Goal: Task Accomplishment & Management: Use online tool/utility

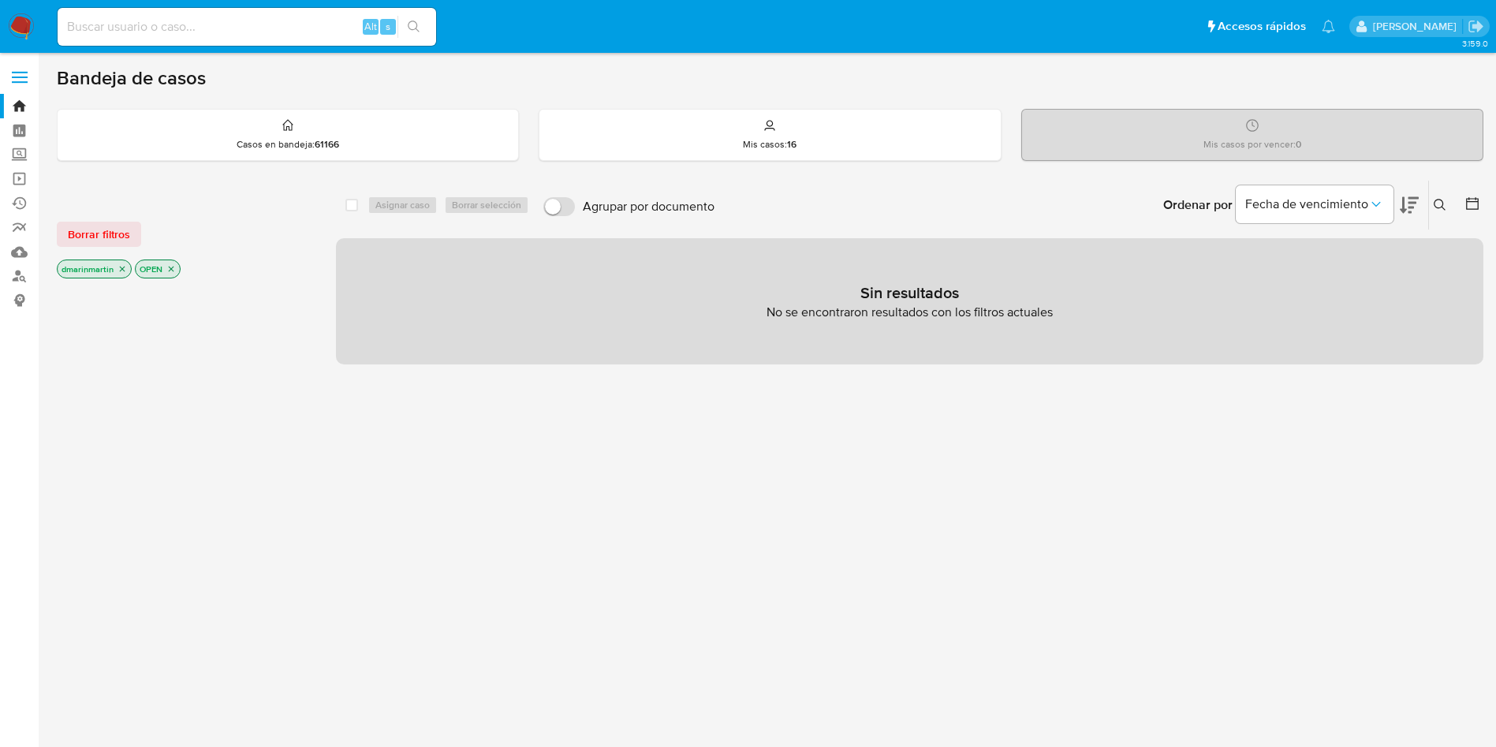
click at [172, 264] on icon "close-filter" at bounding box center [170, 268] width 9 height 9
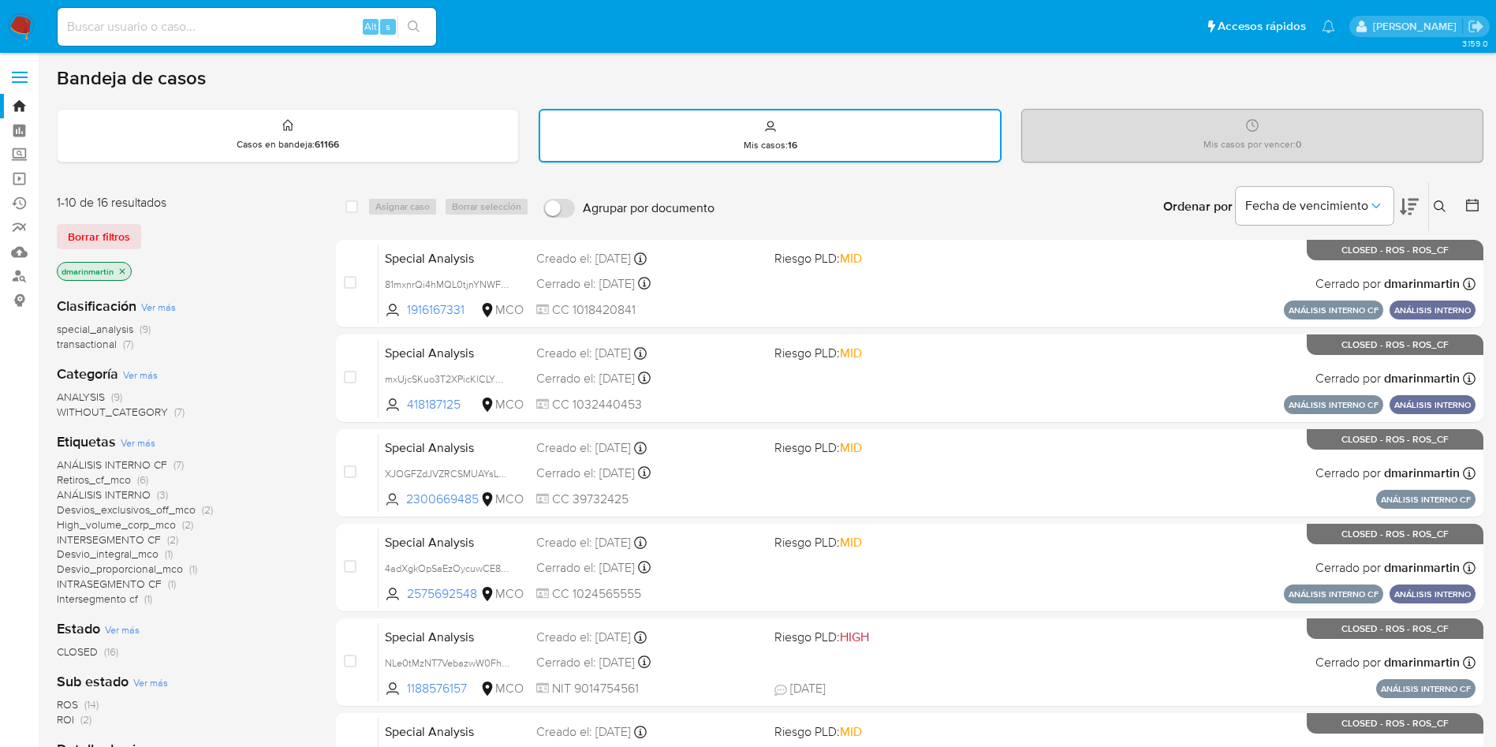
click at [125, 273] on icon "close-filter" at bounding box center [121, 271] width 9 height 9
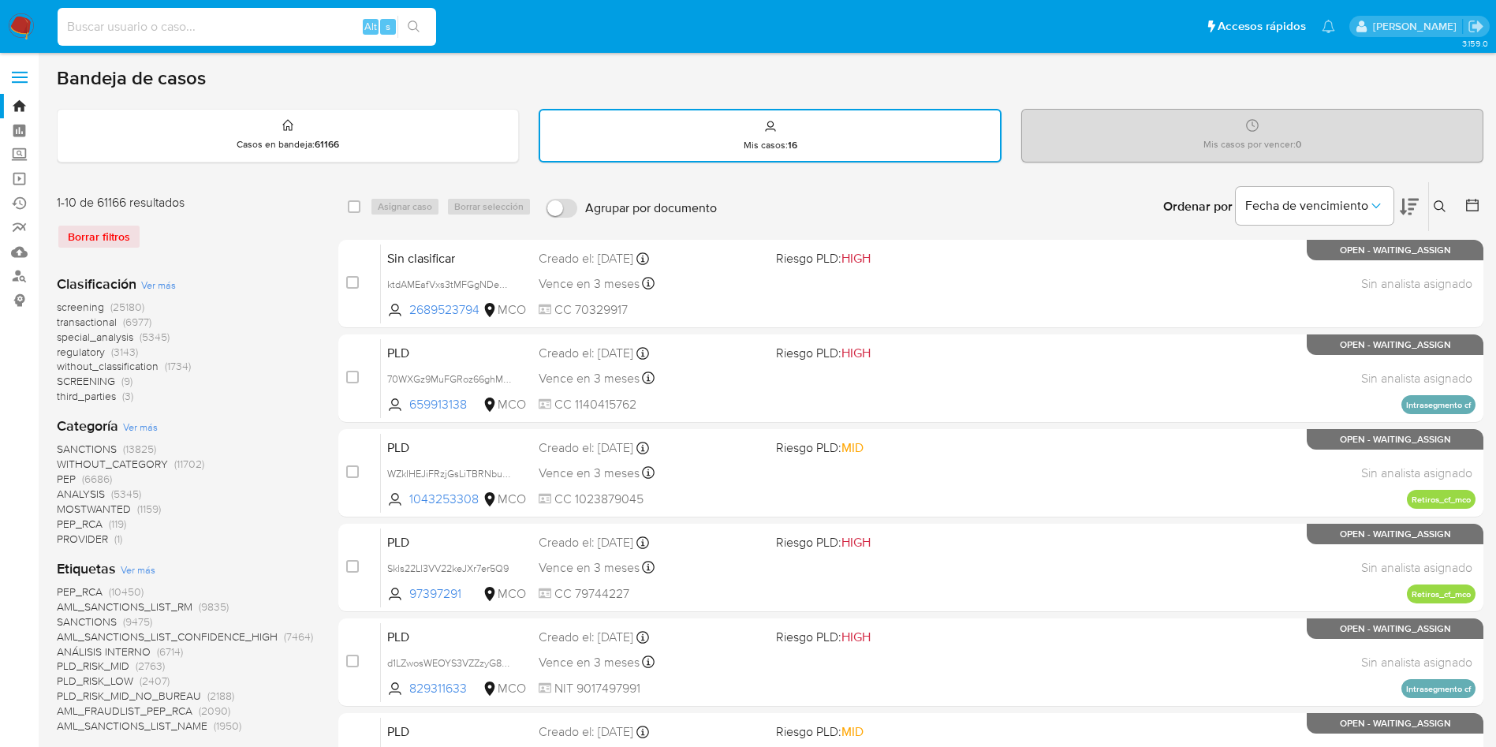
click at [223, 17] on input at bounding box center [247, 27] width 379 height 21
paste input "BmhCUNkH9rDPfxvvTGwCyu92"
type input "BmhCUNkH9rDPfxvvTGwCyu92"
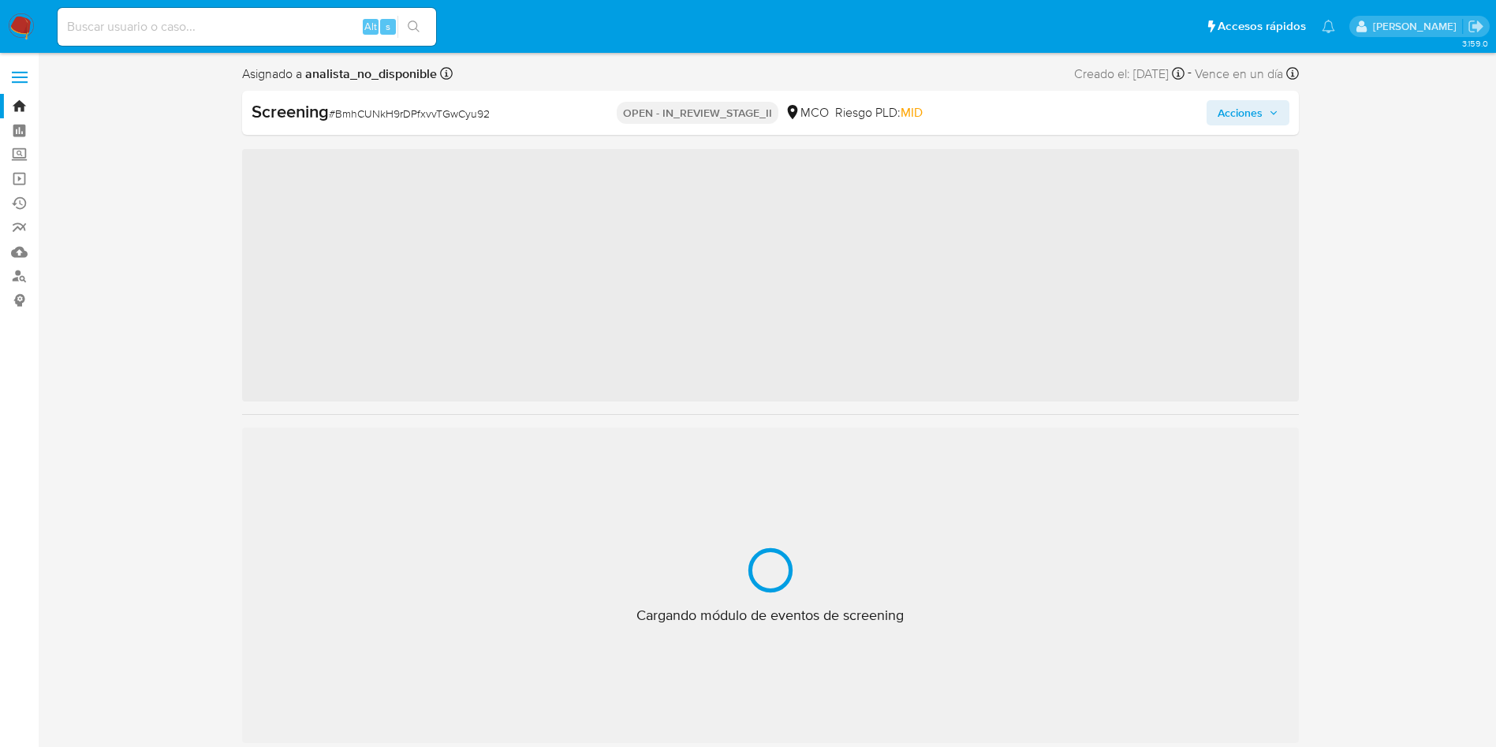
scroll to position [666, 0]
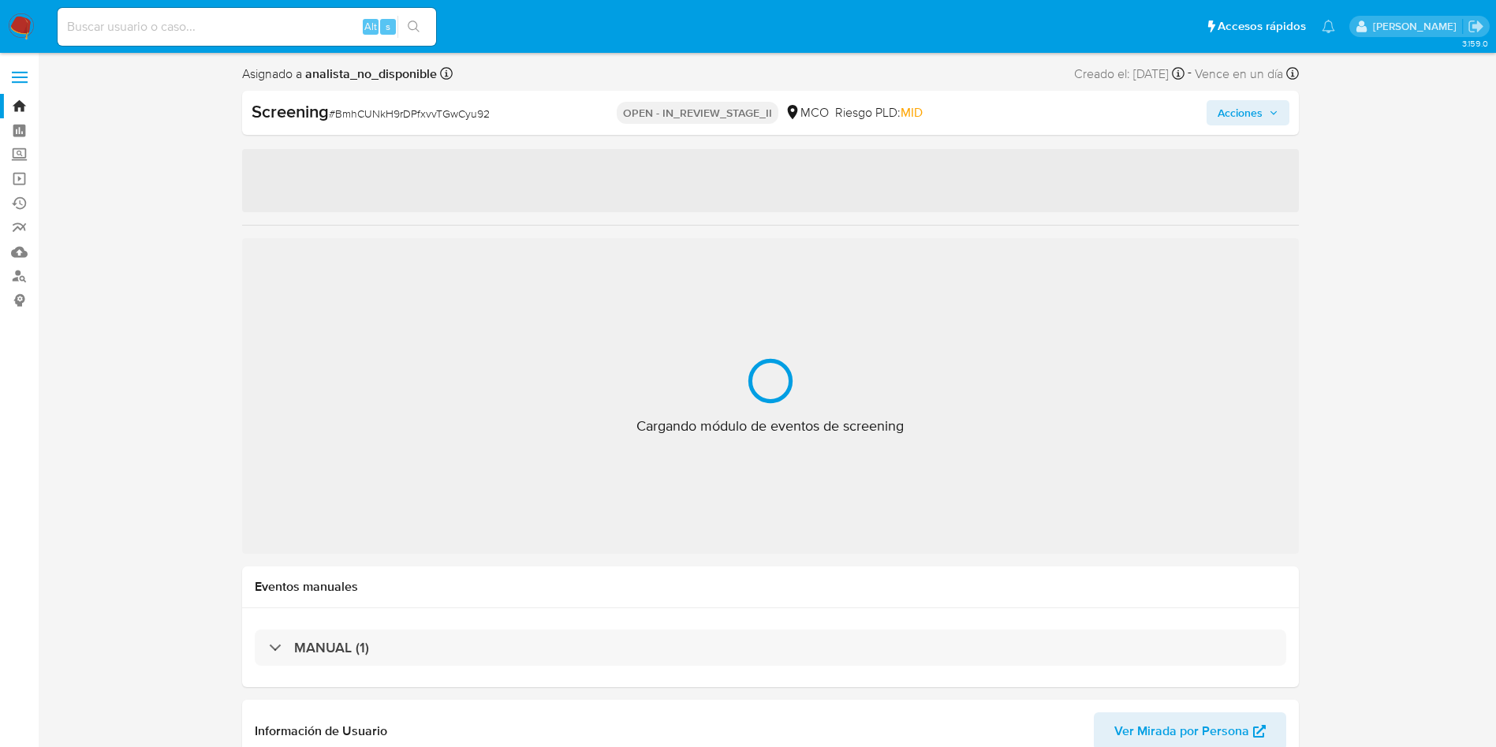
select select "10"
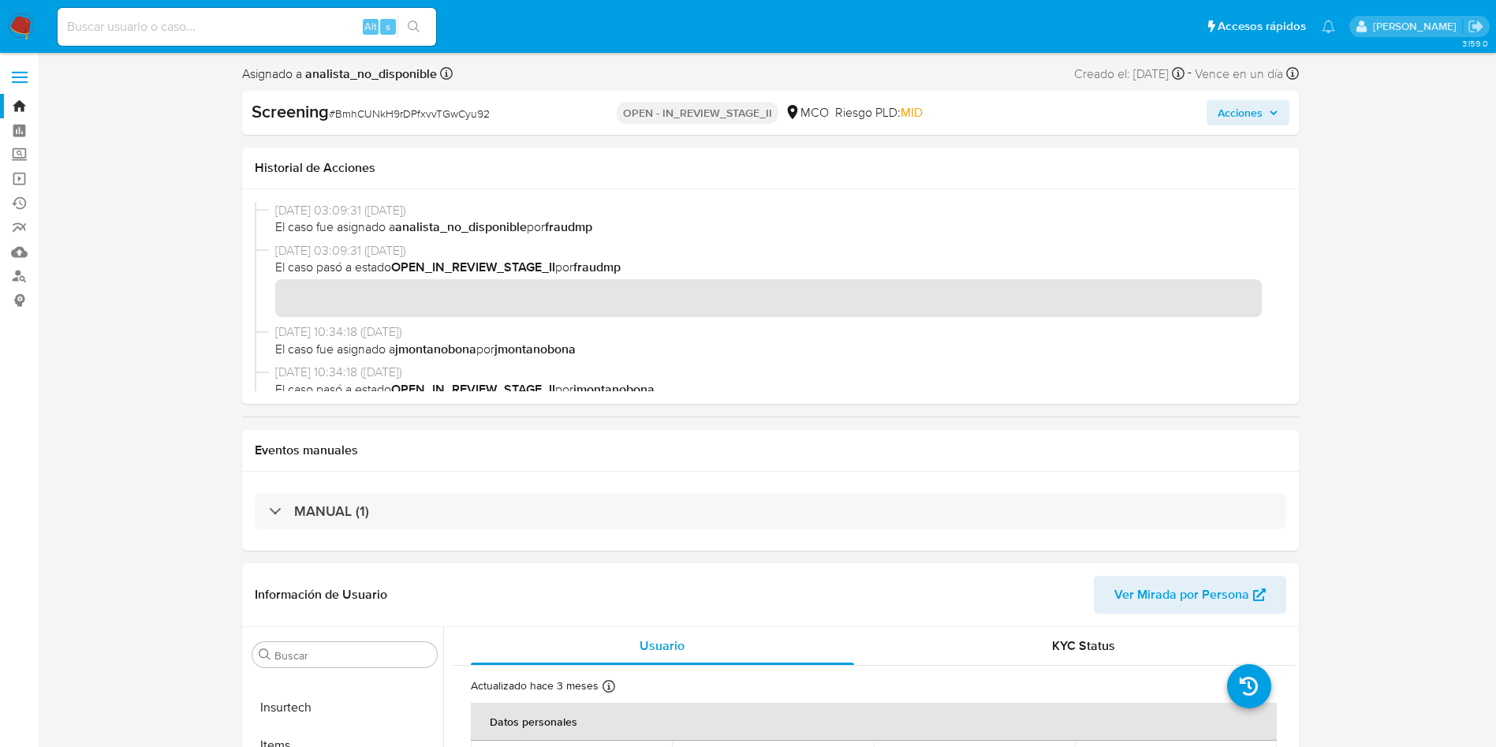
click at [1254, 114] on span "Acciones" at bounding box center [1240, 112] width 45 height 25
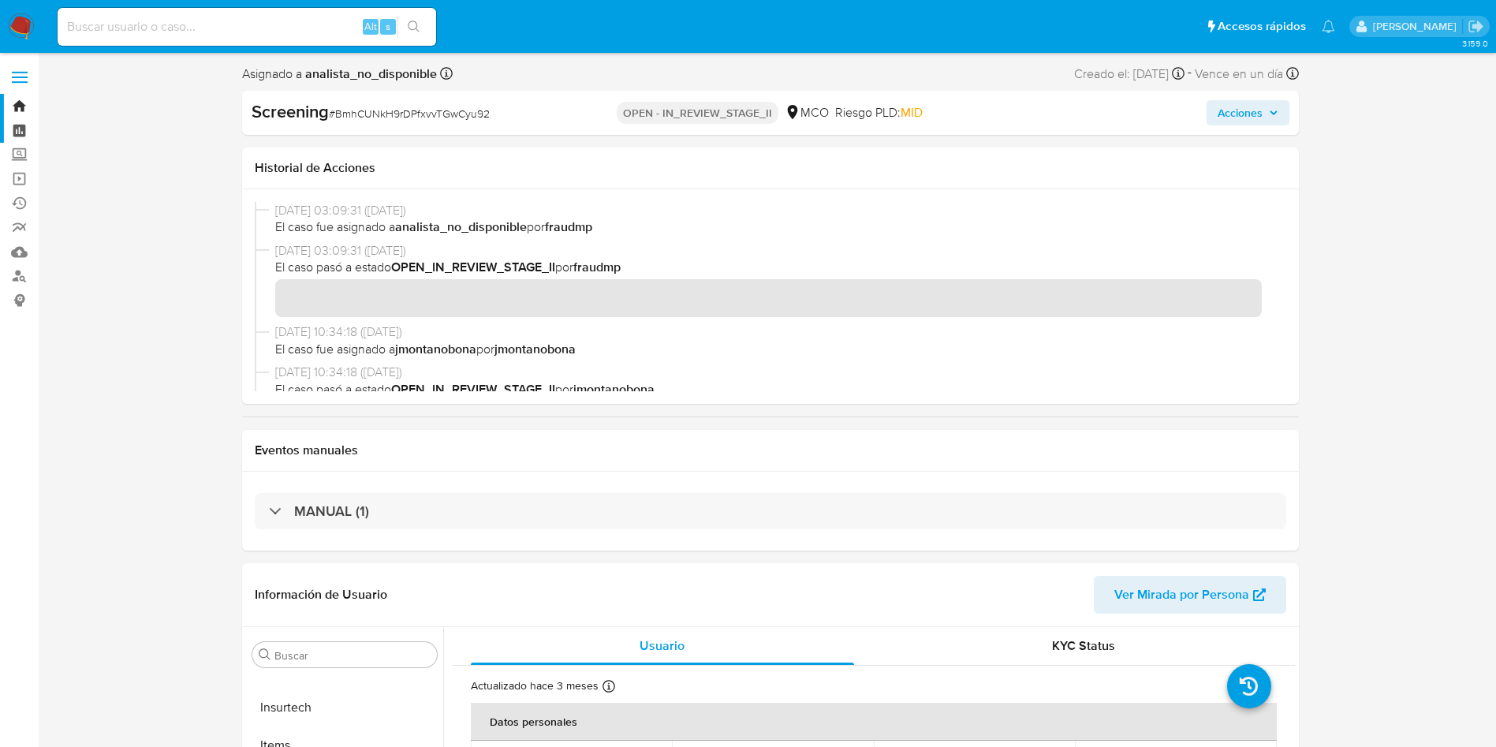
click at [17, 136] on link "Tablero" at bounding box center [94, 130] width 188 height 24
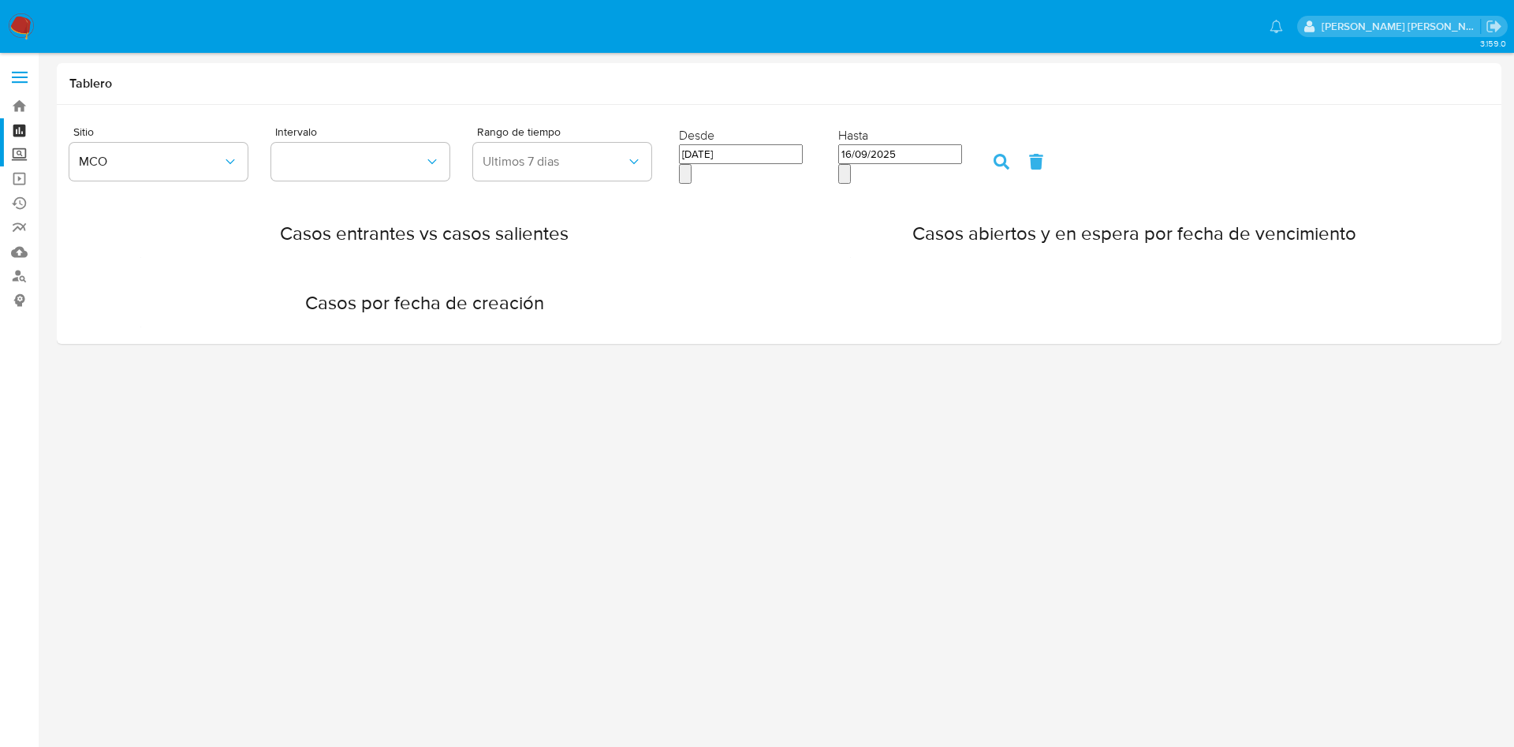
click at [17, 161] on label "Screening" at bounding box center [94, 155] width 188 height 24
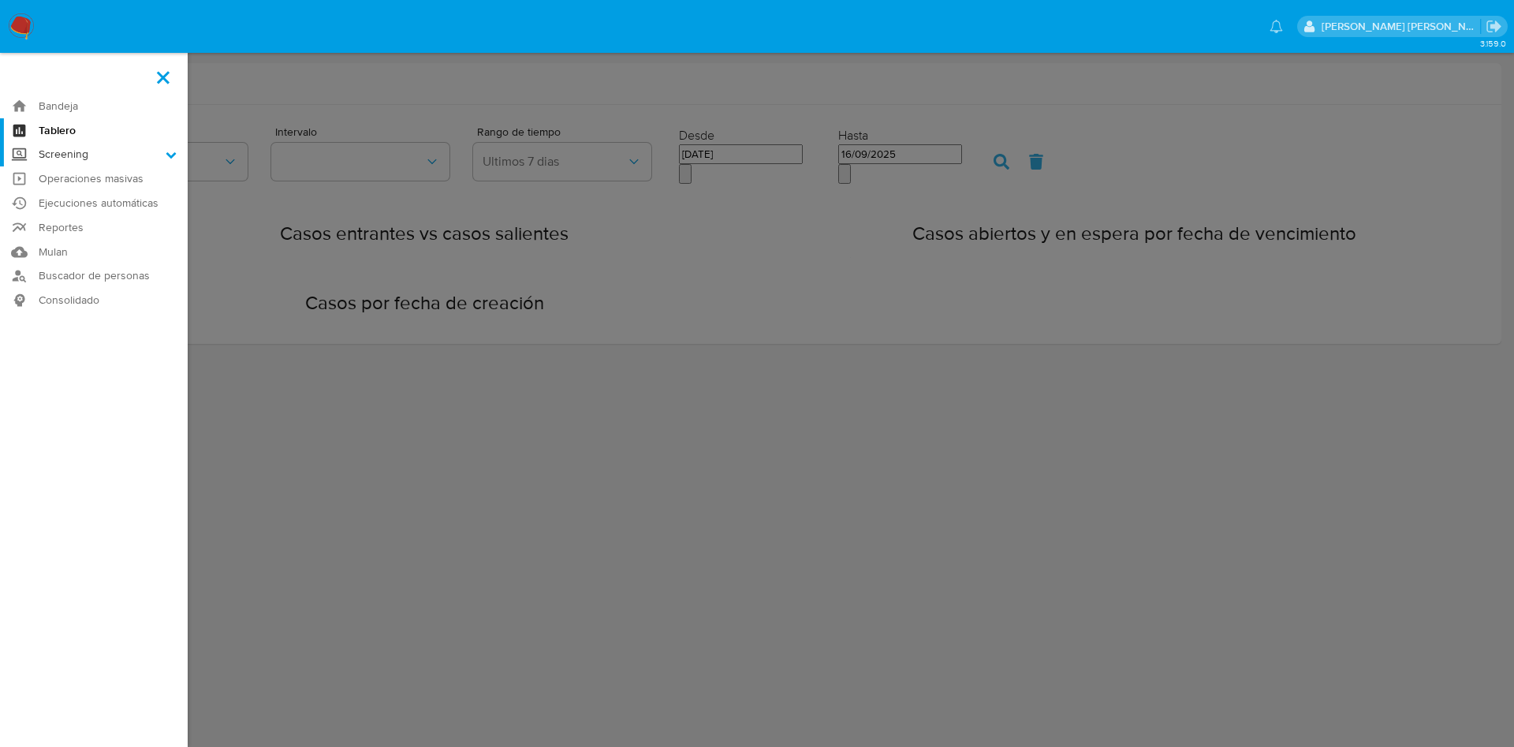
click at [0, 0] on input "Screening" at bounding box center [0, 0] width 0 height 0
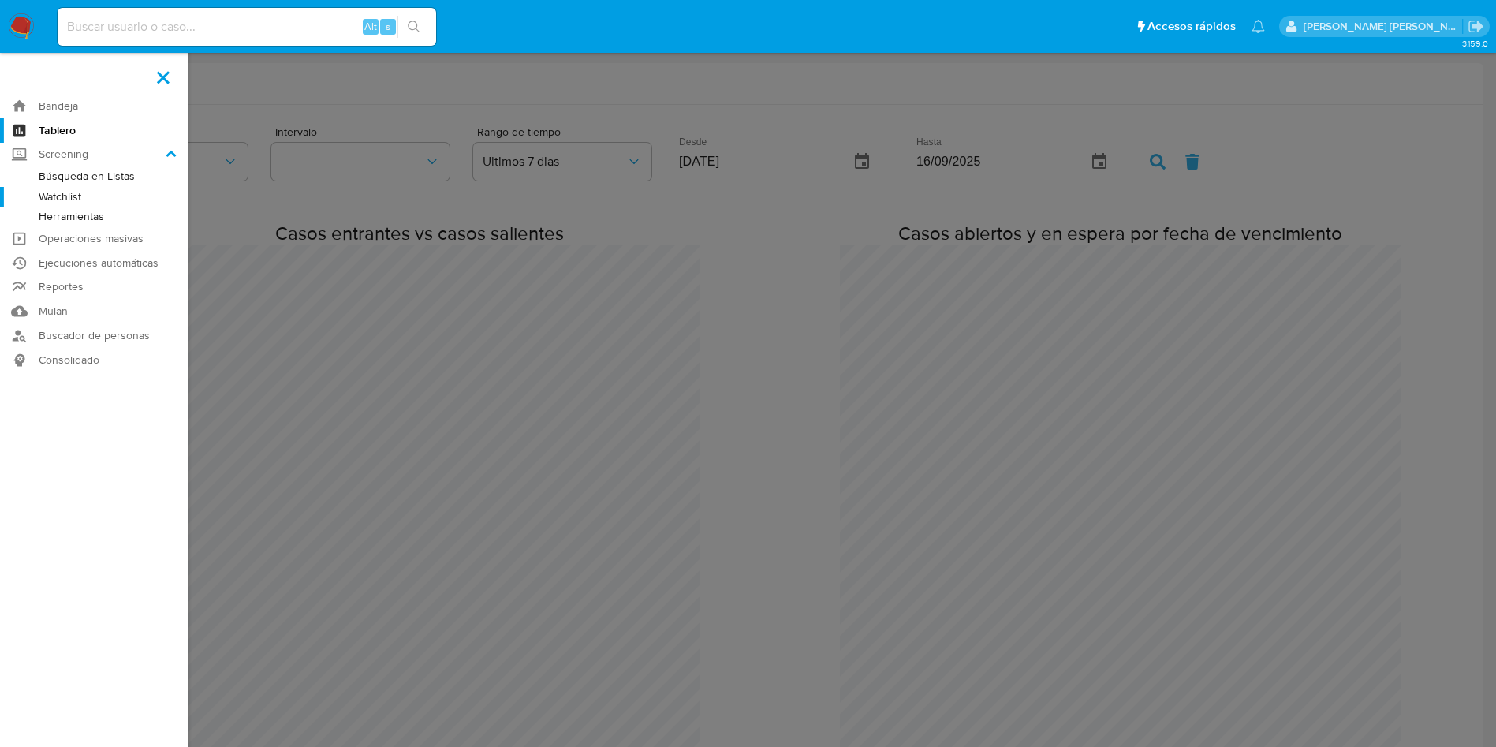
scroll to position [1497, 1496]
click at [71, 152] on label "Screening" at bounding box center [94, 155] width 188 height 24
click at [0, 0] on input "Screening" at bounding box center [0, 0] width 0 height 0
click at [88, 182] on link "Búsqueda en Listas" at bounding box center [94, 176] width 188 height 20
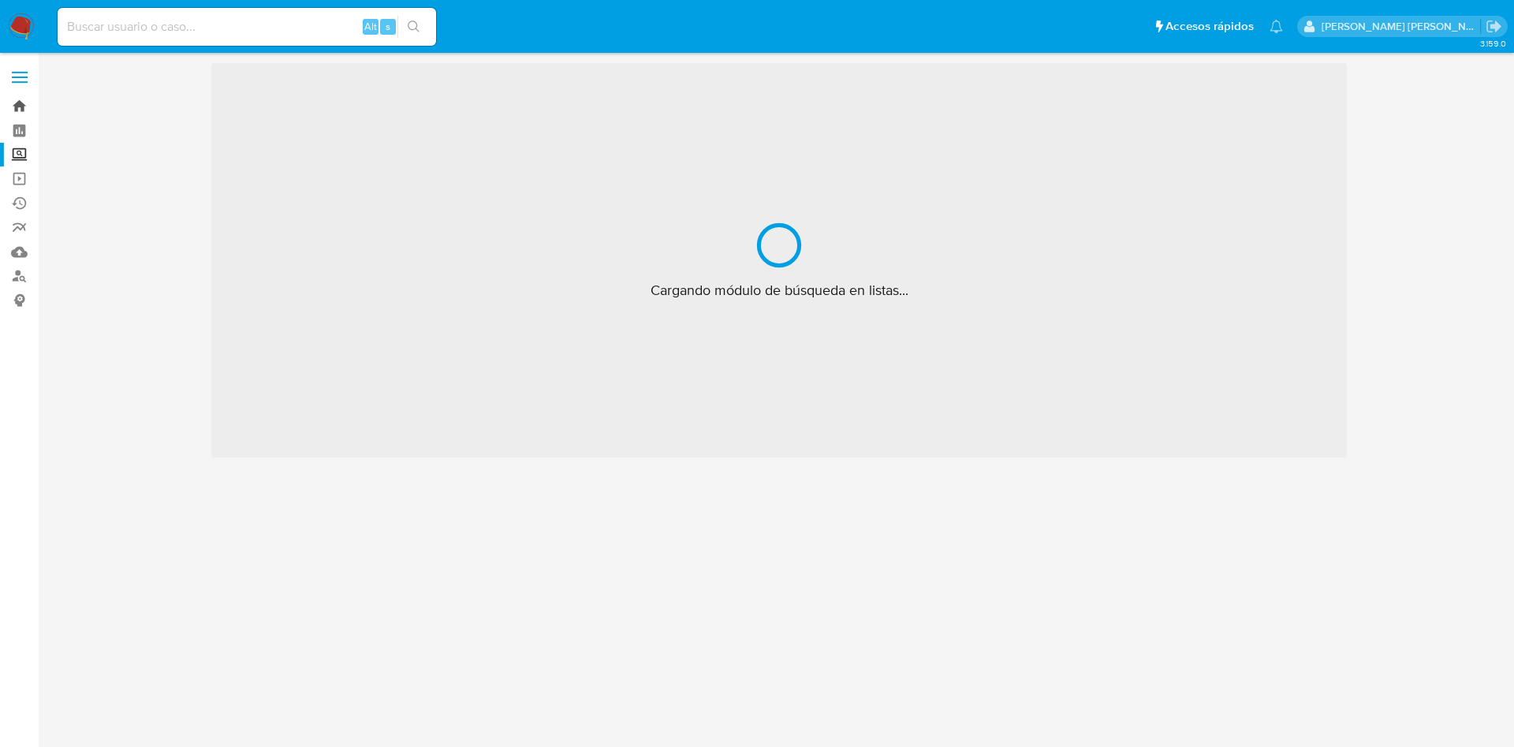
click at [8, 94] on link "Bandeja" at bounding box center [94, 106] width 188 height 24
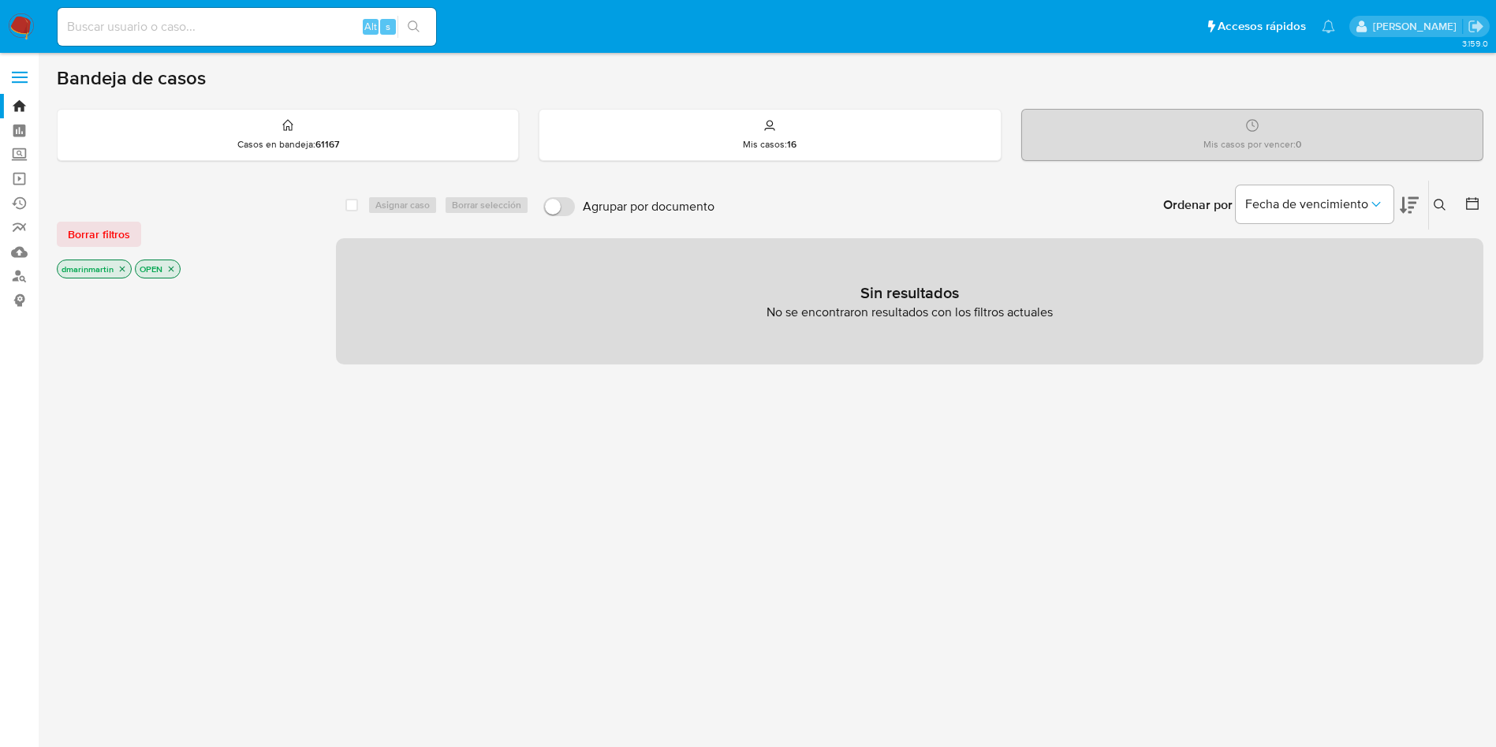
click at [1443, 206] on icon at bounding box center [1440, 205] width 13 height 13
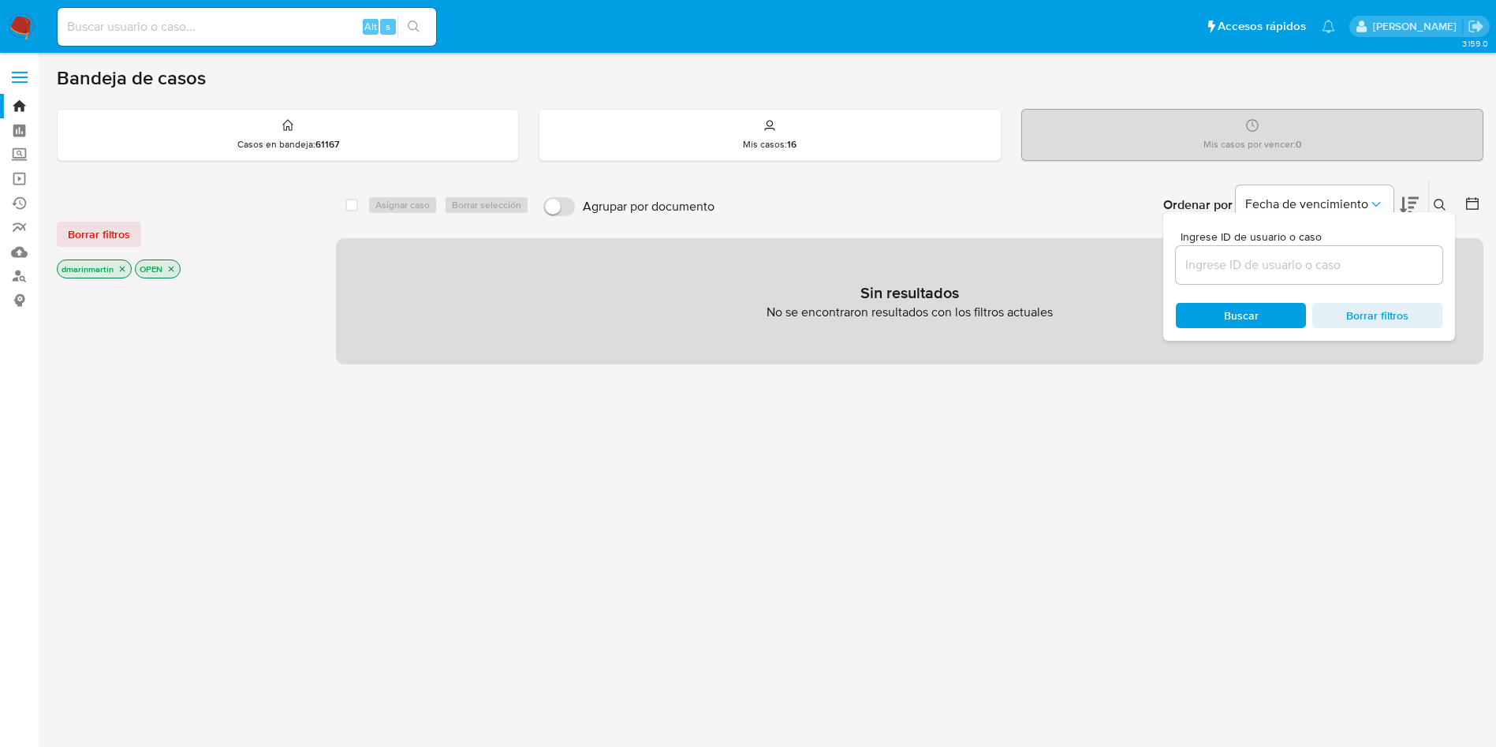
click at [1253, 256] on input at bounding box center [1309, 265] width 267 height 21
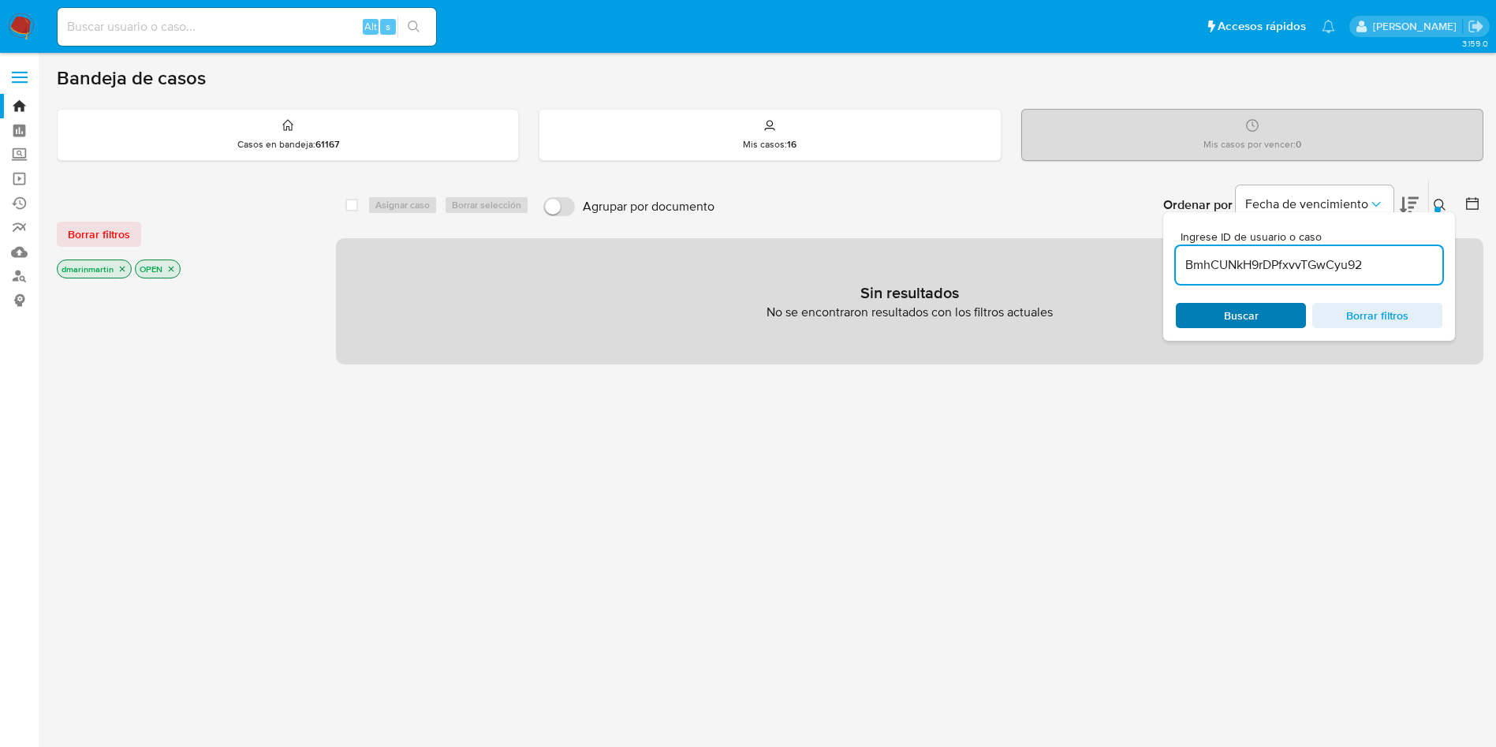
type input "BmhCUNkH9rDPfxvvTGwCyu92"
click at [1204, 326] on div "Buscar Borrar filtros" at bounding box center [1309, 315] width 267 height 25
click at [112, 268] on p "dmarinmartin" at bounding box center [94, 268] width 73 height 17
click at [117, 269] on icon "close-filter" at bounding box center [121, 268] width 9 height 9
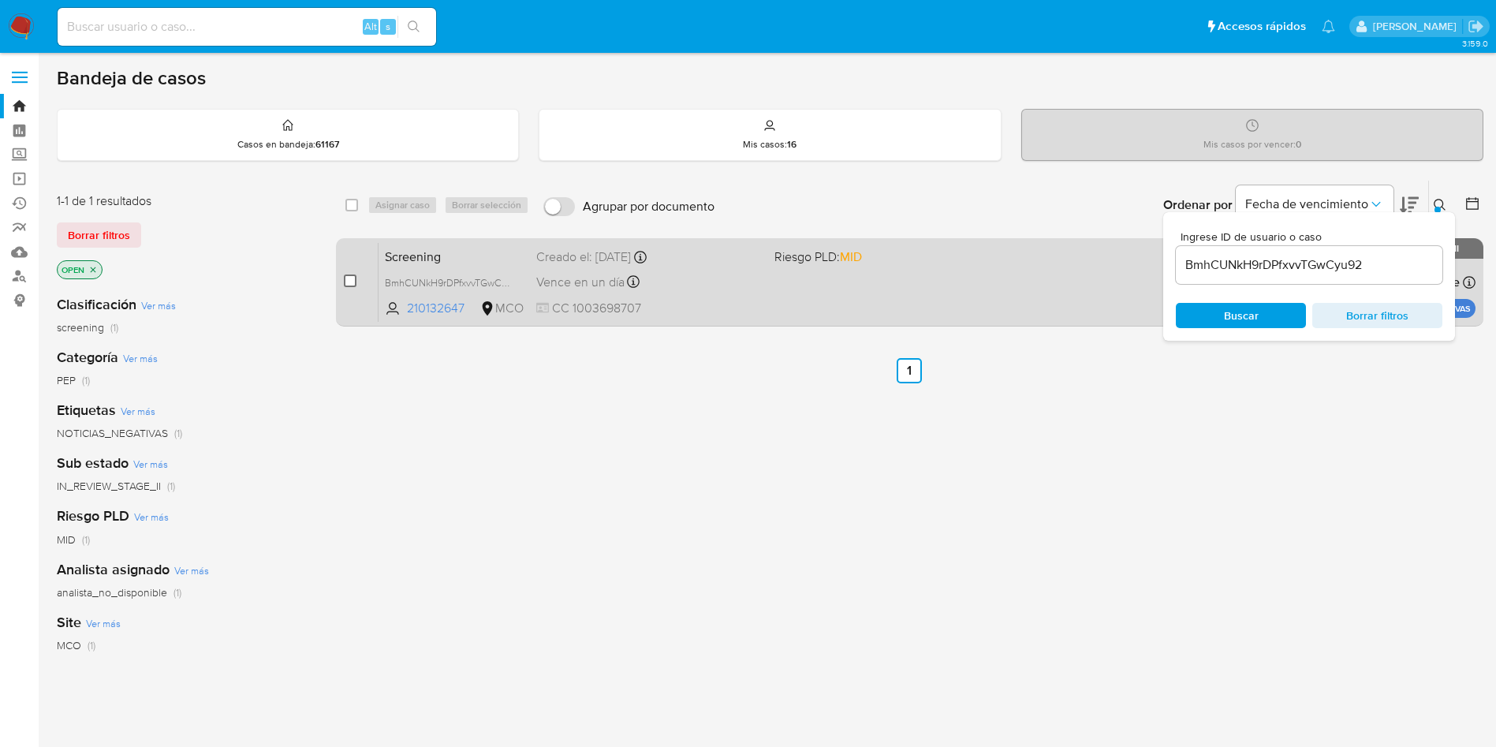
click at [354, 281] on input "checkbox" at bounding box center [350, 280] width 13 height 13
checkbox input "true"
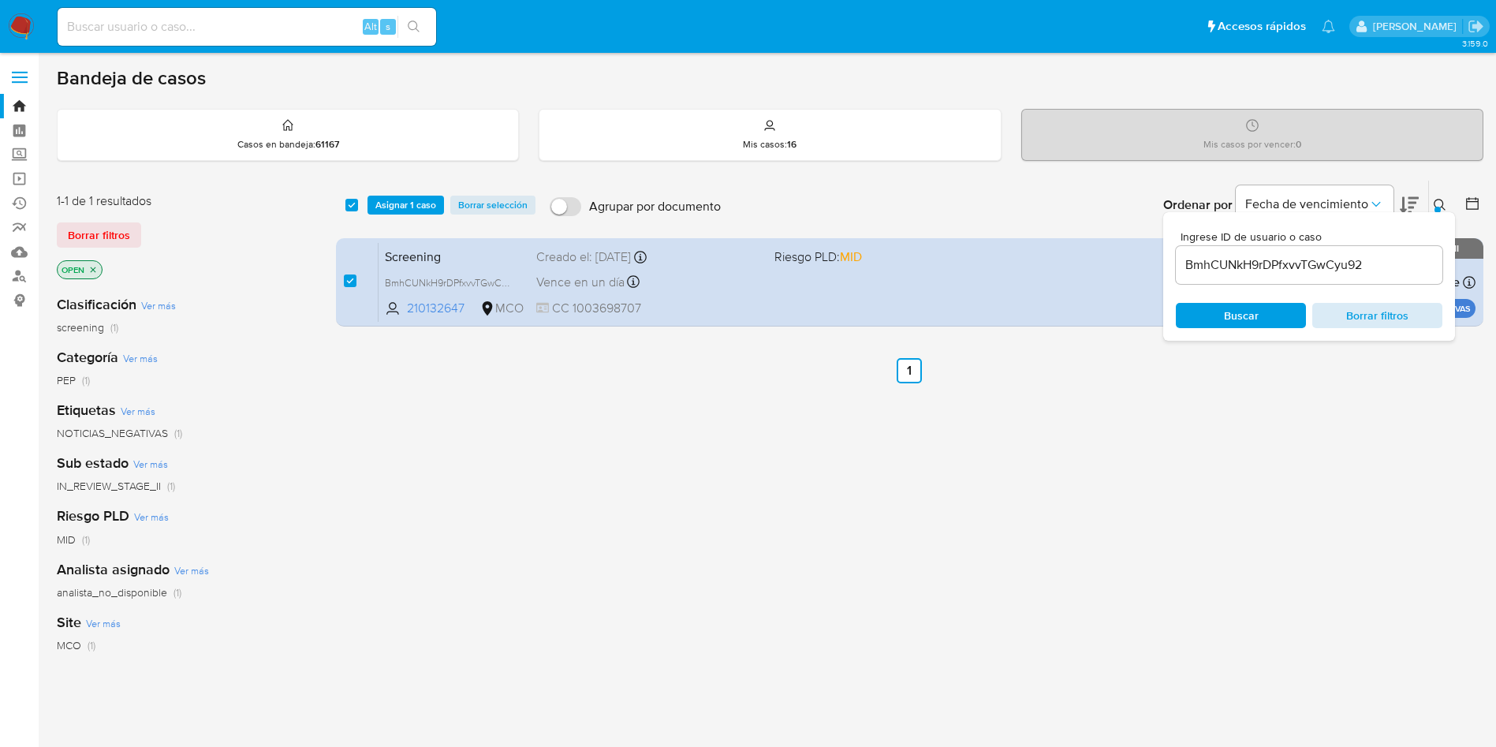
click at [1379, 315] on span "Borrar filtros" at bounding box center [1377, 315] width 108 height 22
click at [1370, 393] on div "select-all-cases-checkbox Asignar 1 caso Borrar selección Agrupar por documento…" at bounding box center [909, 537] width 1147 height 714
click at [1369, 205] on icon "Ordenar por" at bounding box center [1376, 204] width 16 height 16
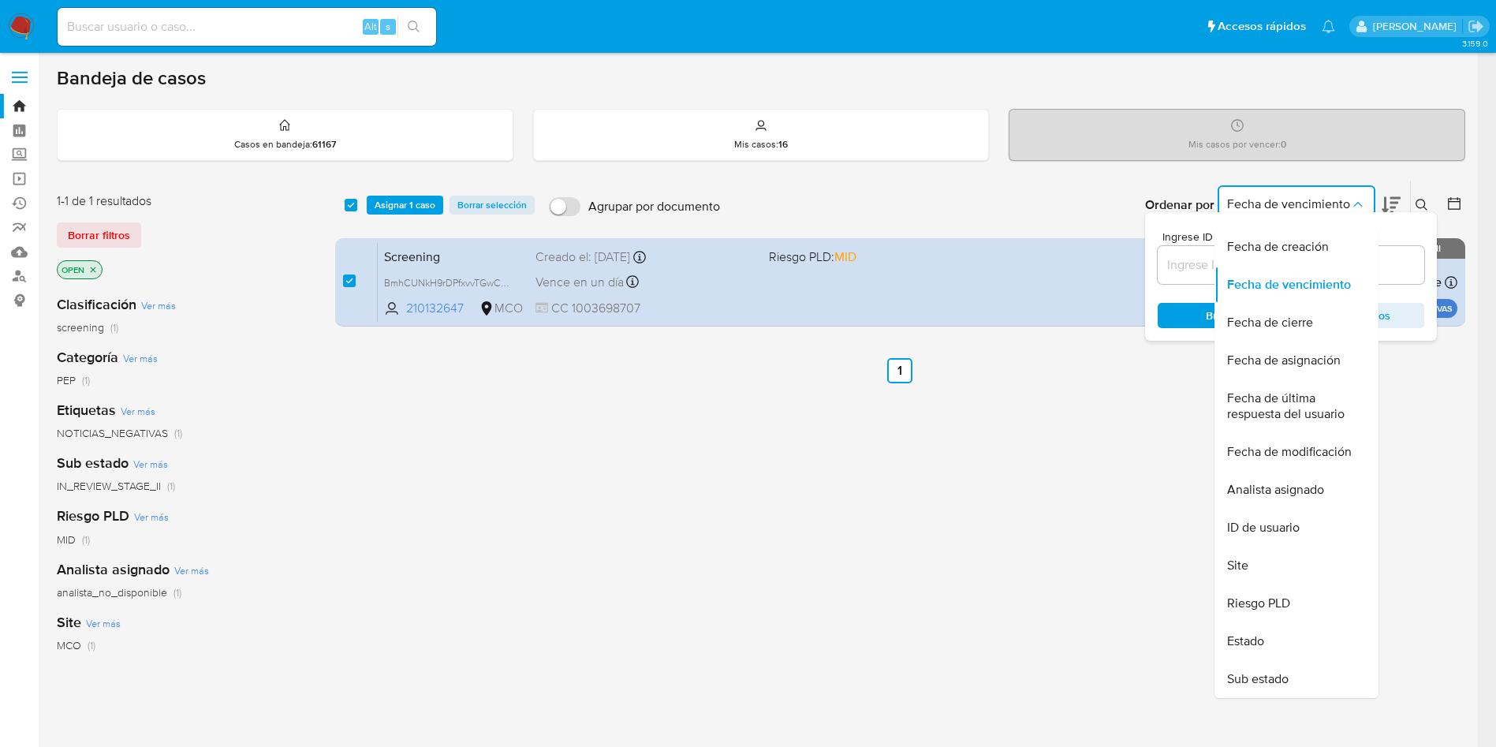
click at [1428, 199] on icon at bounding box center [1421, 205] width 13 height 13
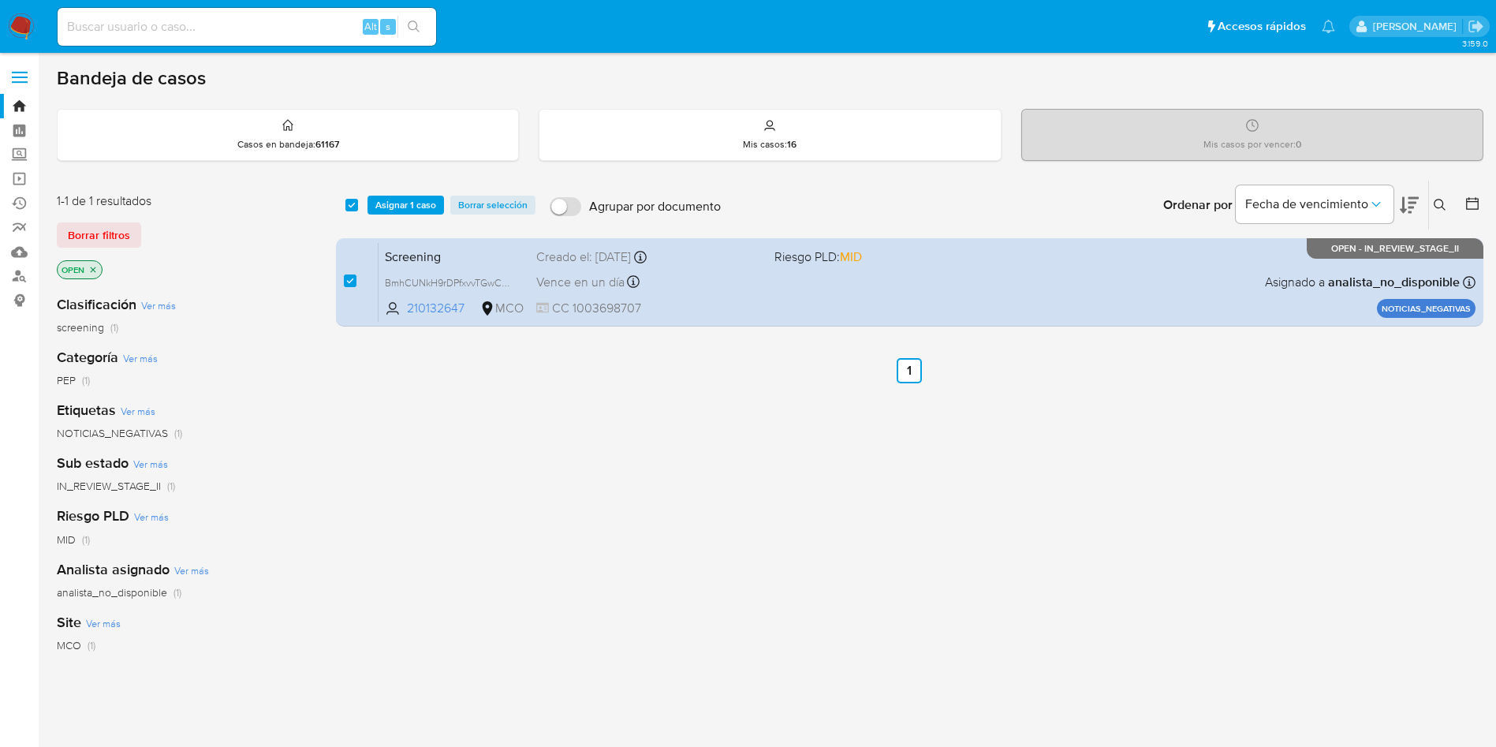
click at [403, 204] on span "Asignar 1 caso" at bounding box center [405, 205] width 61 height 16
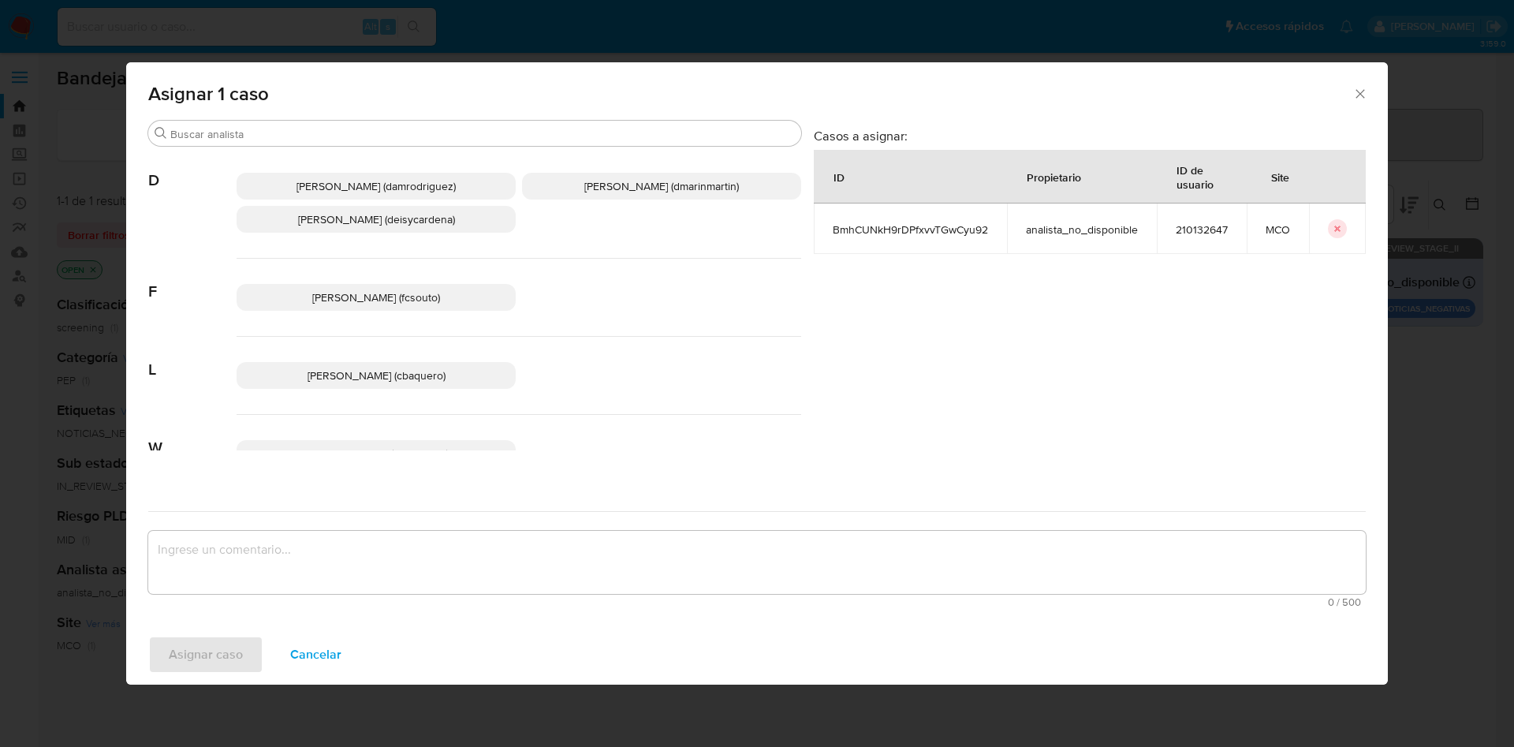
click at [624, 191] on span "David Esteban Marin Martinez (dmarinmartin)" at bounding box center [661, 186] width 155 height 16
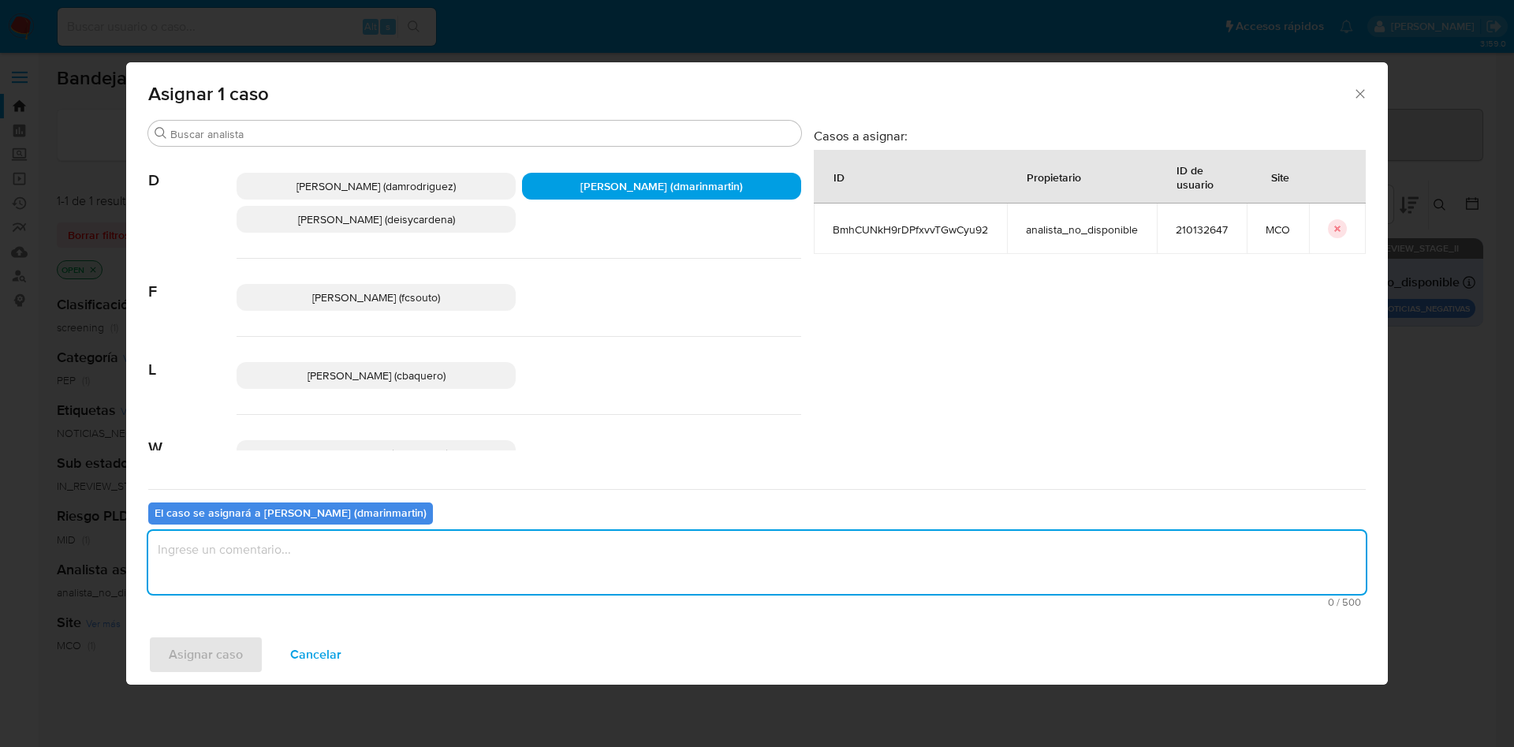
click at [362, 555] on textarea "assign-modal" at bounding box center [757, 562] width 1218 height 63
type textarea "Nivel 2 Análisis Sanciones"
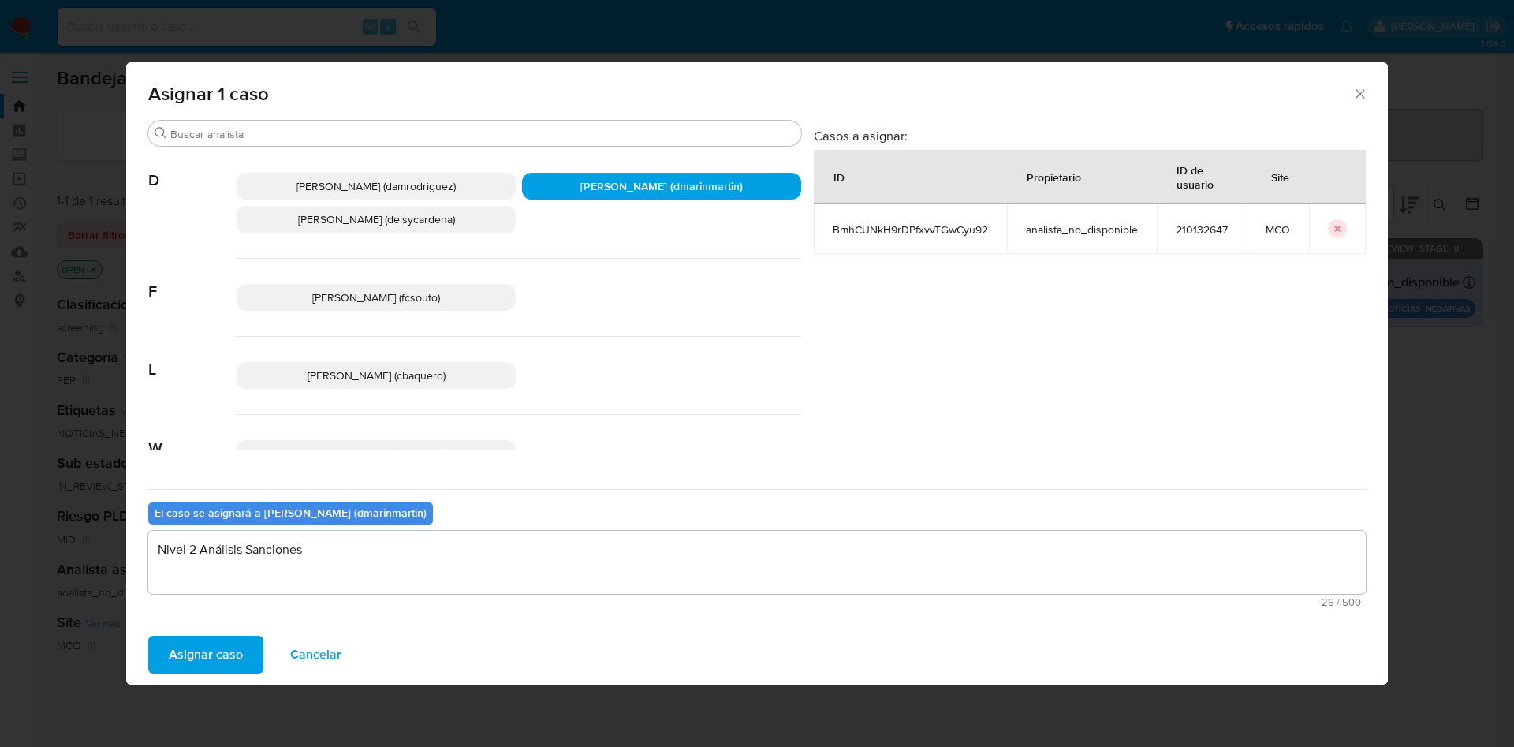
click at [214, 653] on span "Asignar caso" at bounding box center [206, 654] width 74 height 35
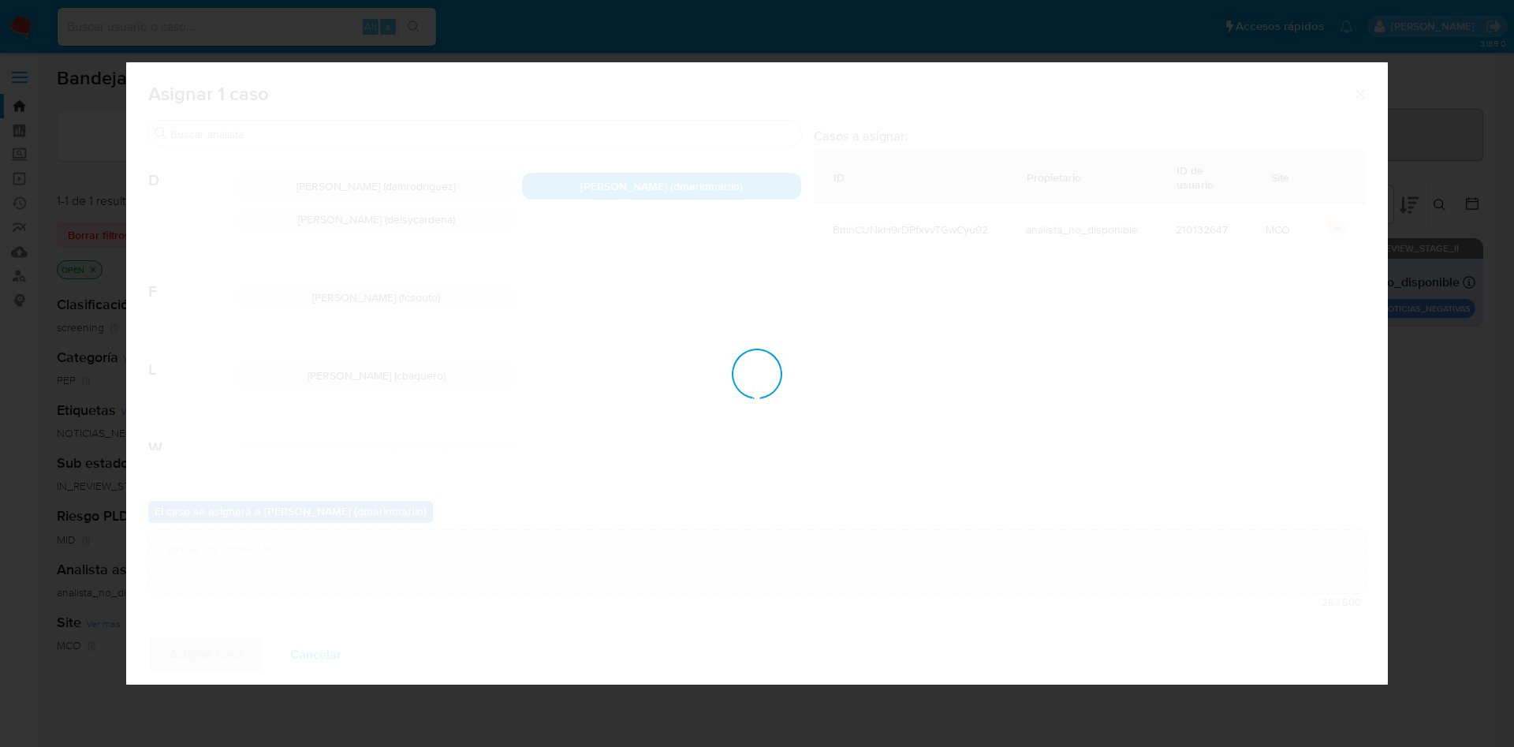
checkbox input "false"
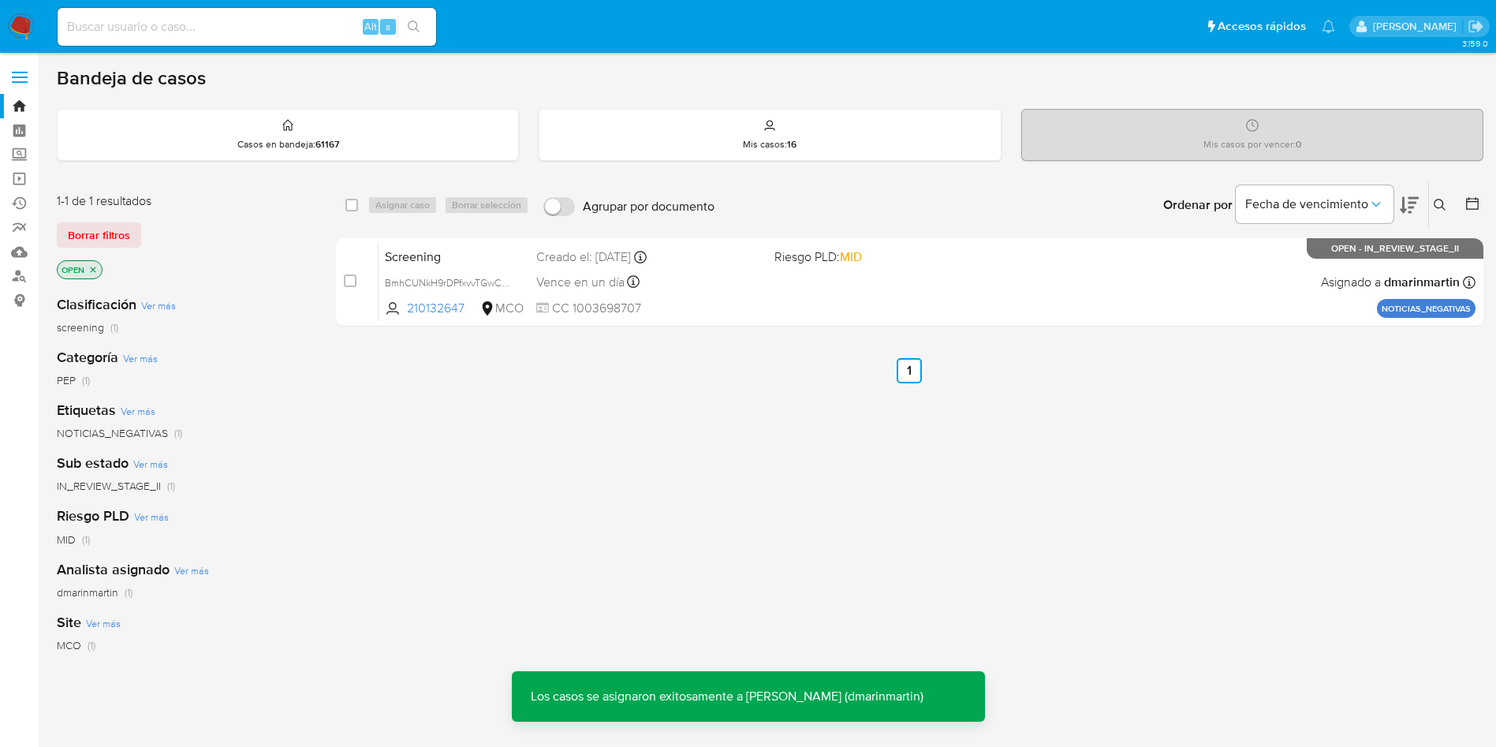
click at [1438, 207] on icon at bounding box center [1440, 205] width 12 height 12
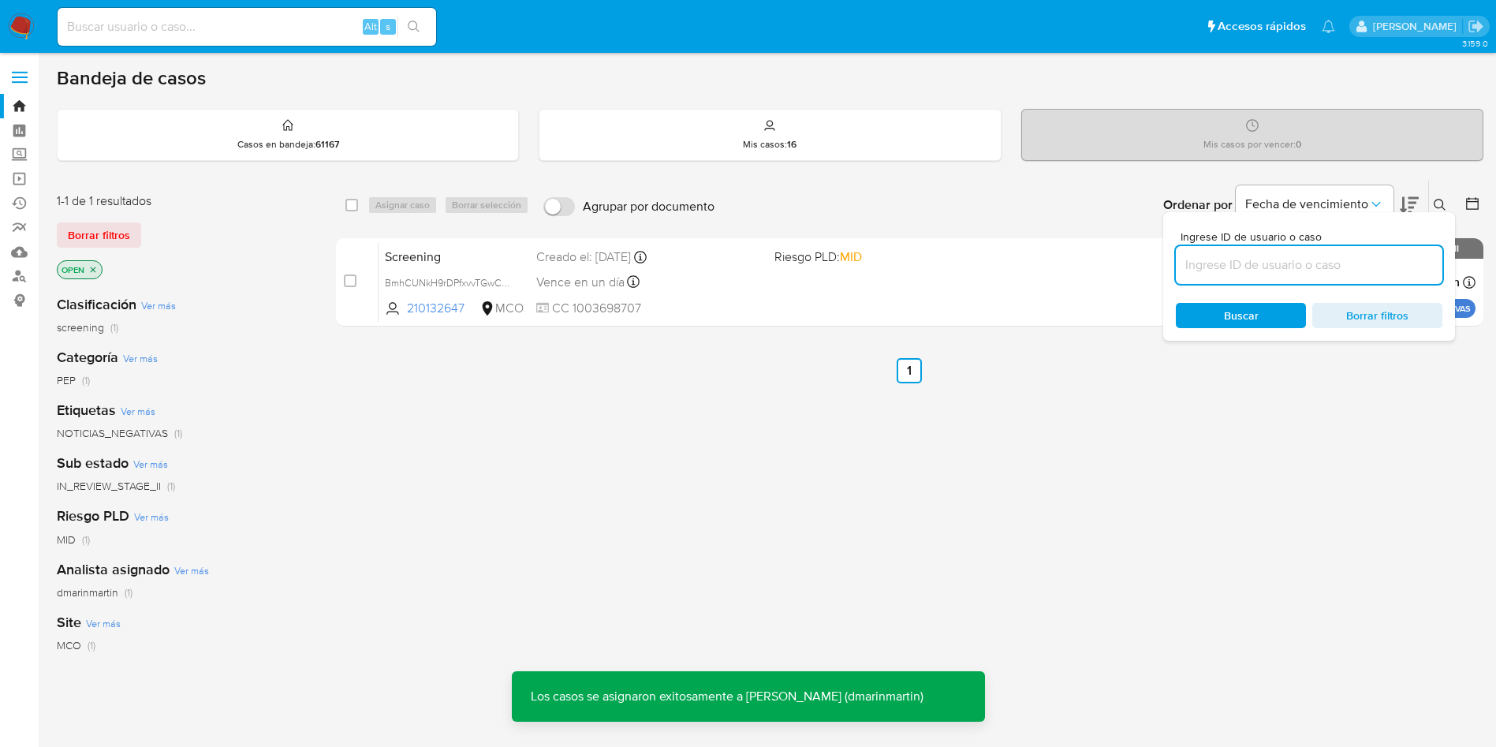
click at [1292, 269] on input at bounding box center [1309, 265] width 267 height 21
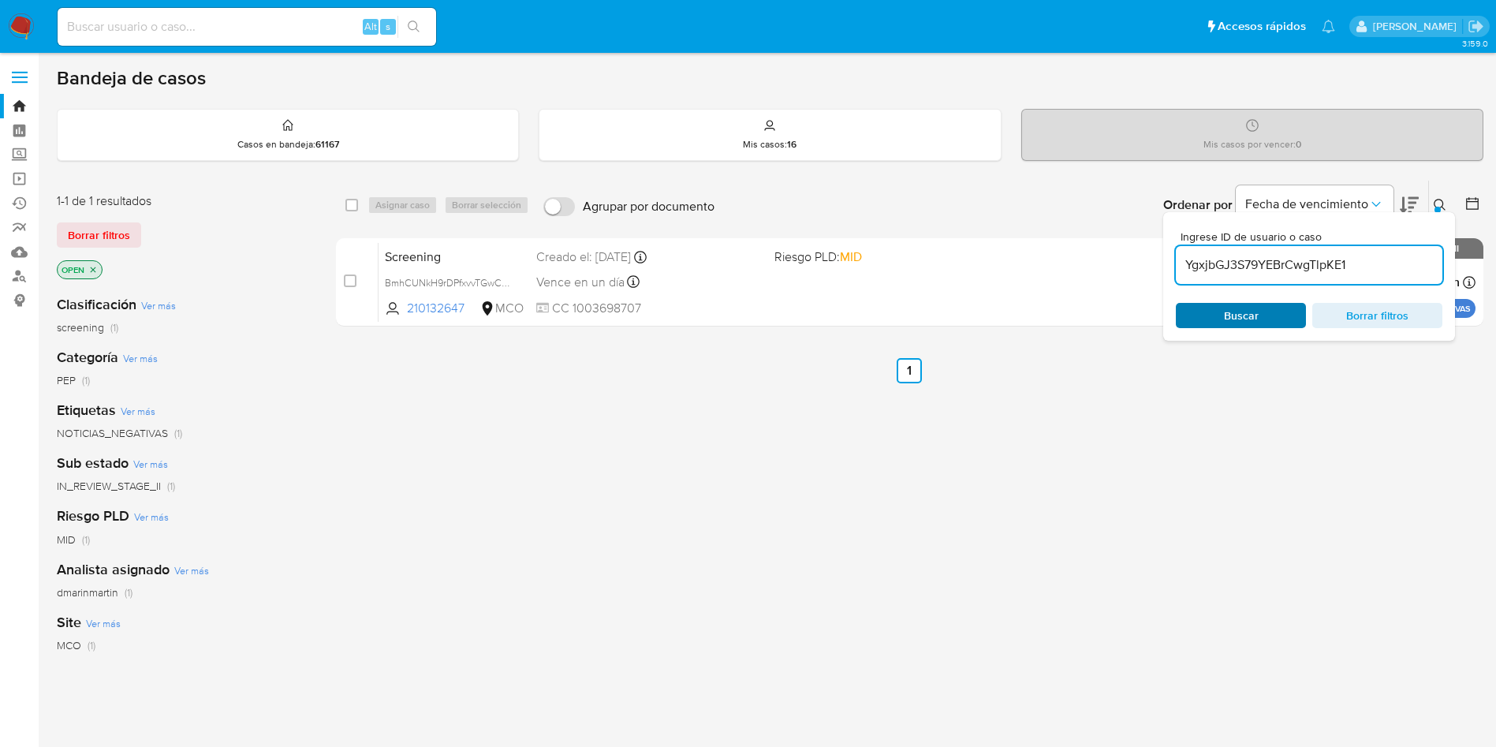
type input "YgxjbGJ3S79YEBrCwgTlpKE1"
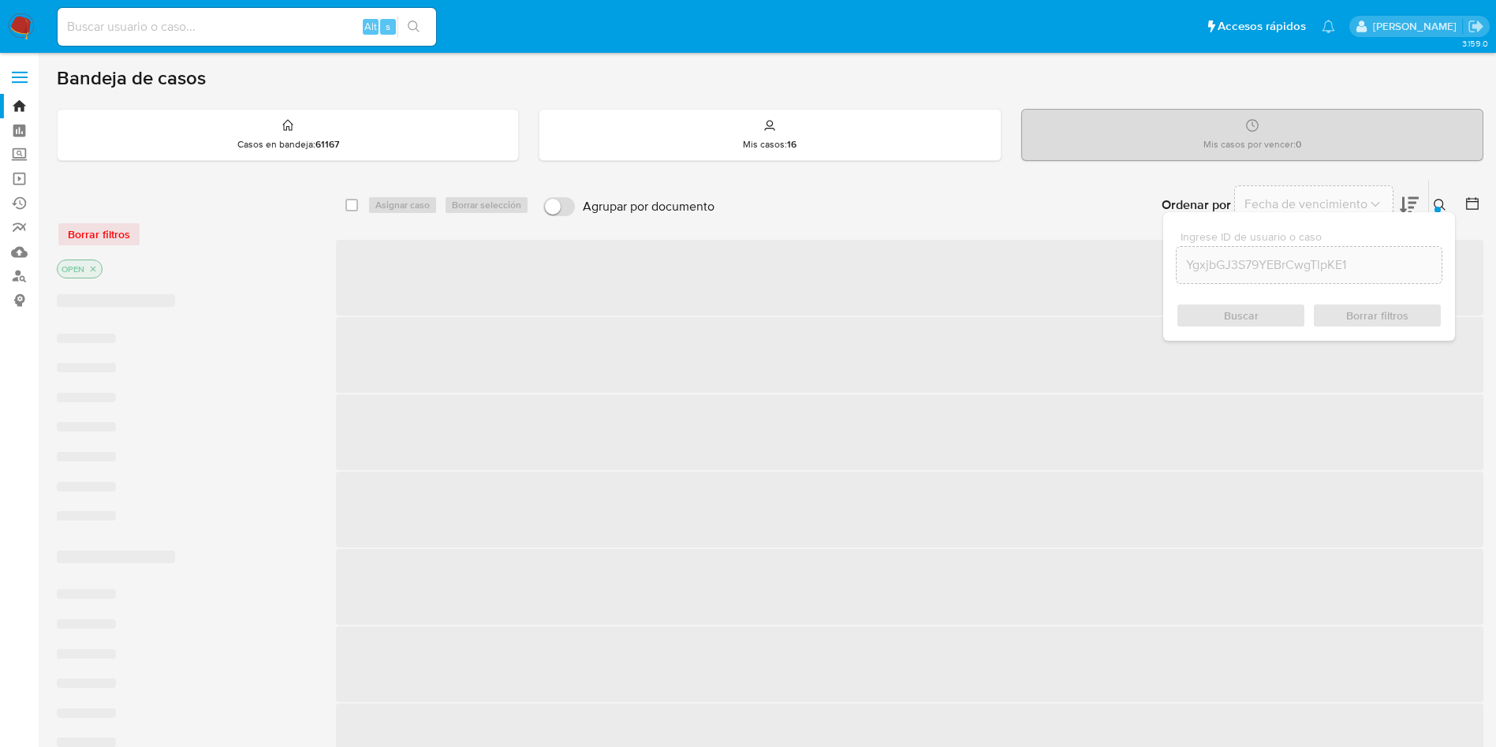
click at [1247, 314] on div "Buscar Borrar filtros" at bounding box center [1309, 315] width 267 height 25
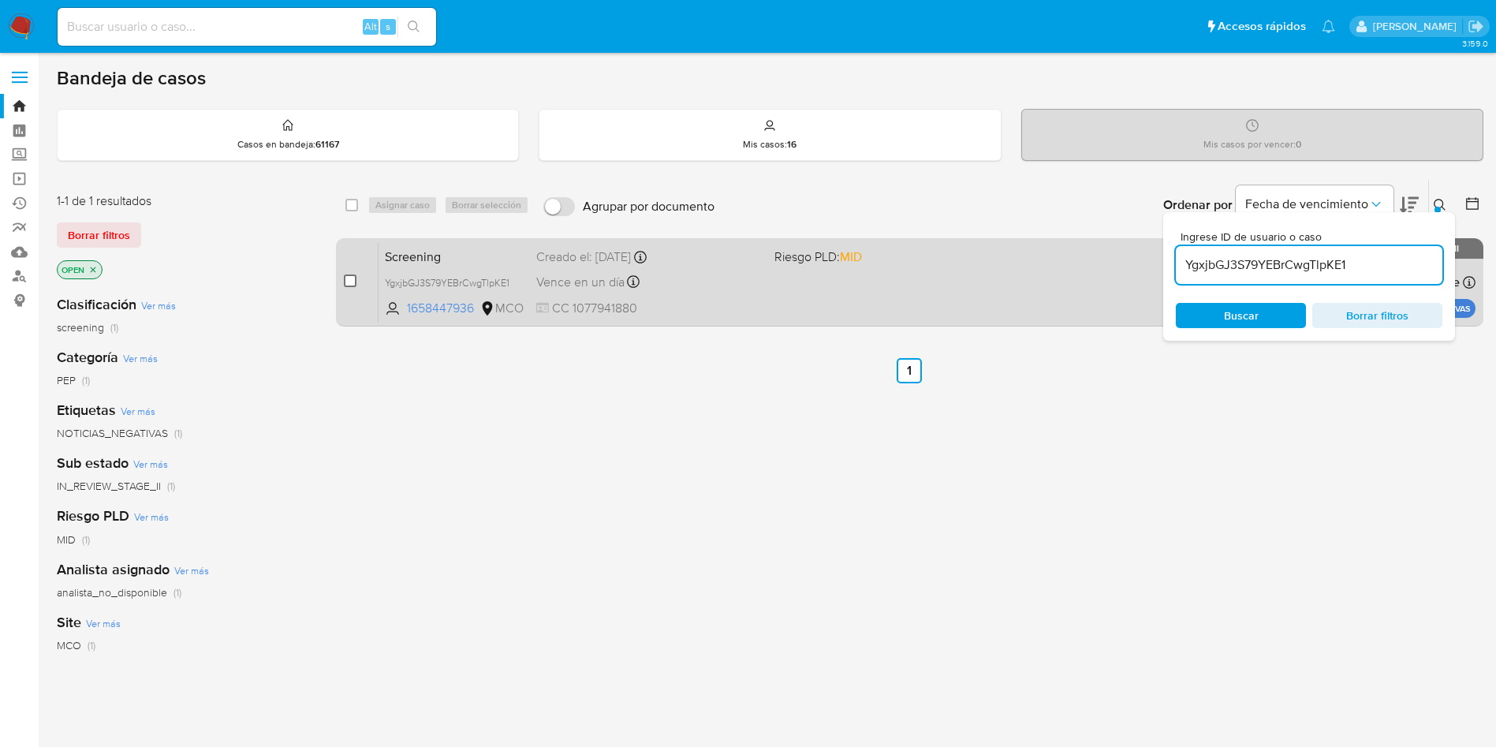
click at [349, 282] on input "checkbox" at bounding box center [350, 280] width 13 height 13
checkbox input "true"
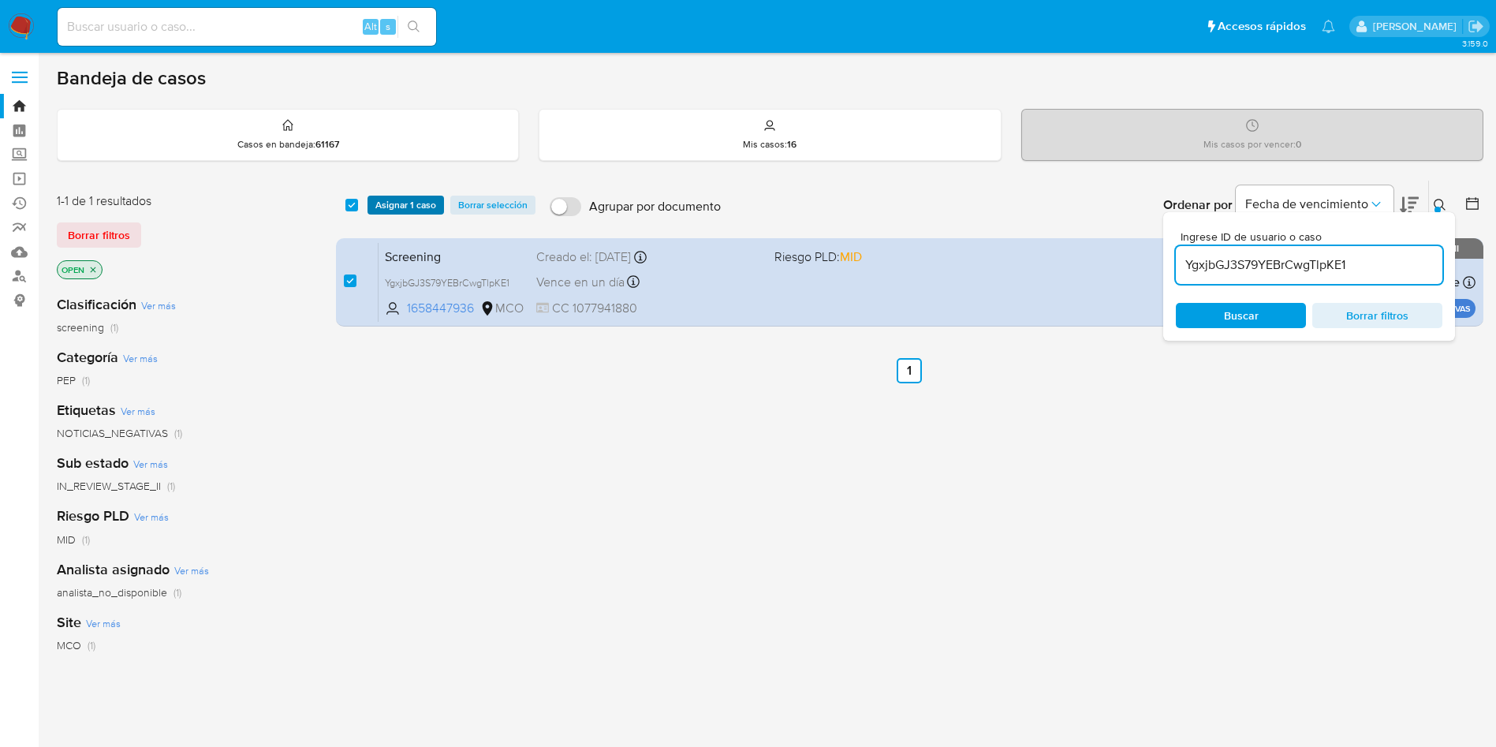
click at [412, 206] on span "Asignar 1 caso" at bounding box center [405, 205] width 61 height 16
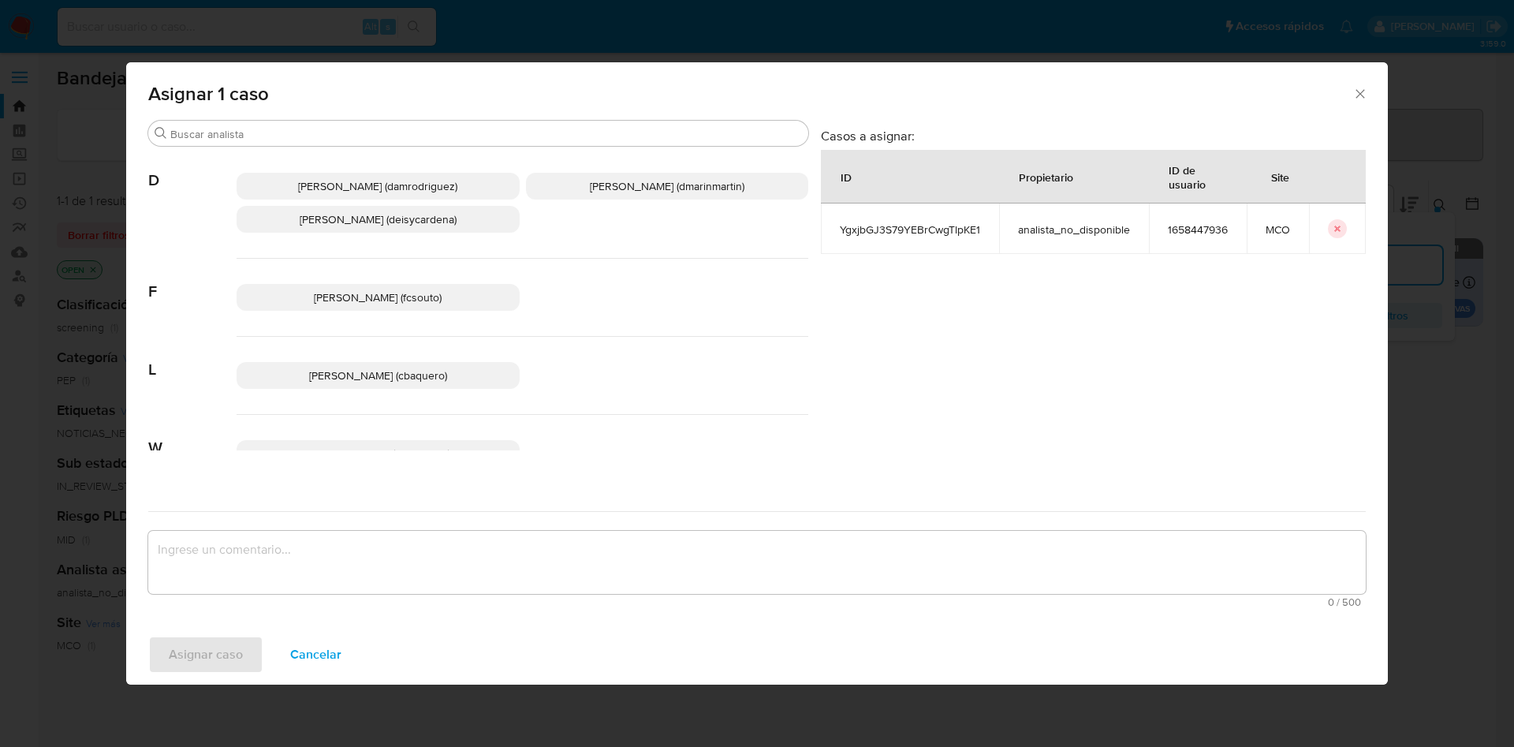
click at [616, 196] on p "David Esteban Marin Martinez (dmarinmartin)" at bounding box center [667, 186] width 283 height 27
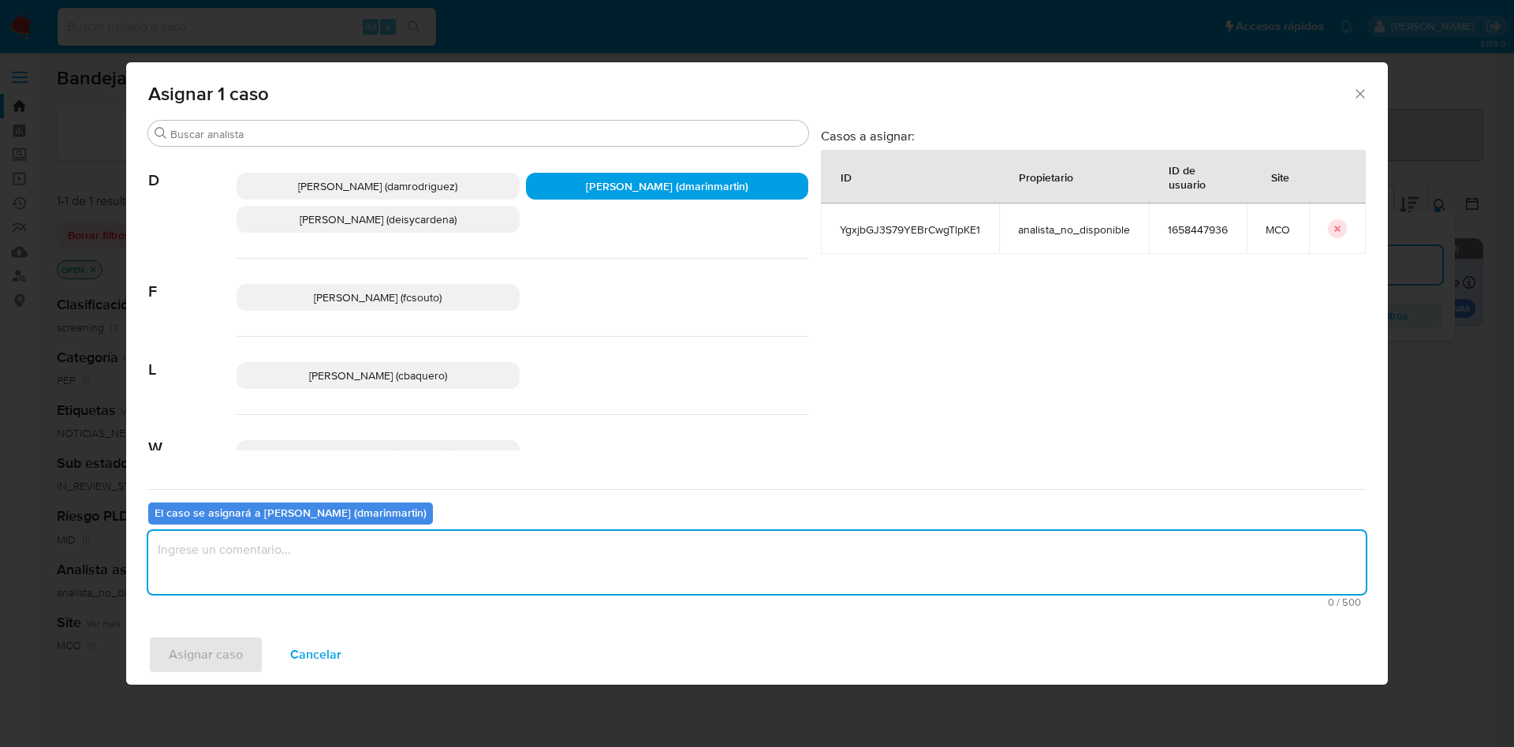
click at [580, 550] on textarea "assign-modal" at bounding box center [757, 562] width 1218 height 63
type textarea "n"
type textarea "Nivel 2 sanciones"
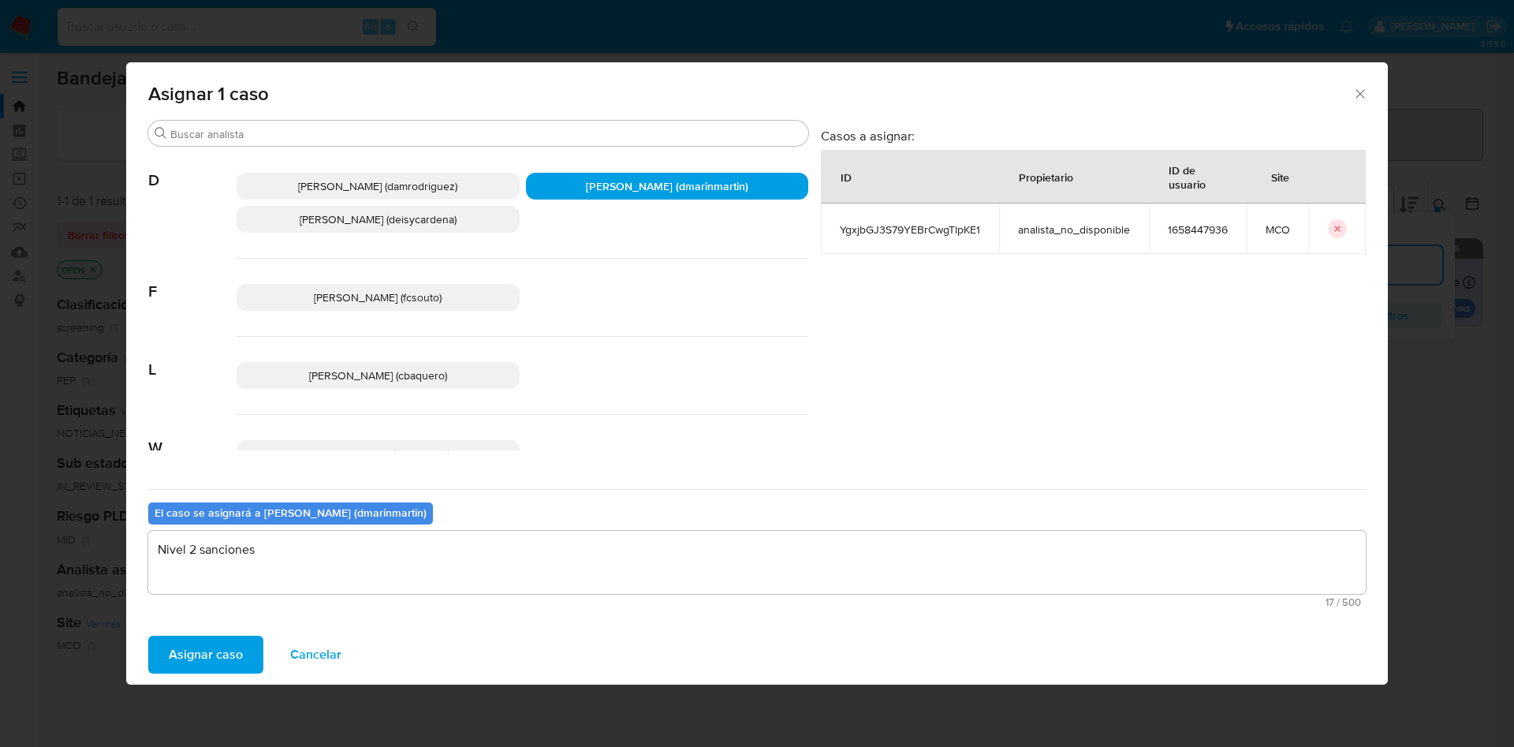
click at [207, 652] on span "Asignar caso" at bounding box center [206, 654] width 74 height 35
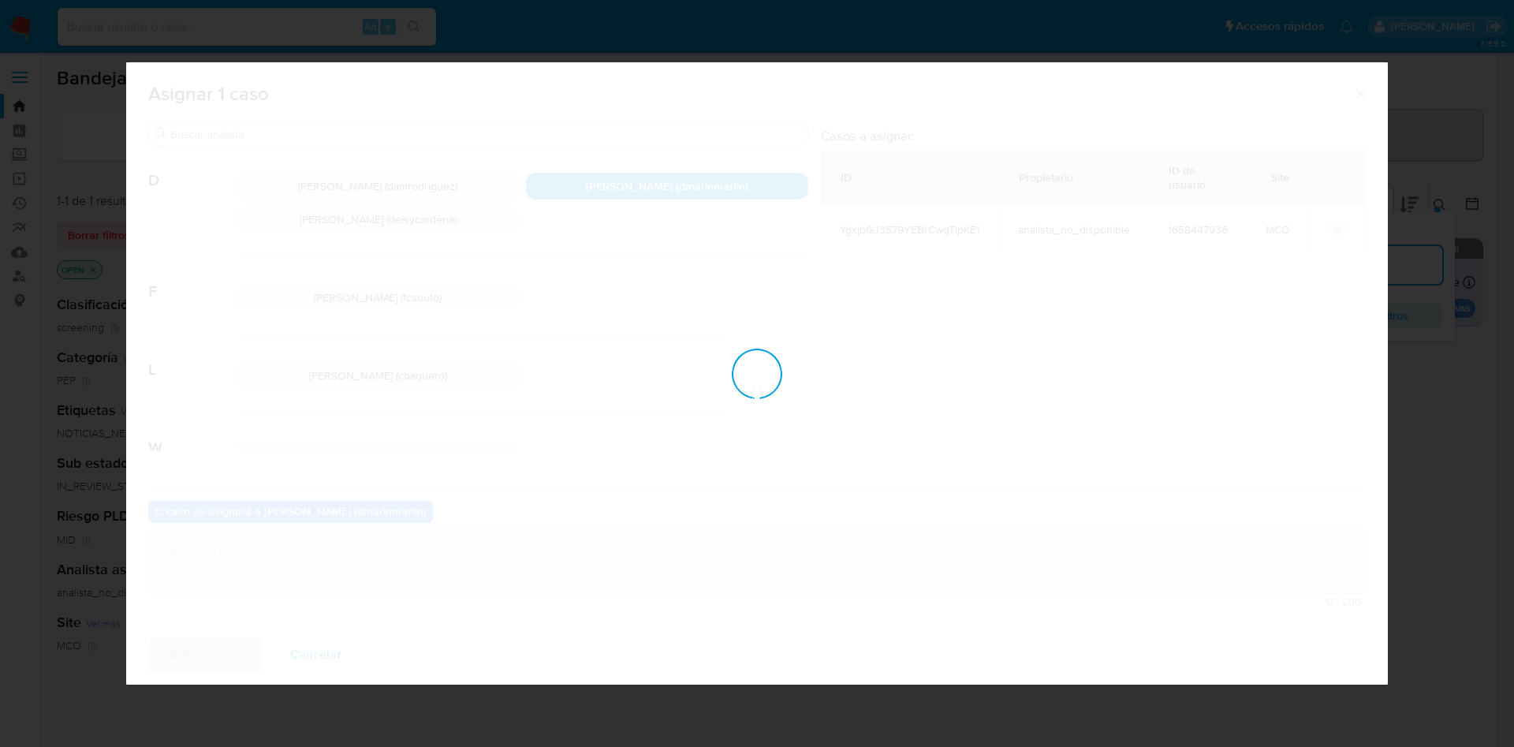
checkbox input "false"
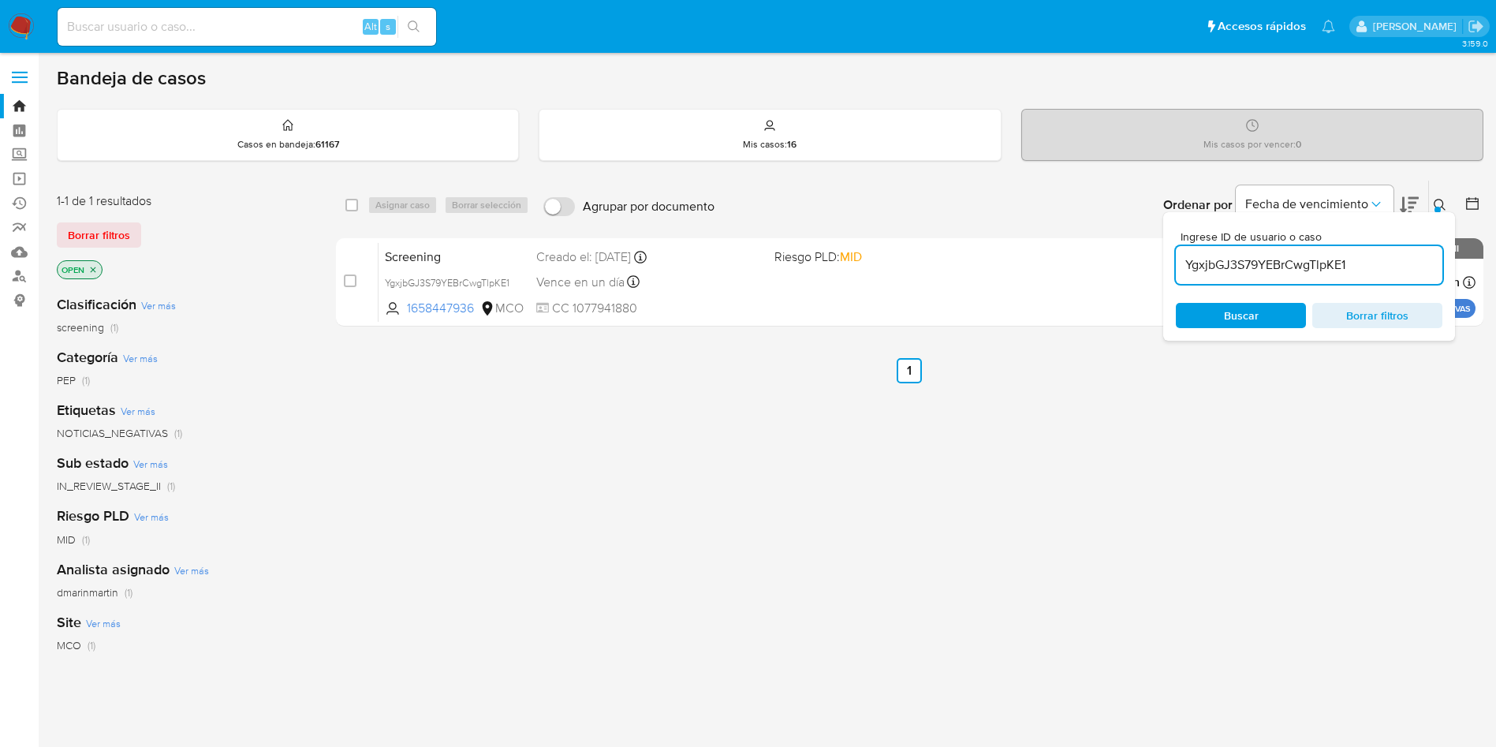
click at [86, 595] on span "dmarinmartin" at bounding box center [88, 592] width 62 height 16
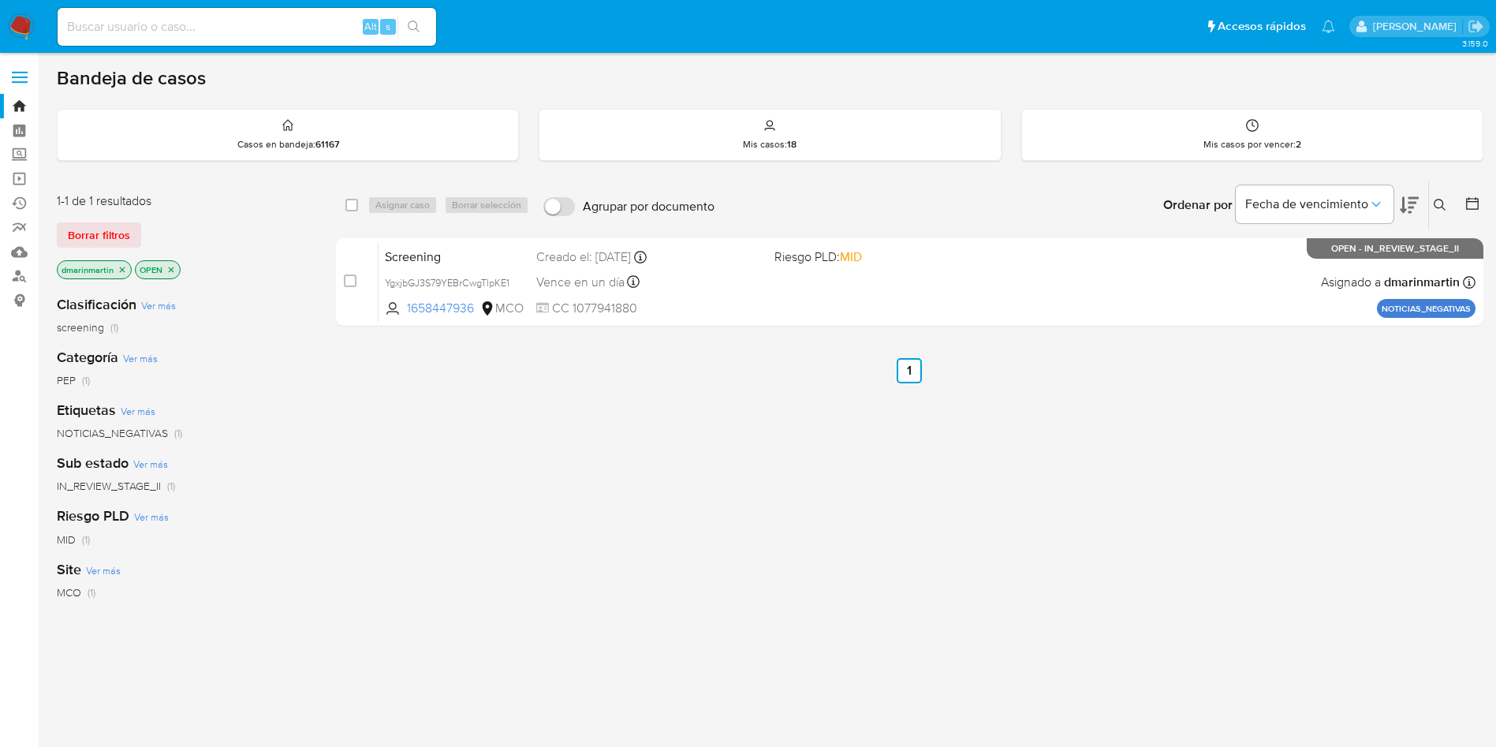
click at [944, 518] on div "select-all-cases-checkbox Asignar caso Borrar selección Agrupar por documento O…" at bounding box center [909, 537] width 1147 height 714
click at [1441, 201] on icon at bounding box center [1440, 205] width 13 height 13
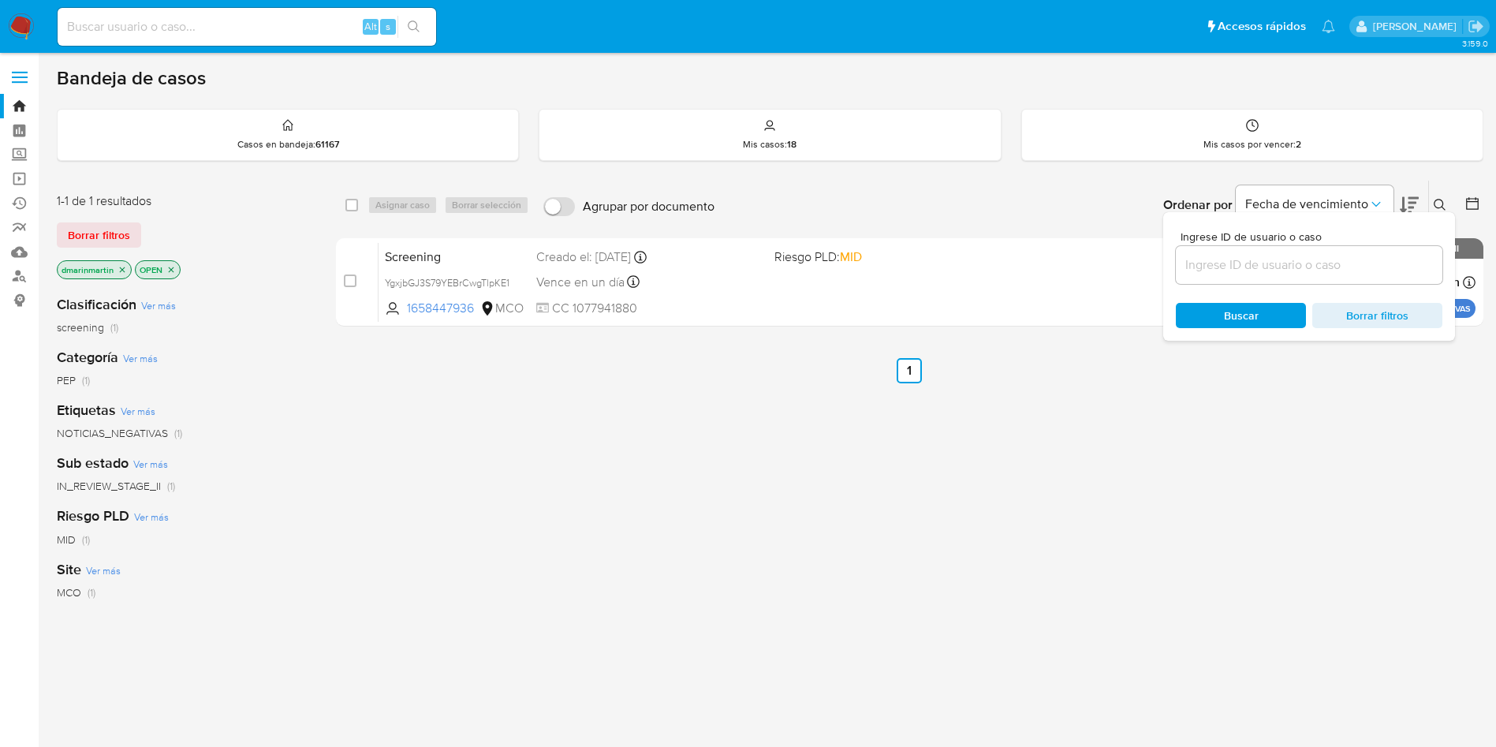
click at [1234, 276] on div at bounding box center [1309, 265] width 267 height 38
click at [1226, 265] on input at bounding box center [1309, 265] width 267 height 21
paste input "BmhCUNkH9rDPfxvvTGwCyu92"
click at [1251, 315] on span "Buscar" at bounding box center [1241, 315] width 35 height 25
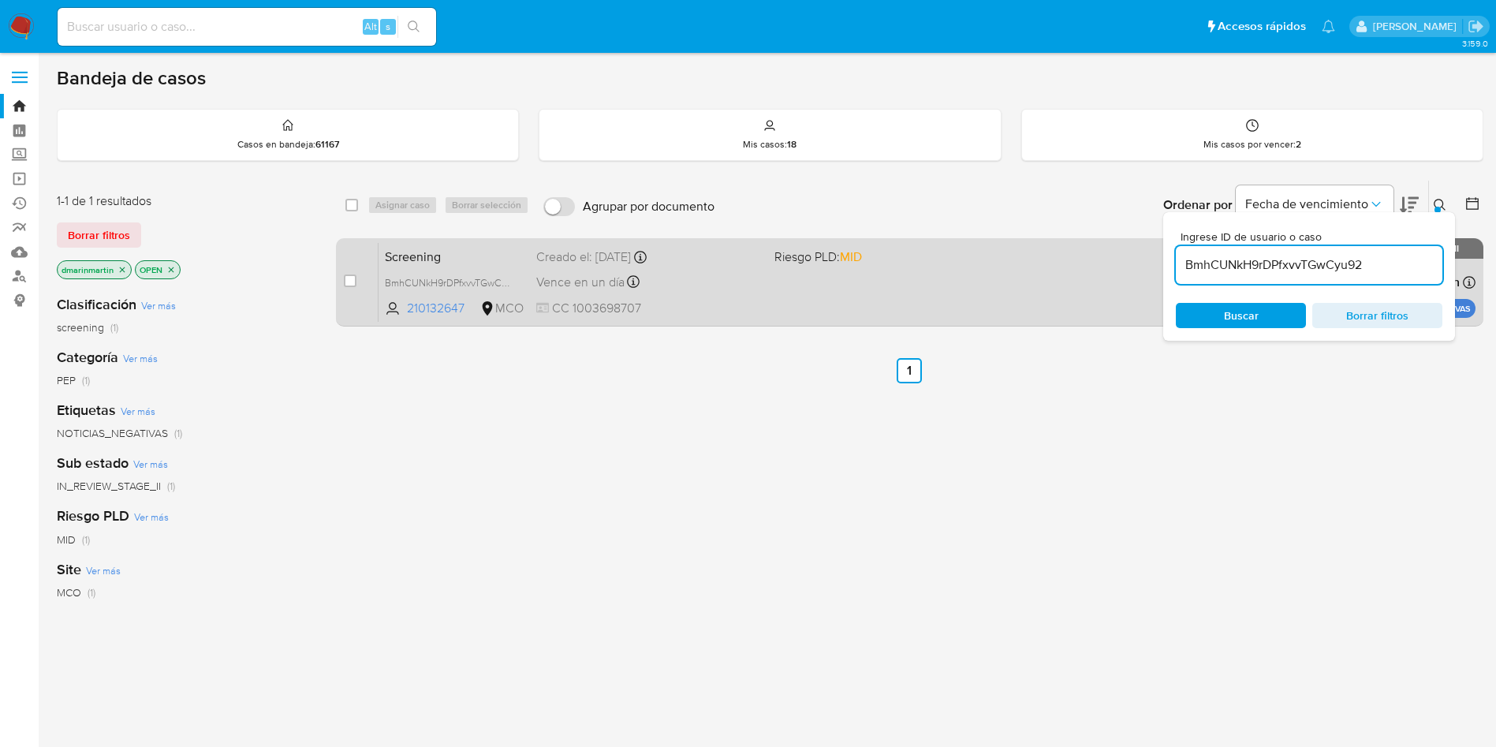
click at [856, 250] on span "MID" at bounding box center [851, 257] width 22 height 18
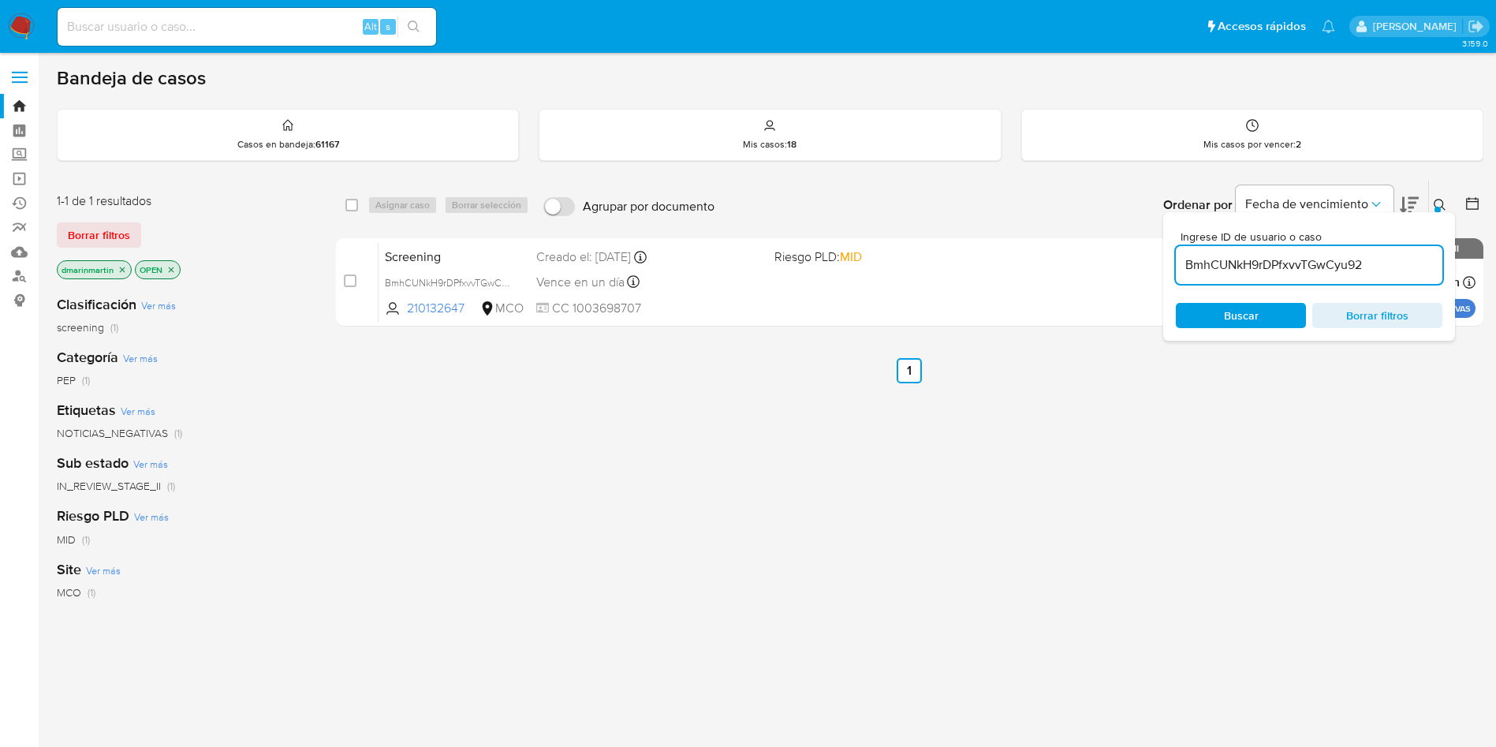
click at [1442, 213] on div "Ingrese ID de usuario o caso BmhCUNkH9rDPfxvvTGwCyu92 Buscar Borrar filtros" at bounding box center [1309, 276] width 292 height 129
click at [1331, 268] on input "BmhCUNkH9rDPfxvvTGwCyu92" at bounding box center [1309, 265] width 267 height 21
paste input "YgxjbGJ3S79YEBrCwgTlpKE1"
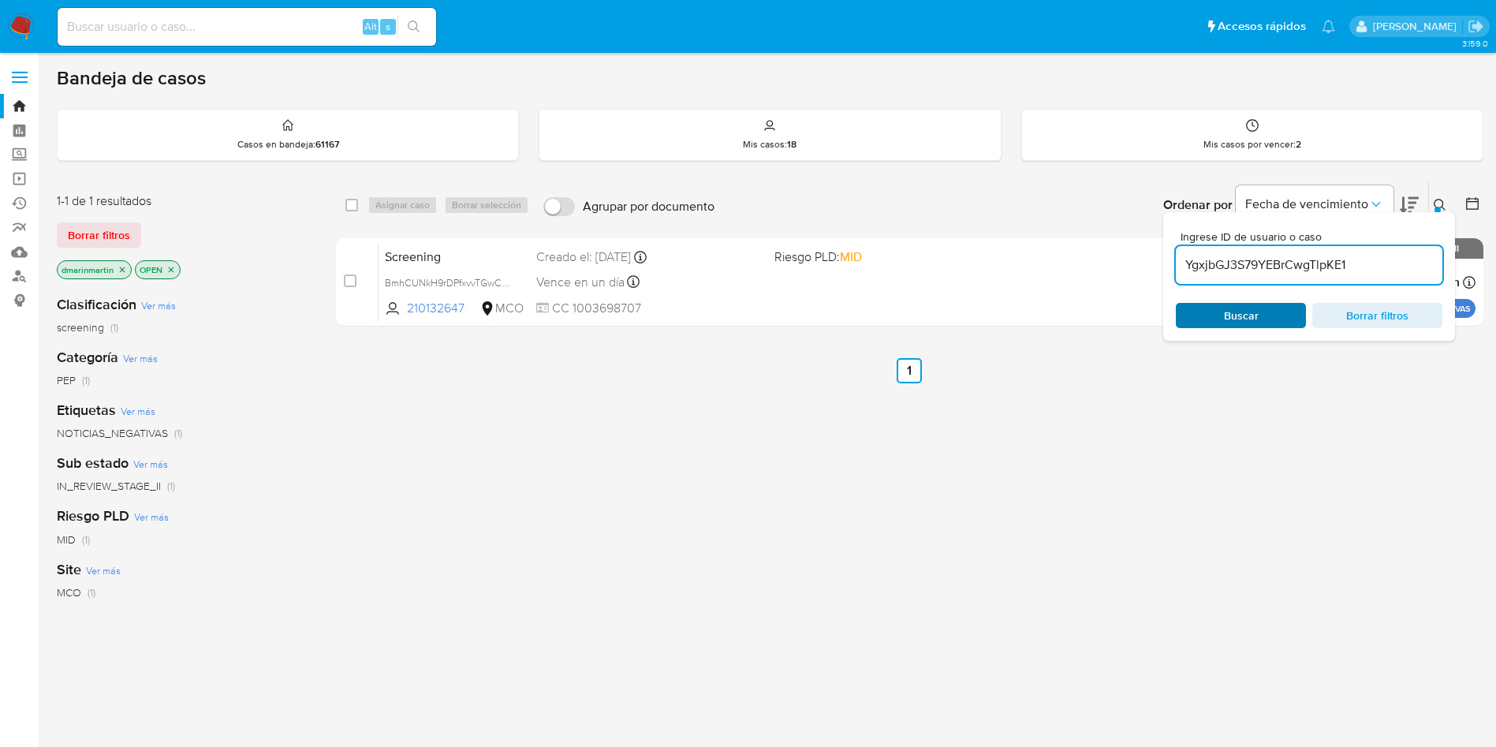
type input "YgxjbGJ3S79YEBrCwgTlpKE1"
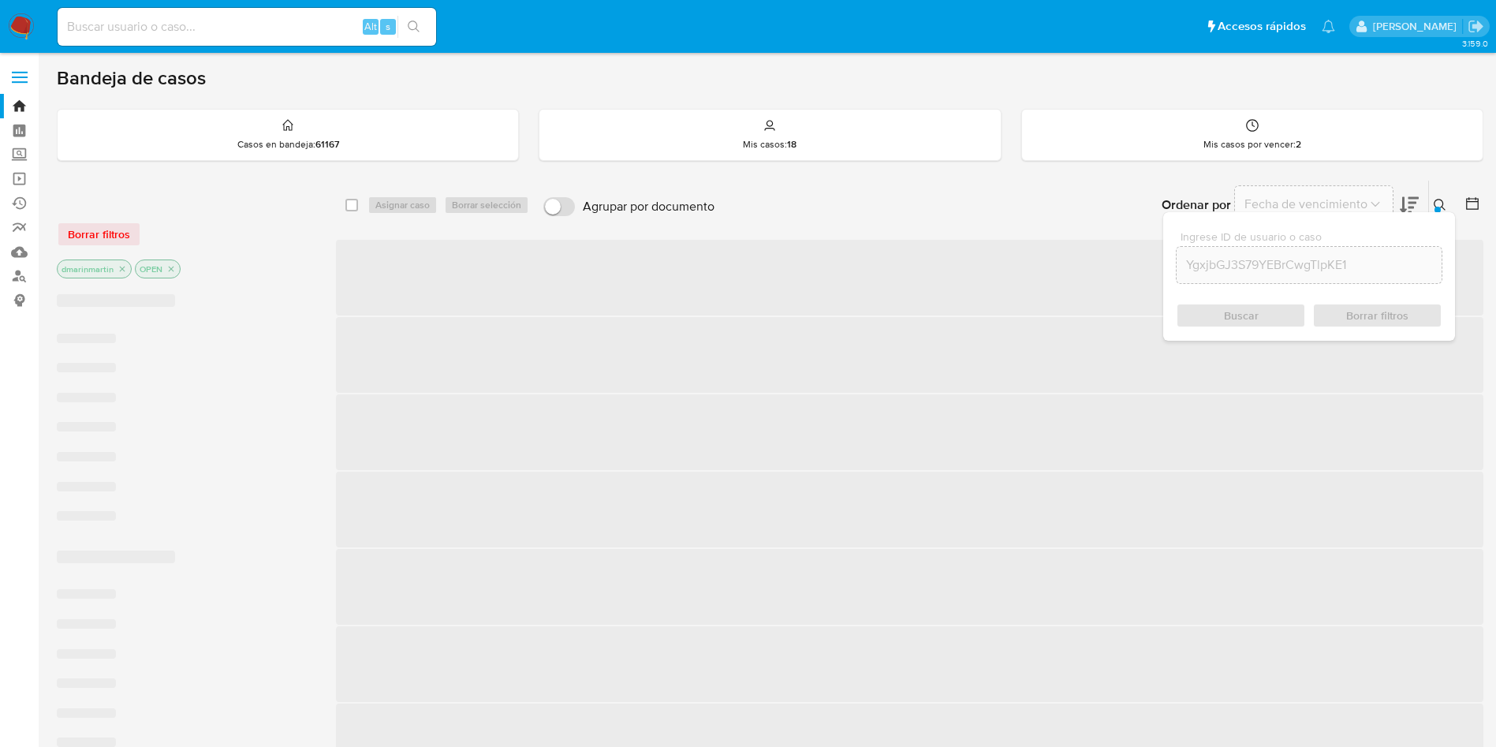
click at [1275, 303] on div "Buscar Borrar filtros" at bounding box center [1309, 315] width 267 height 25
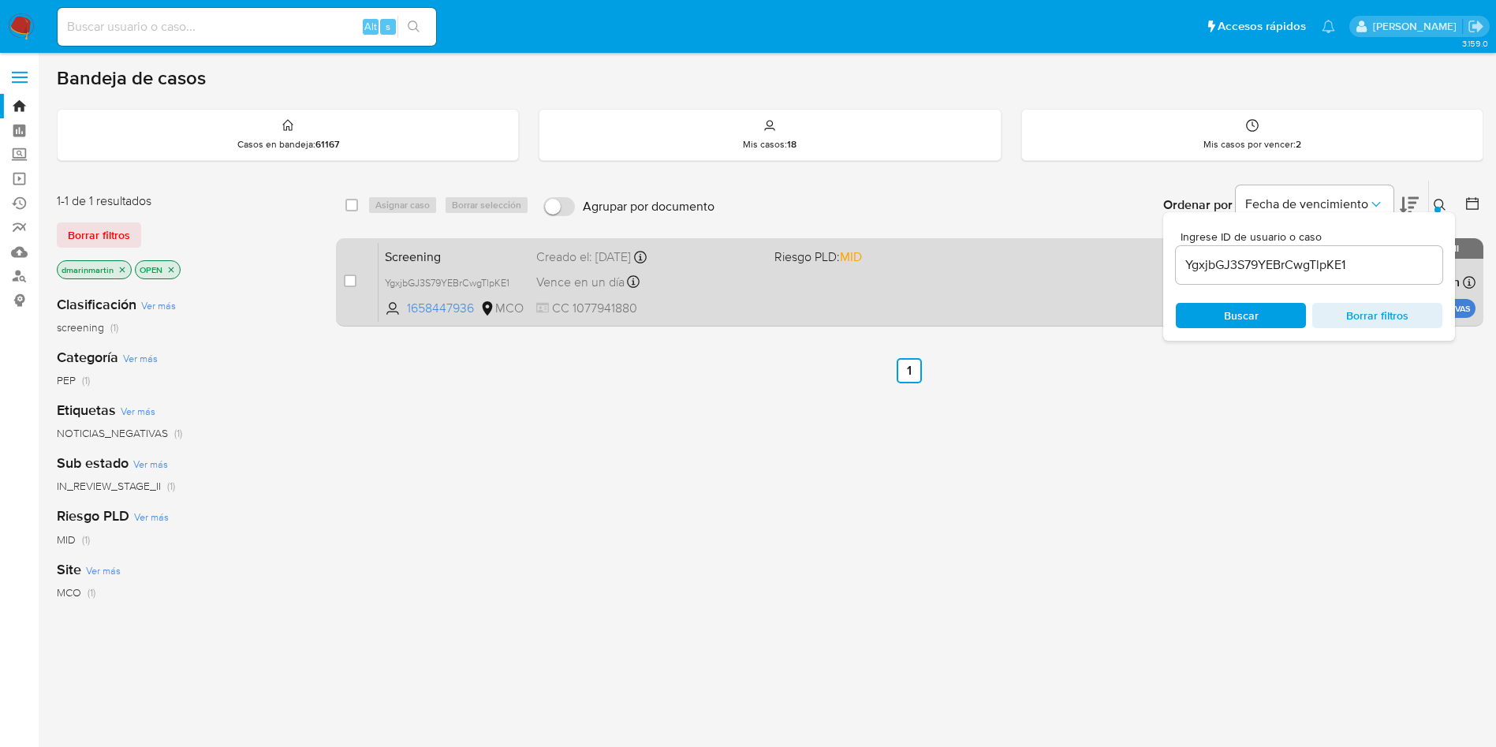
click at [673, 273] on div "Vence en un día Vence el 17/09/2025 13:28:43" at bounding box center [649, 281] width 226 height 21
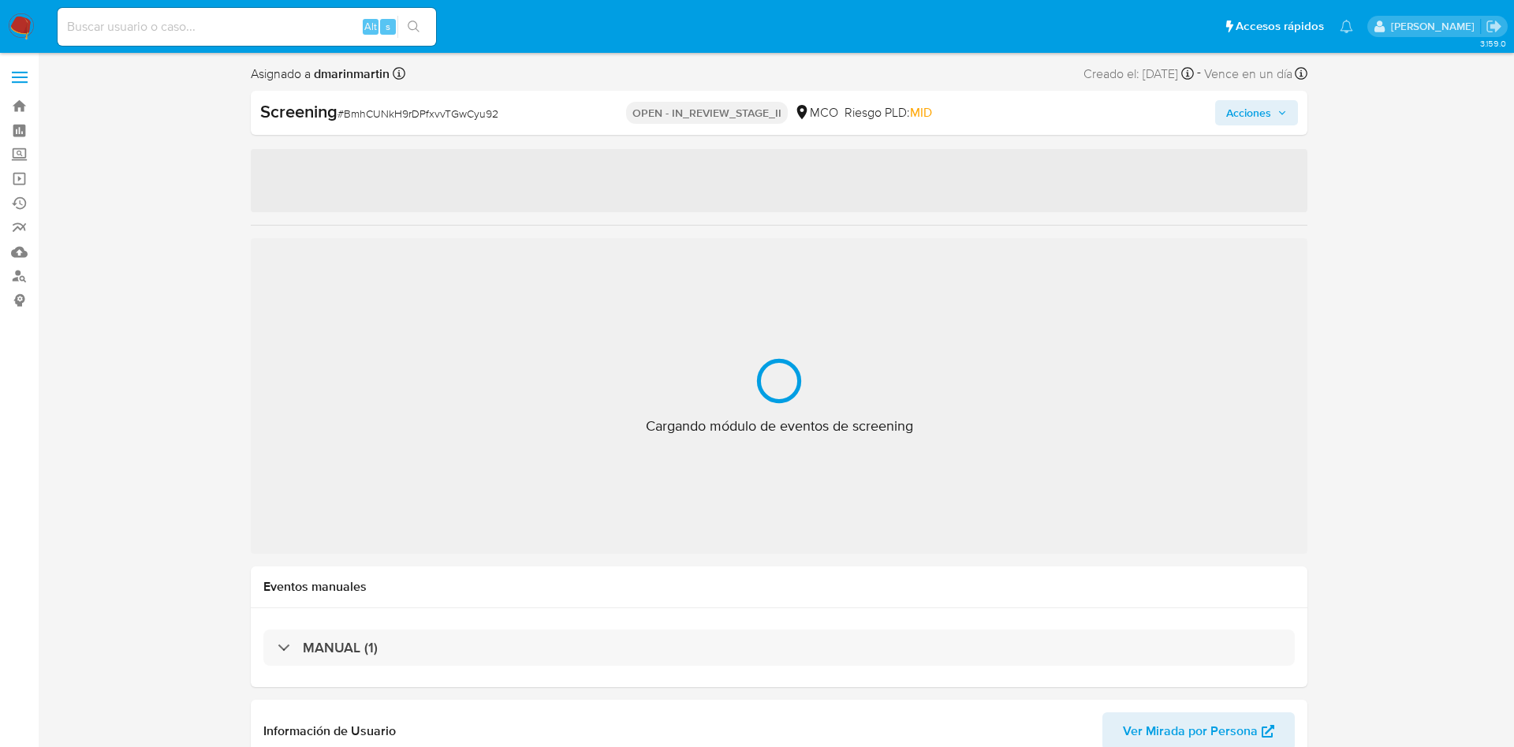
select select "10"
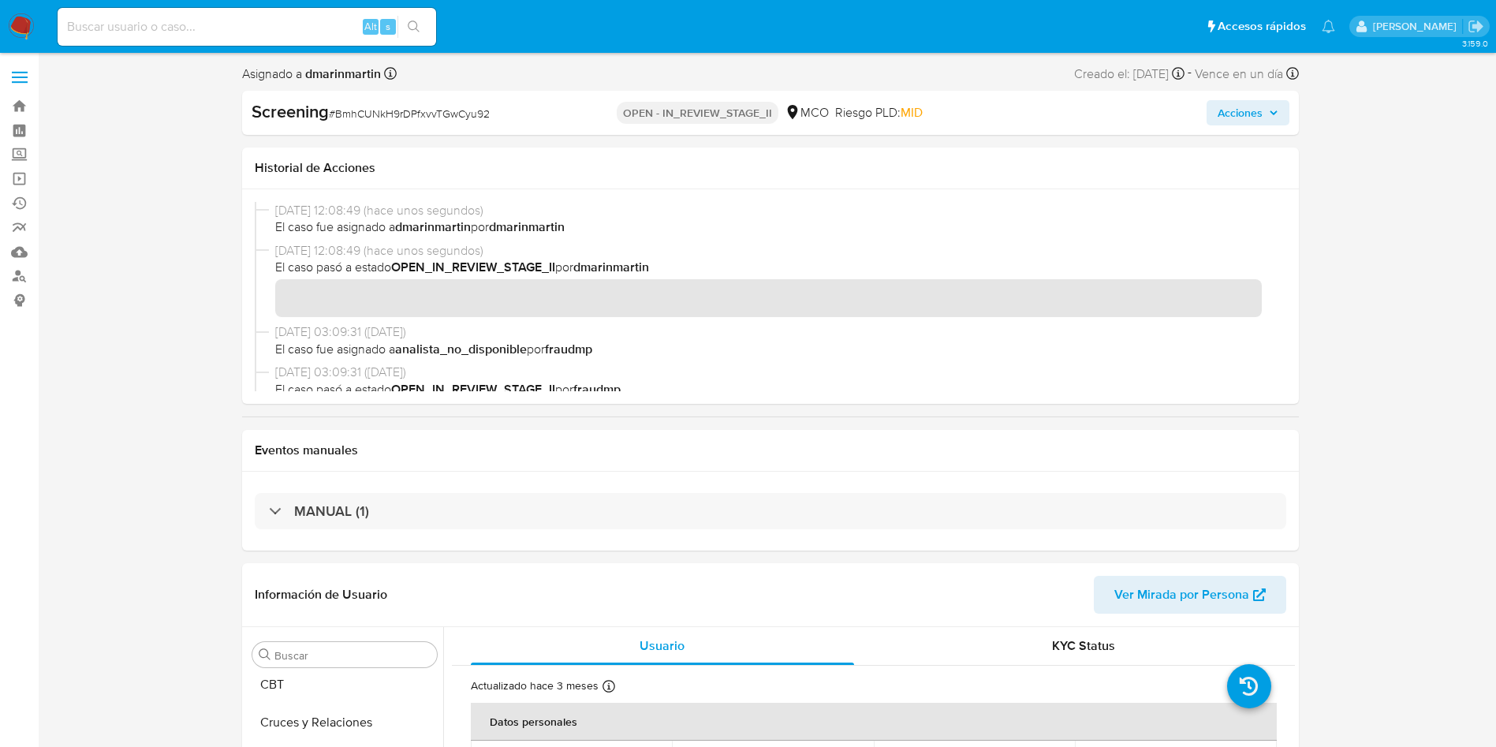
scroll to position [666, 0]
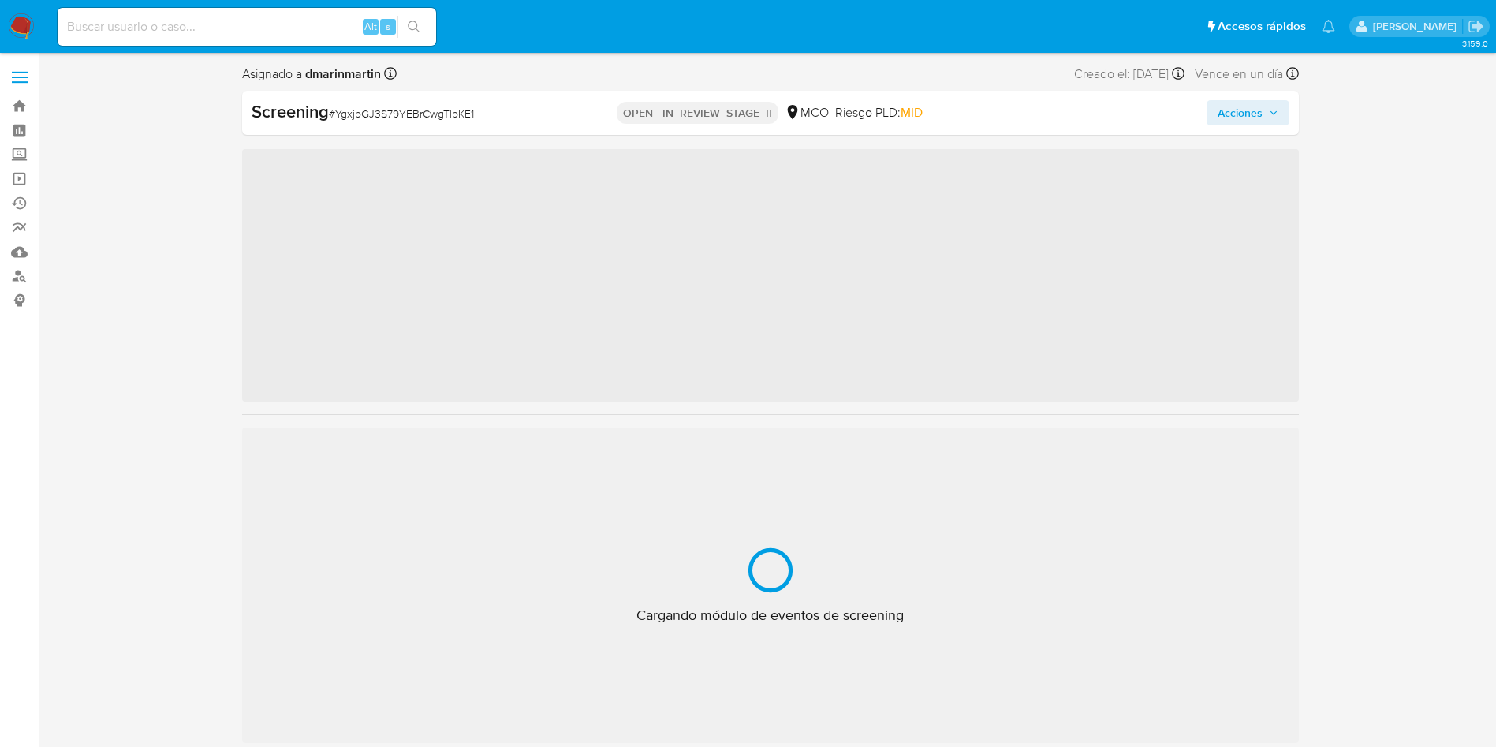
scroll to position [666, 0]
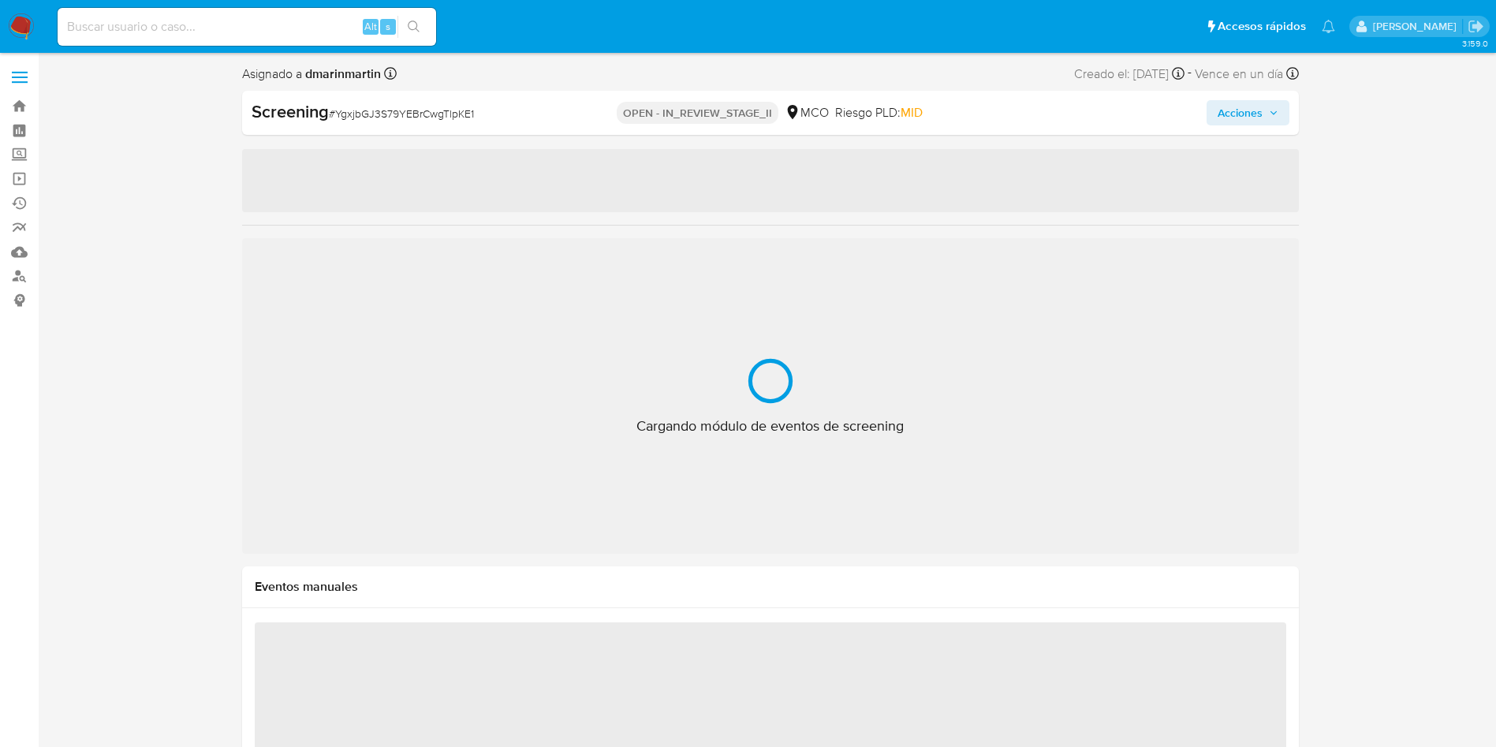
select select "10"
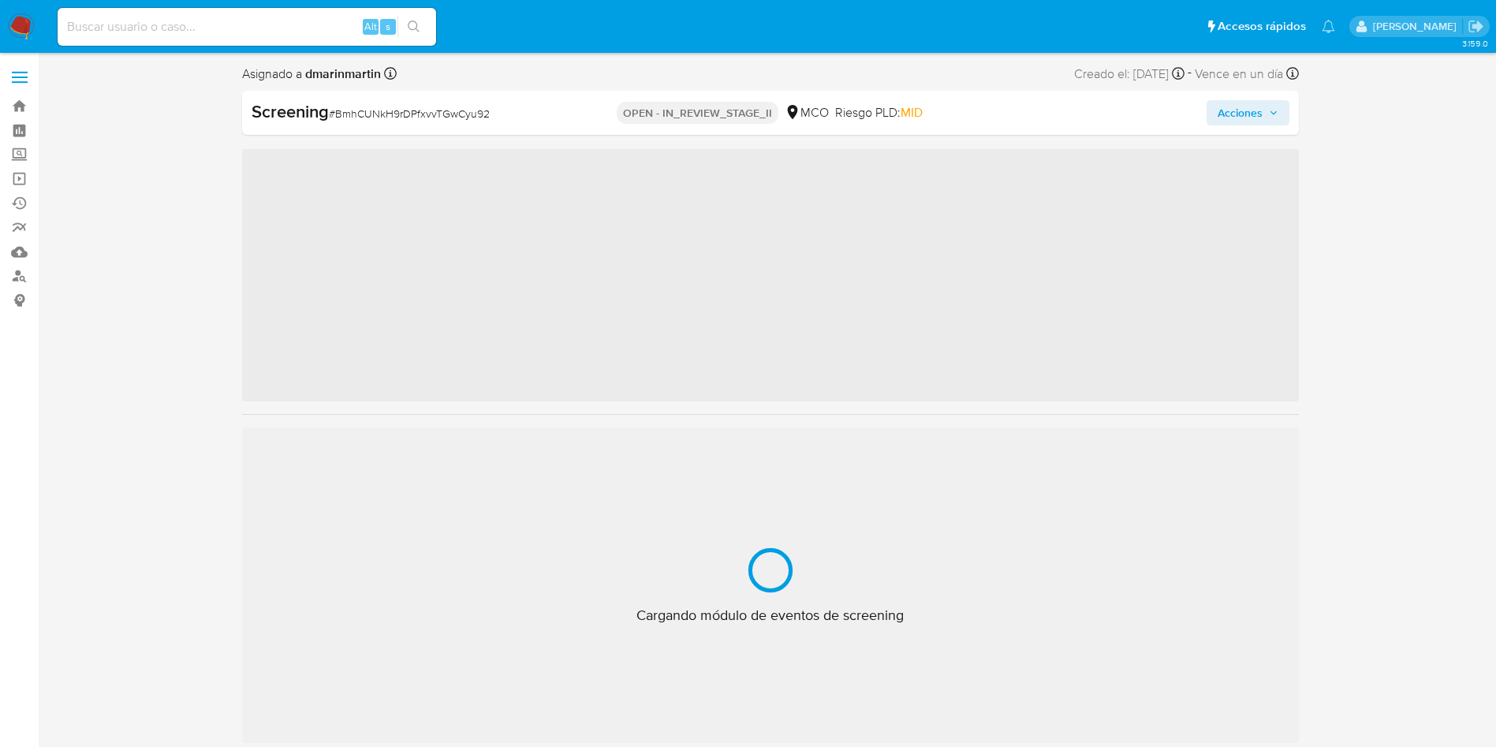
scroll to position [666, 0]
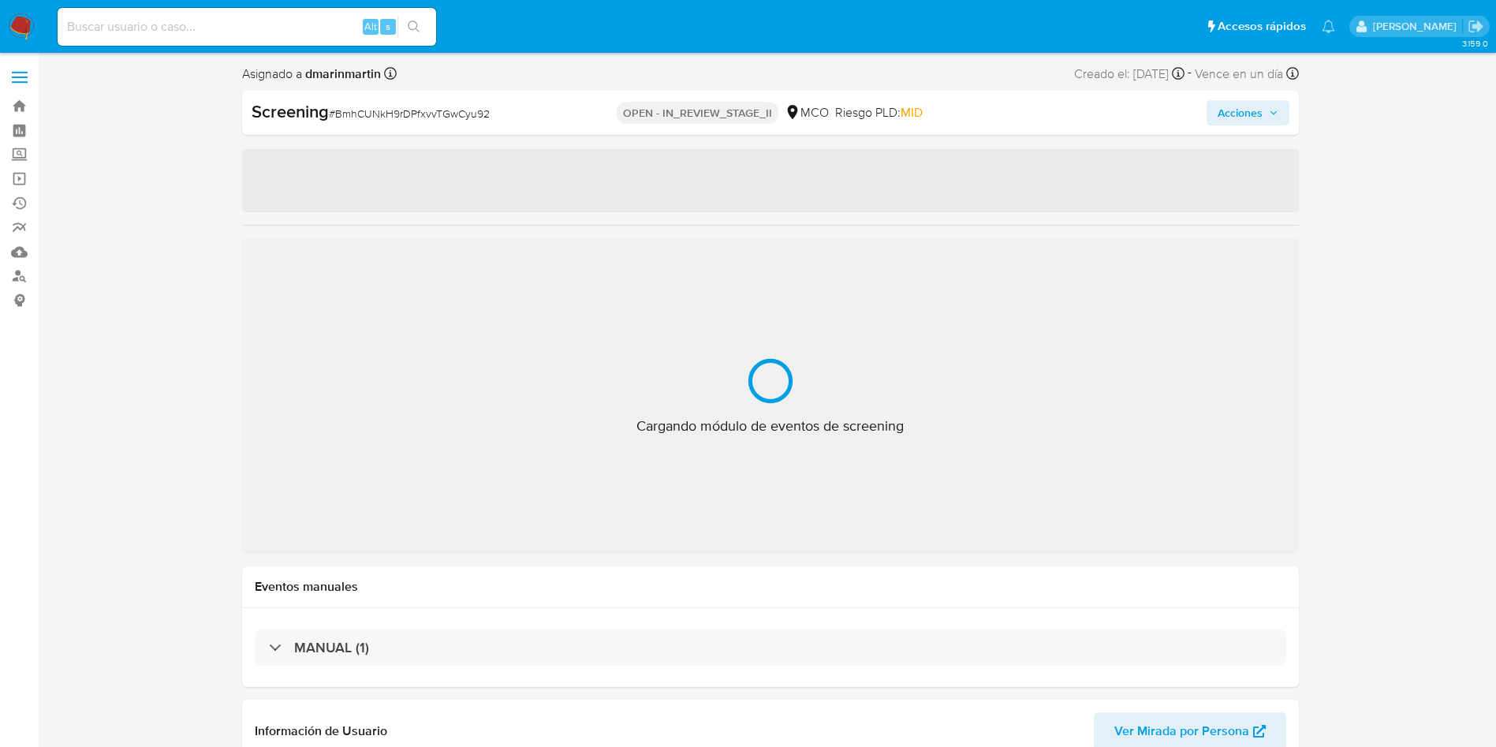
select select "10"
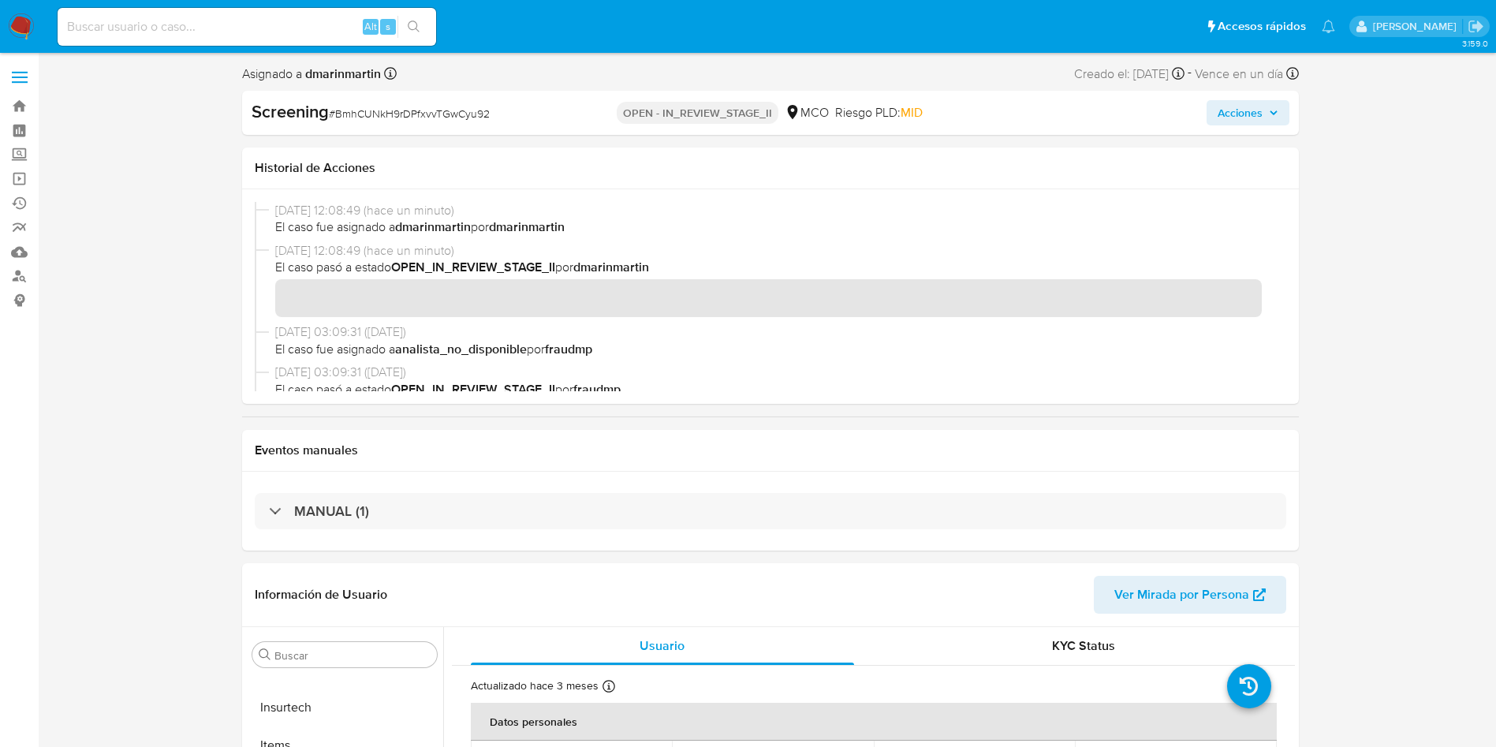
click at [1264, 113] on span "Acciones" at bounding box center [1248, 113] width 61 height 22
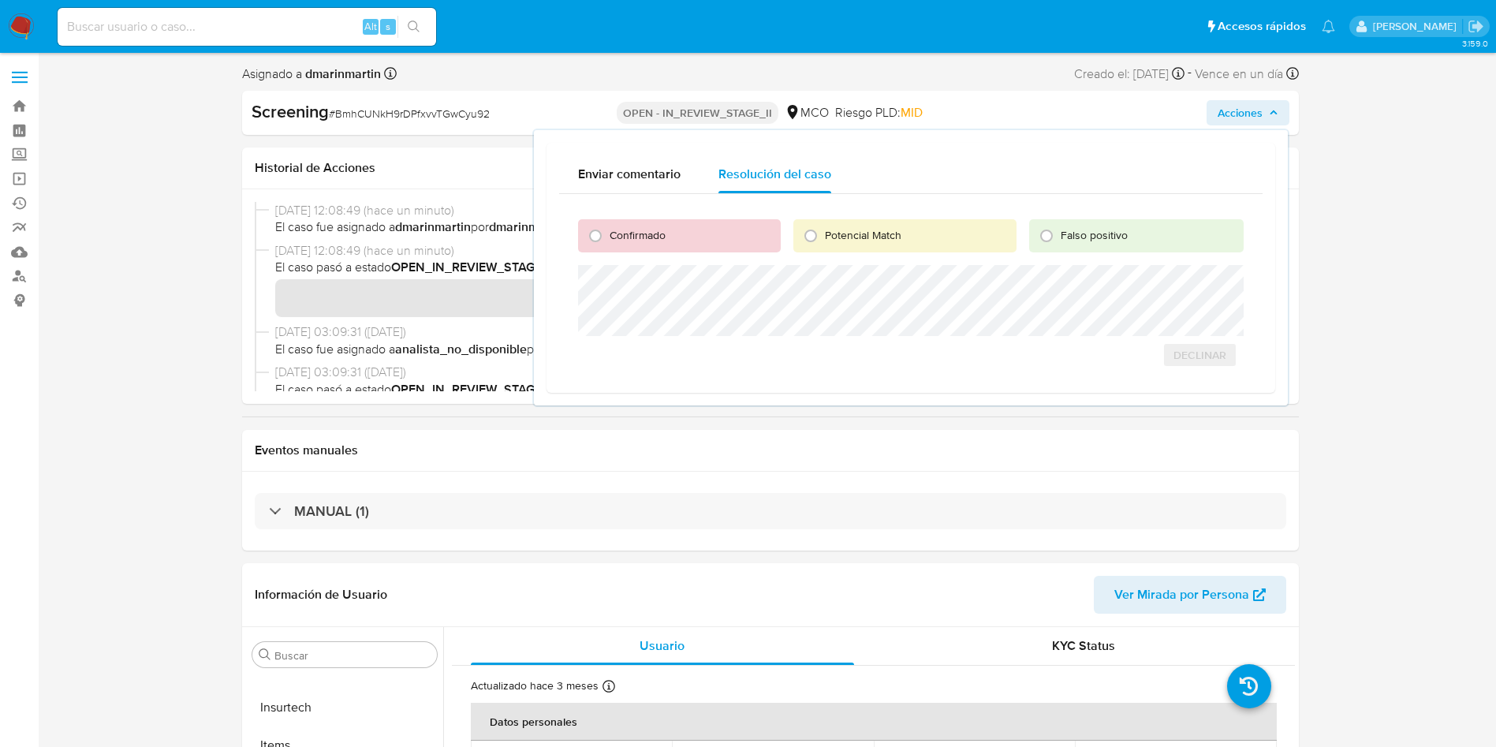
click at [651, 236] on span "Confirmado" at bounding box center [638, 235] width 56 height 16
click at [608, 236] on input "Confirmado" at bounding box center [595, 235] width 25 height 25
radio input "true"
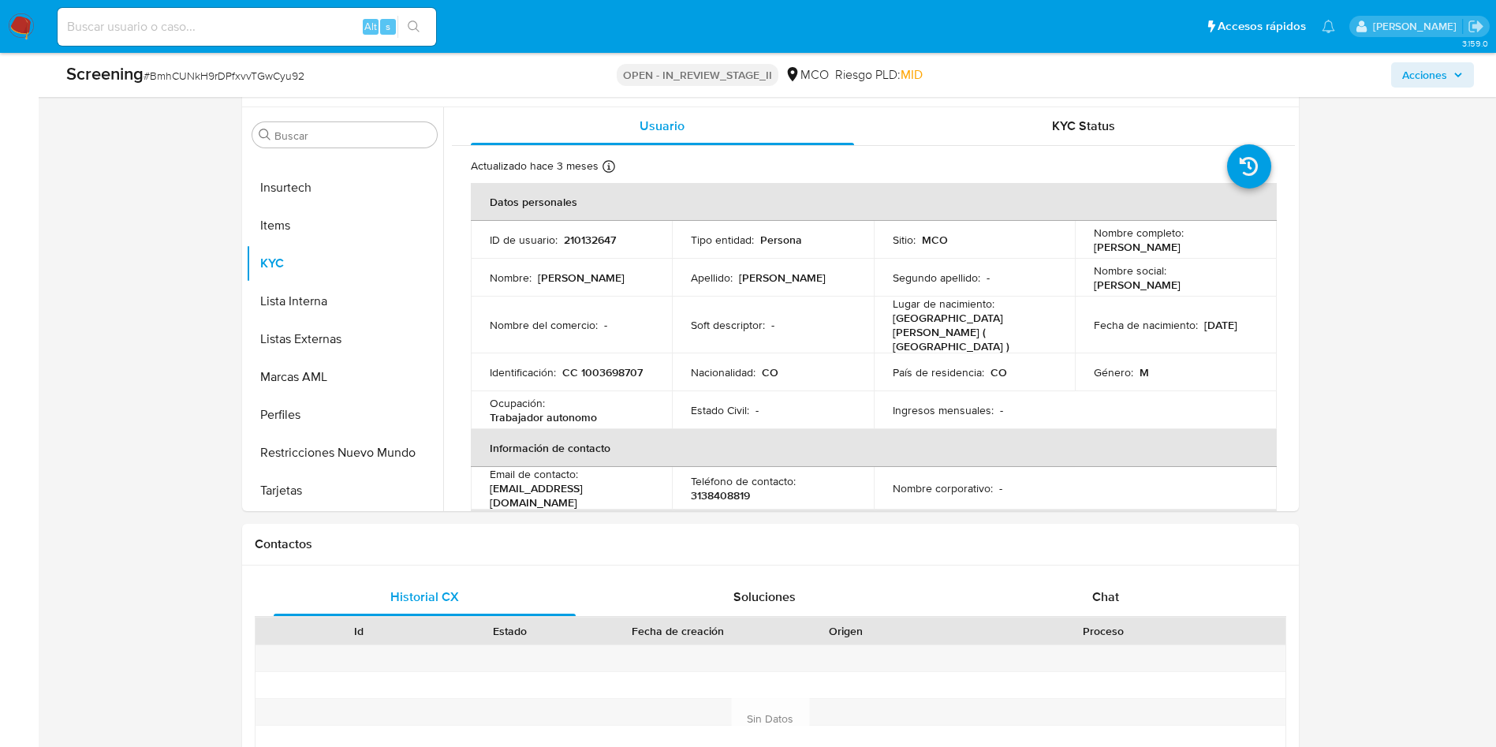
scroll to position [546, 0]
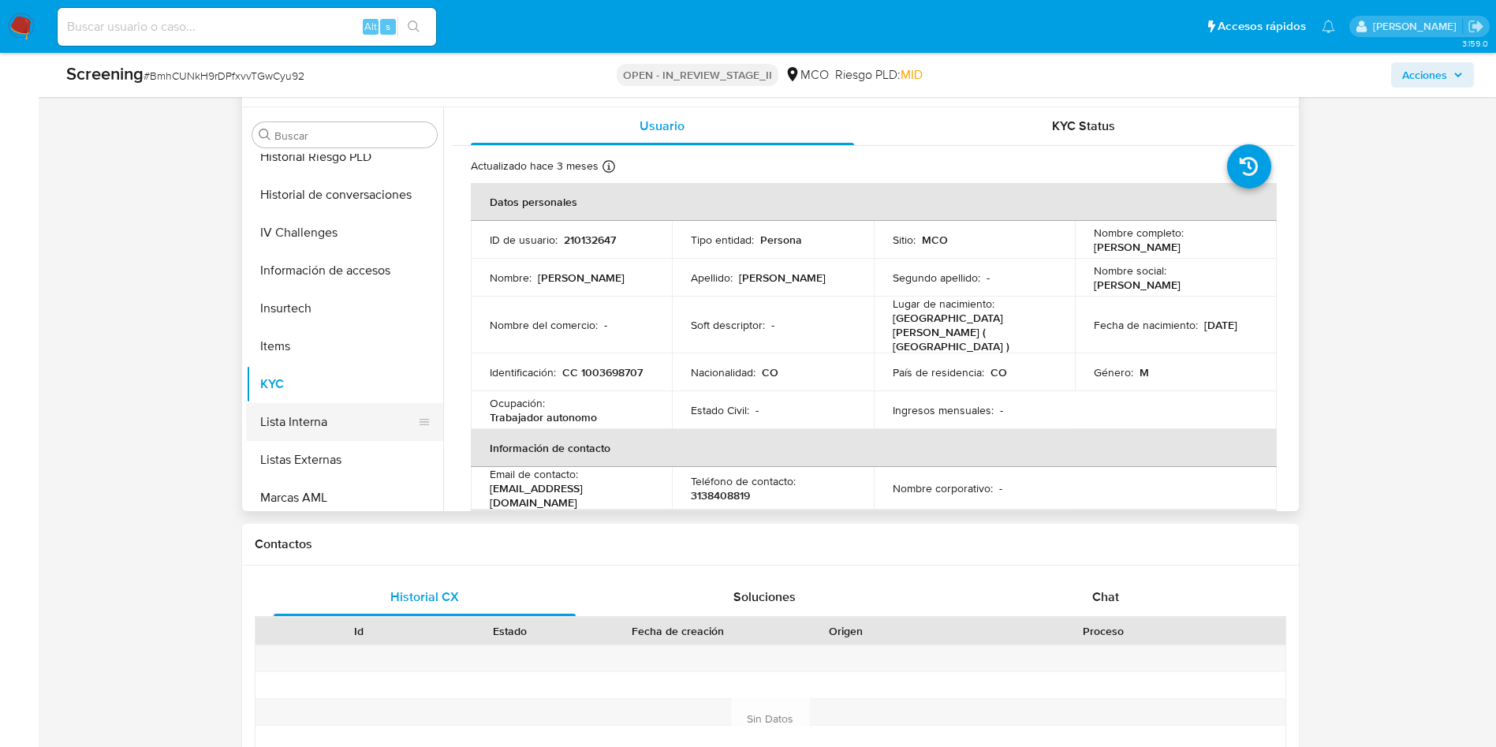
click at [325, 418] on button "Lista Interna" at bounding box center [338, 422] width 185 height 38
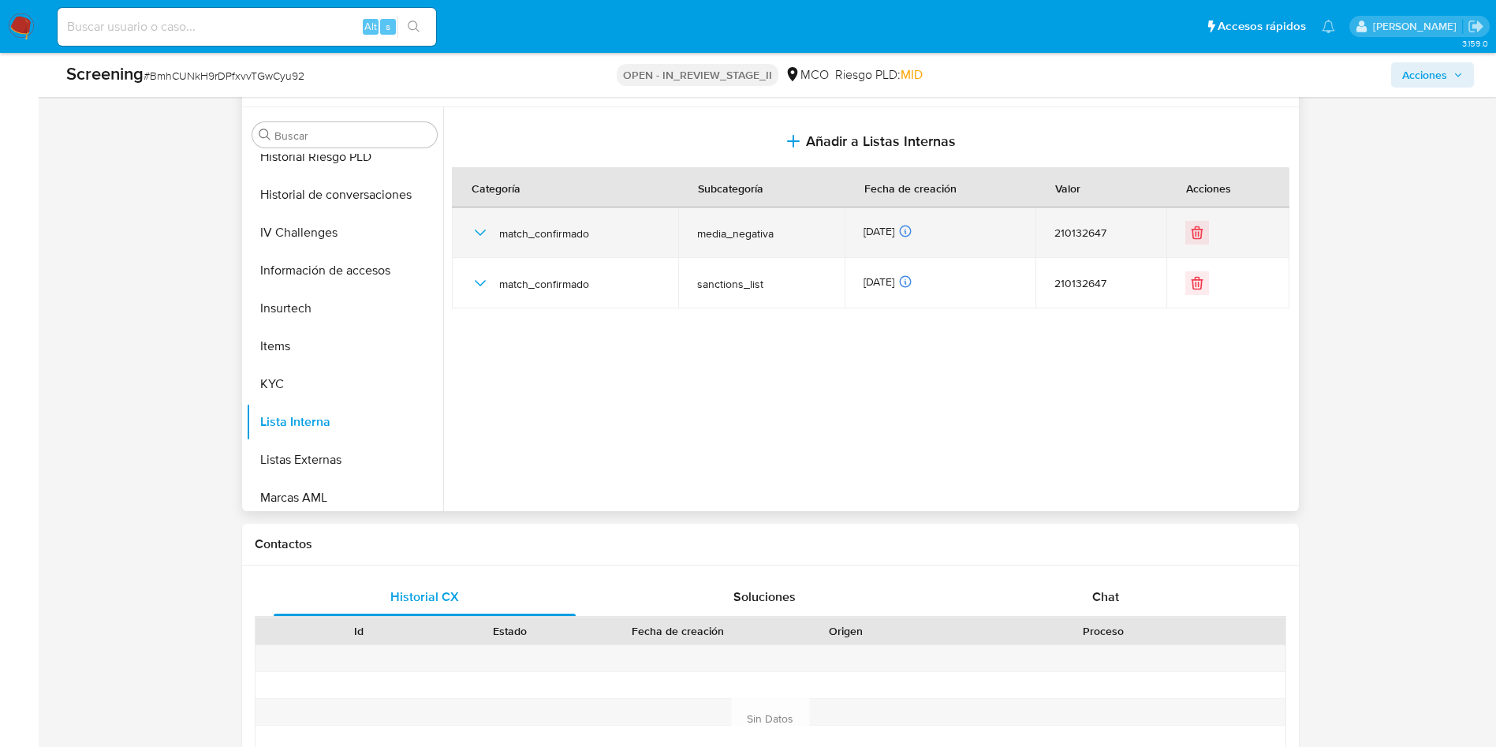
click at [479, 232] on icon "button" at bounding box center [480, 232] width 19 height 19
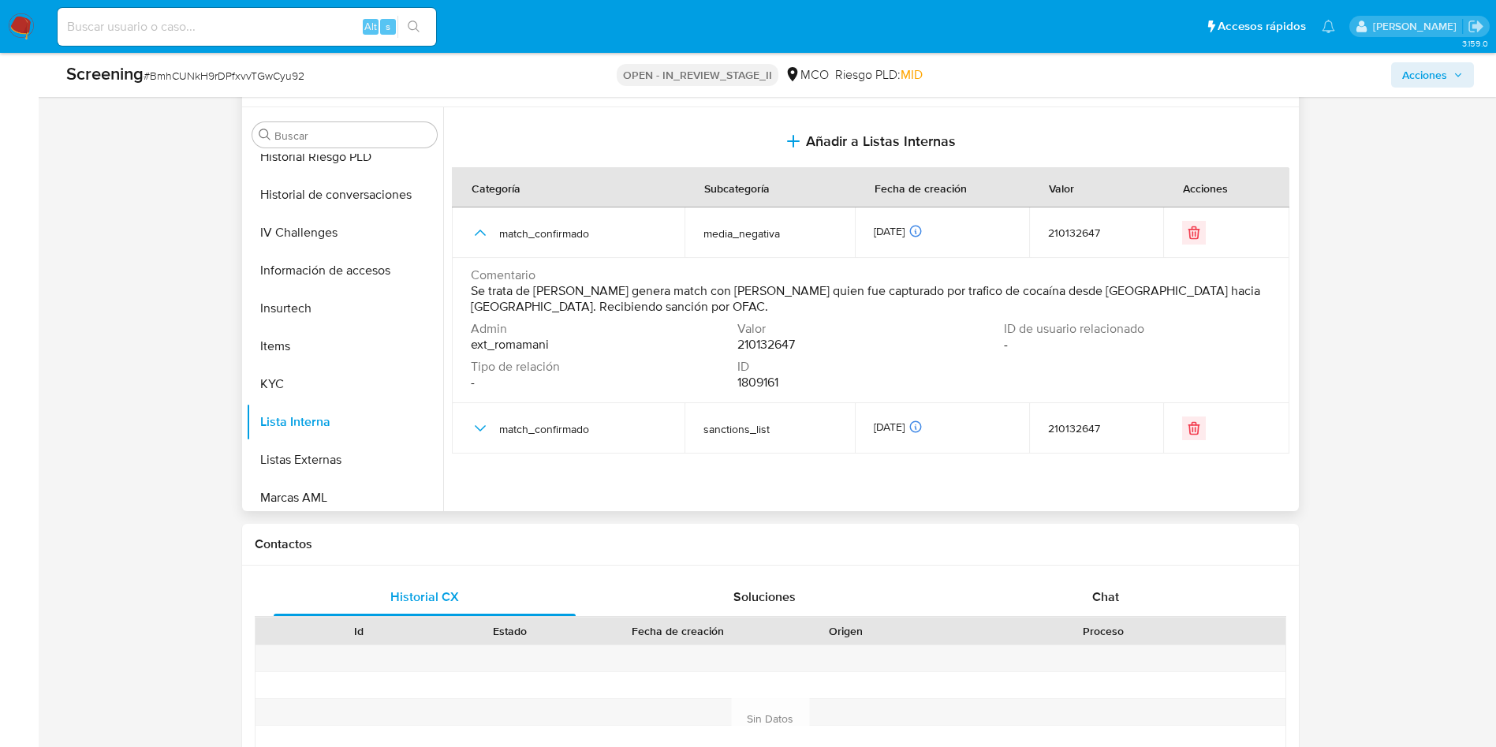
click at [602, 301] on span "Se trata de [PERSON_NAME] genera match con [PERSON_NAME] quien fue capturado po…" at bounding box center [869, 299] width 796 height 32
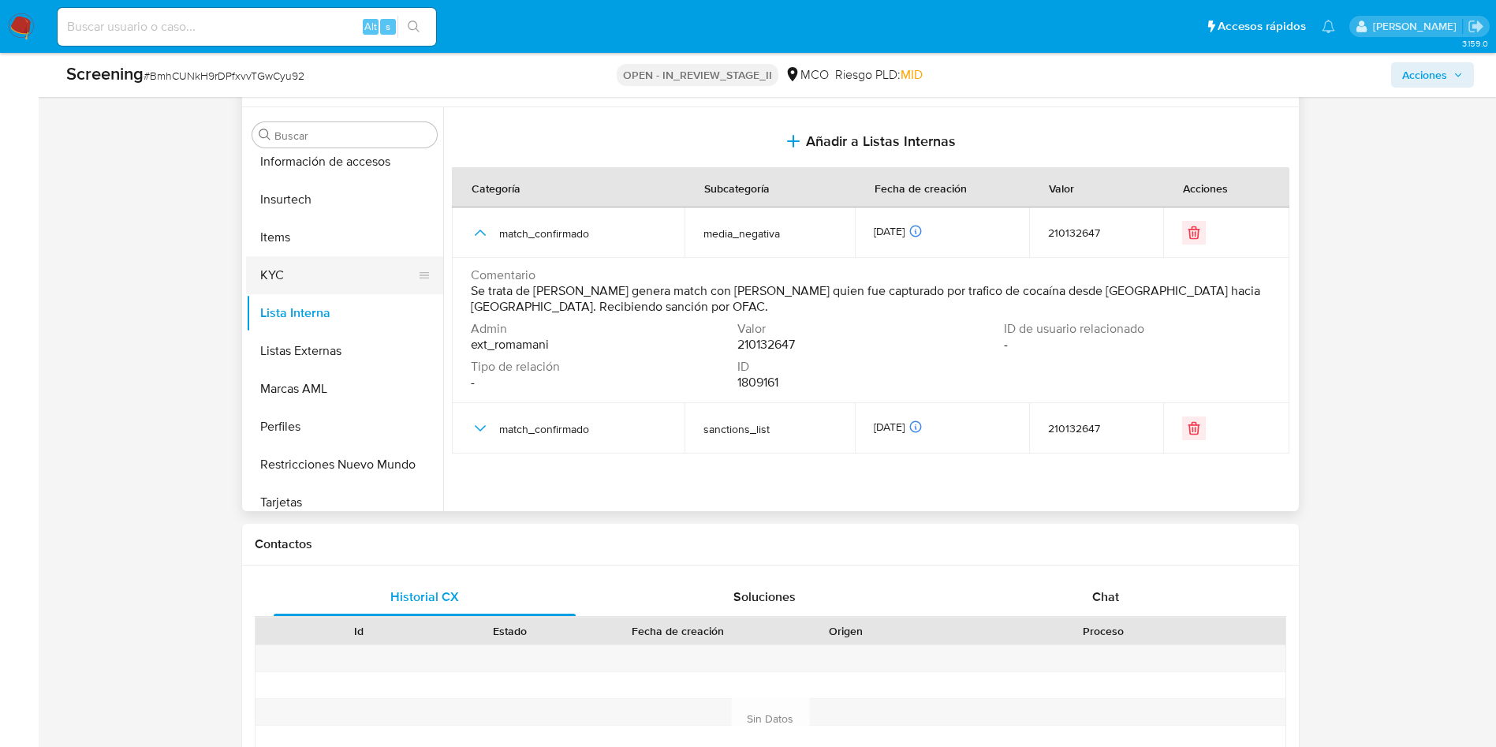
scroll to position [666, 0]
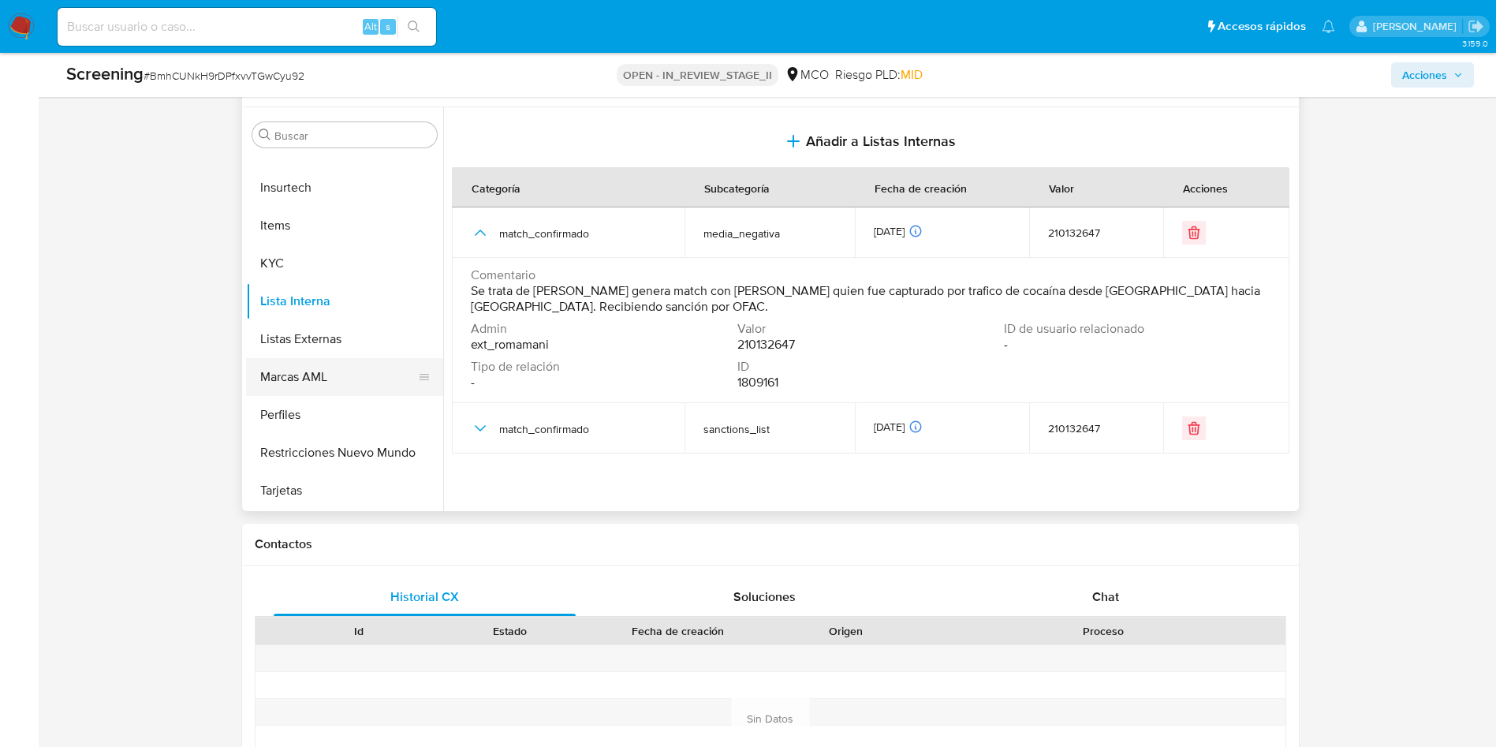
click at [303, 380] on button "Marcas AML" at bounding box center [338, 377] width 185 height 38
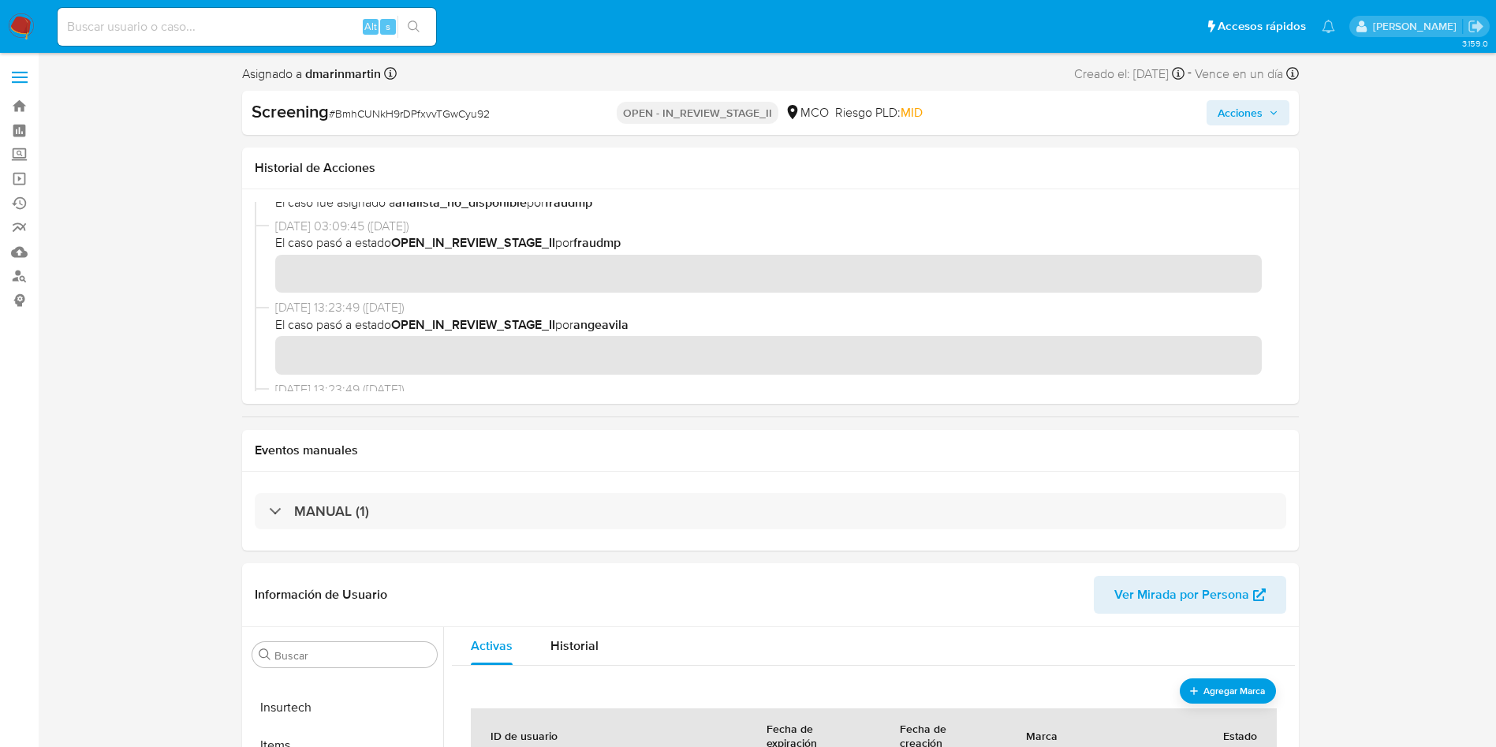
scroll to position [0, 0]
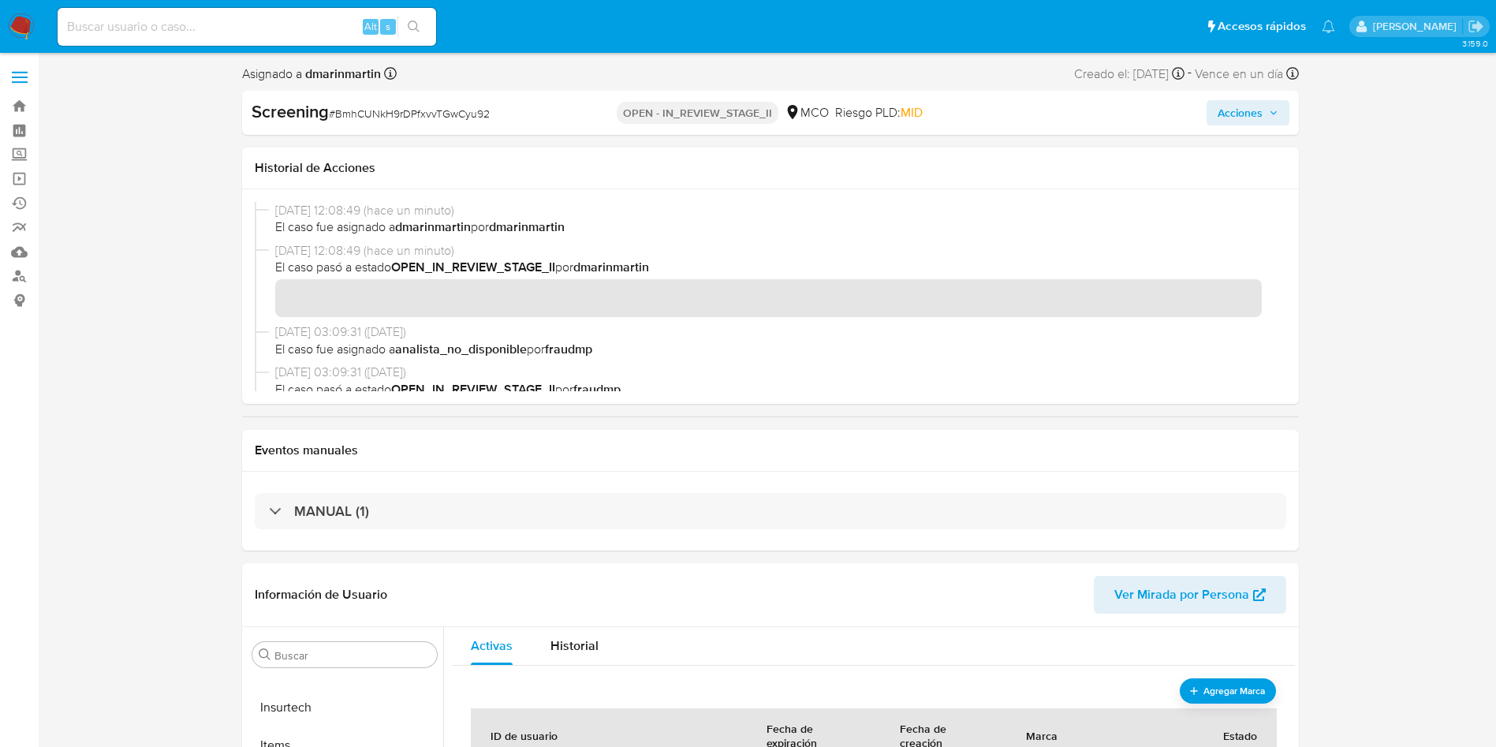
click at [1267, 114] on span "Acciones" at bounding box center [1248, 113] width 61 height 22
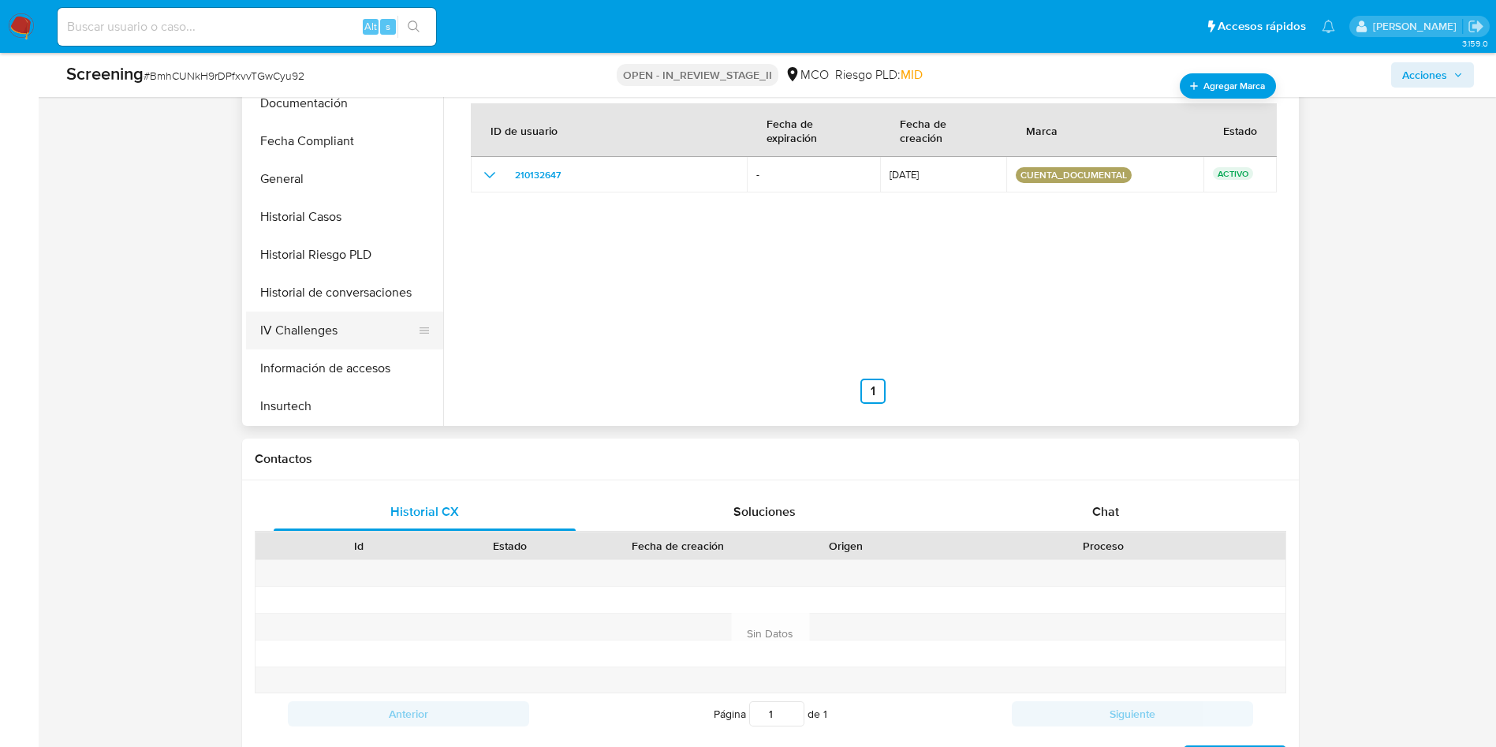
scroll to position [361, 0]
click at [308, 225] on button "Historial Casos" at bounding box center [338, 219] width 185 height 38
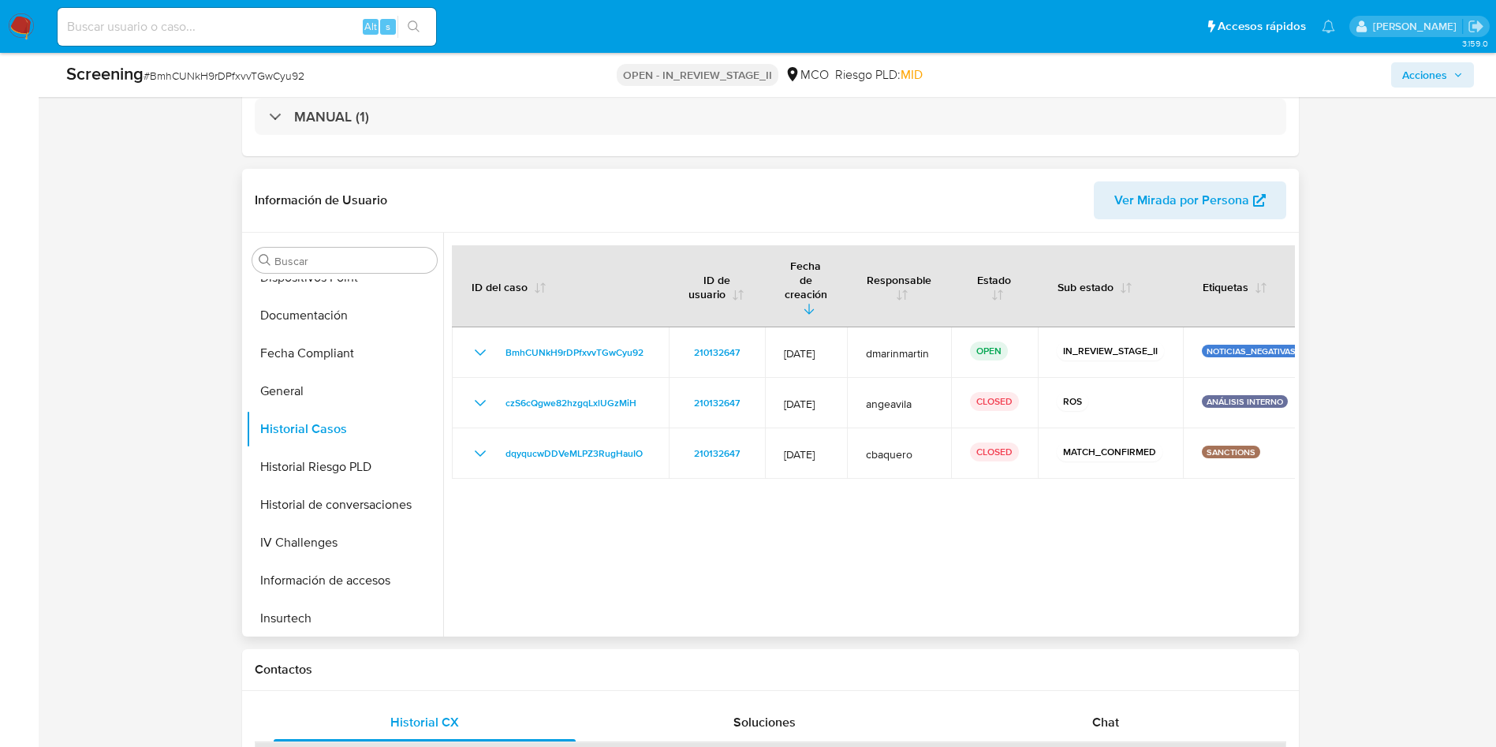
scroll to position [359, 0]
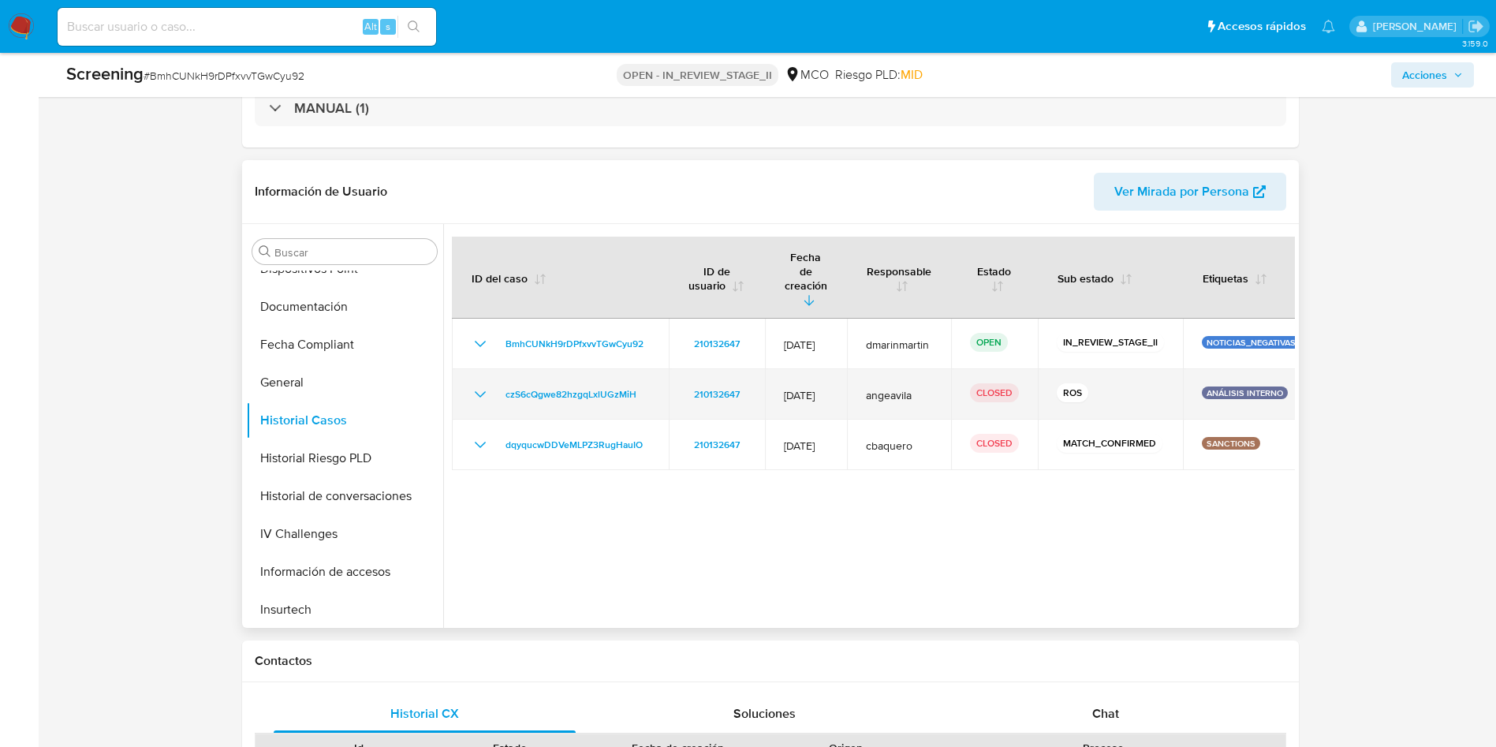
drag, startPoint x: 1118, startPoint y: 375, endPoint x: 1076, endPoint y: 367, distance: 43.2
click at [1076, 383] on div "ROS" at bounding box center [1110, 394] width 107 height 22
click at [1139, 383] on div "ROS" at bounding box center [1110, 394] width 107 height 22
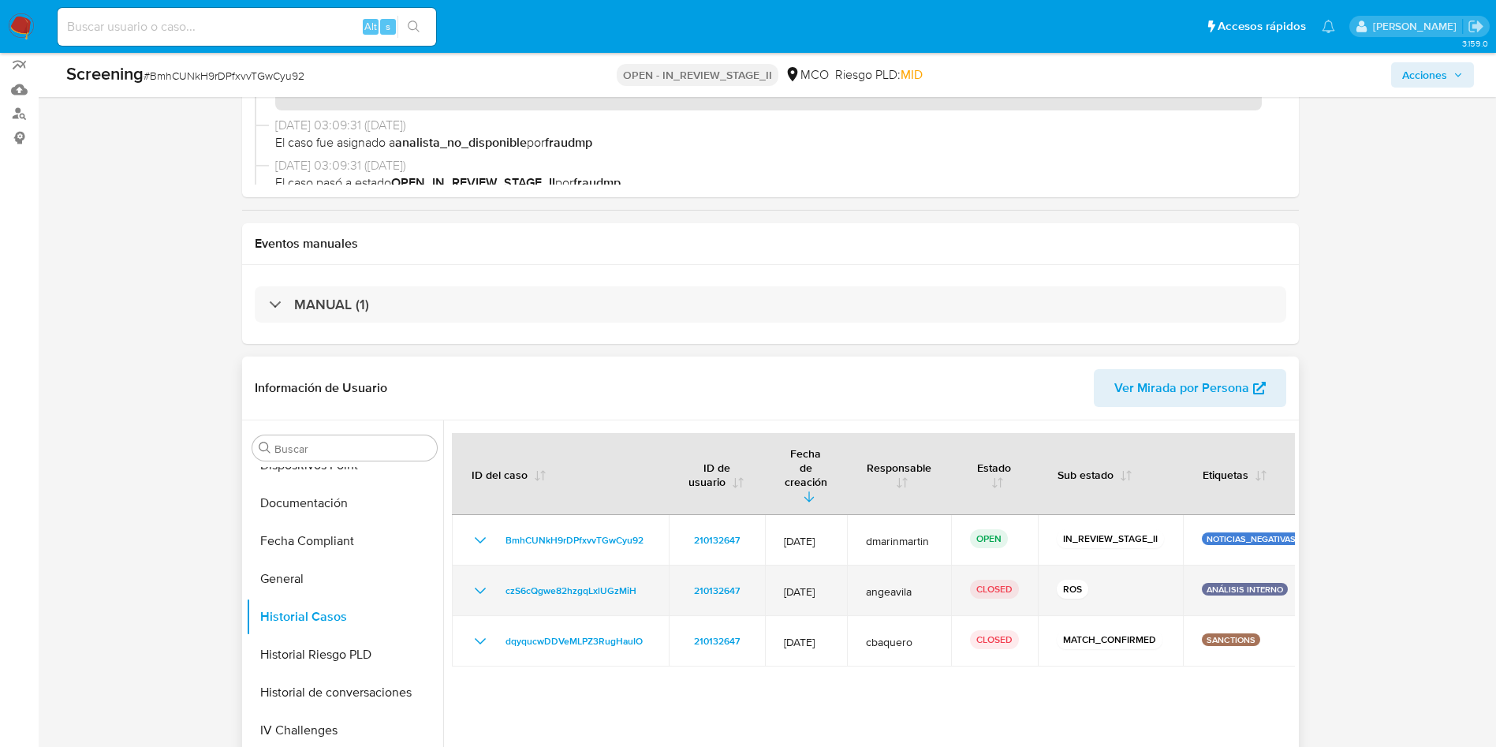
scroll to position [0, 0]
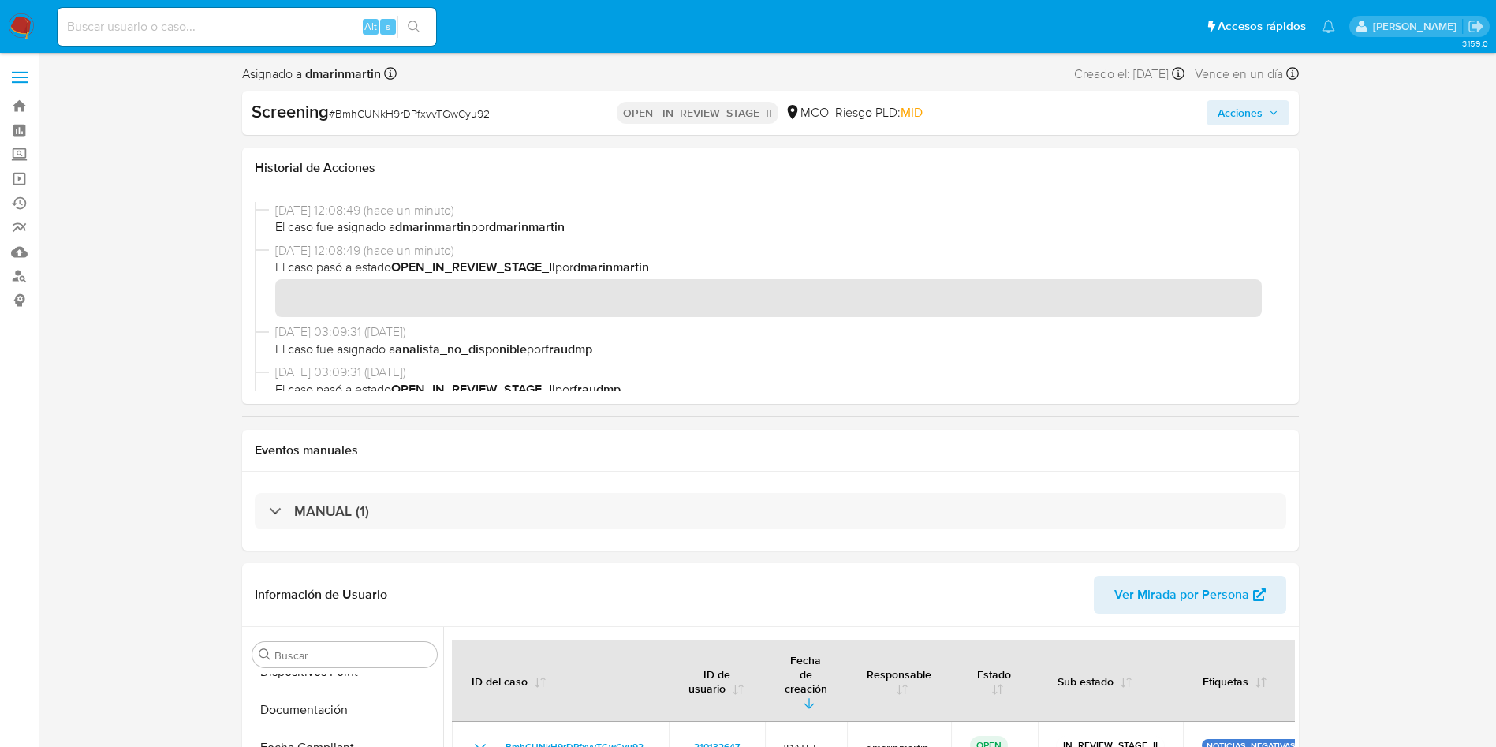
click at [1212, 105] on button "Acciones" at bounding box center [1247, 112] width 83 height 25
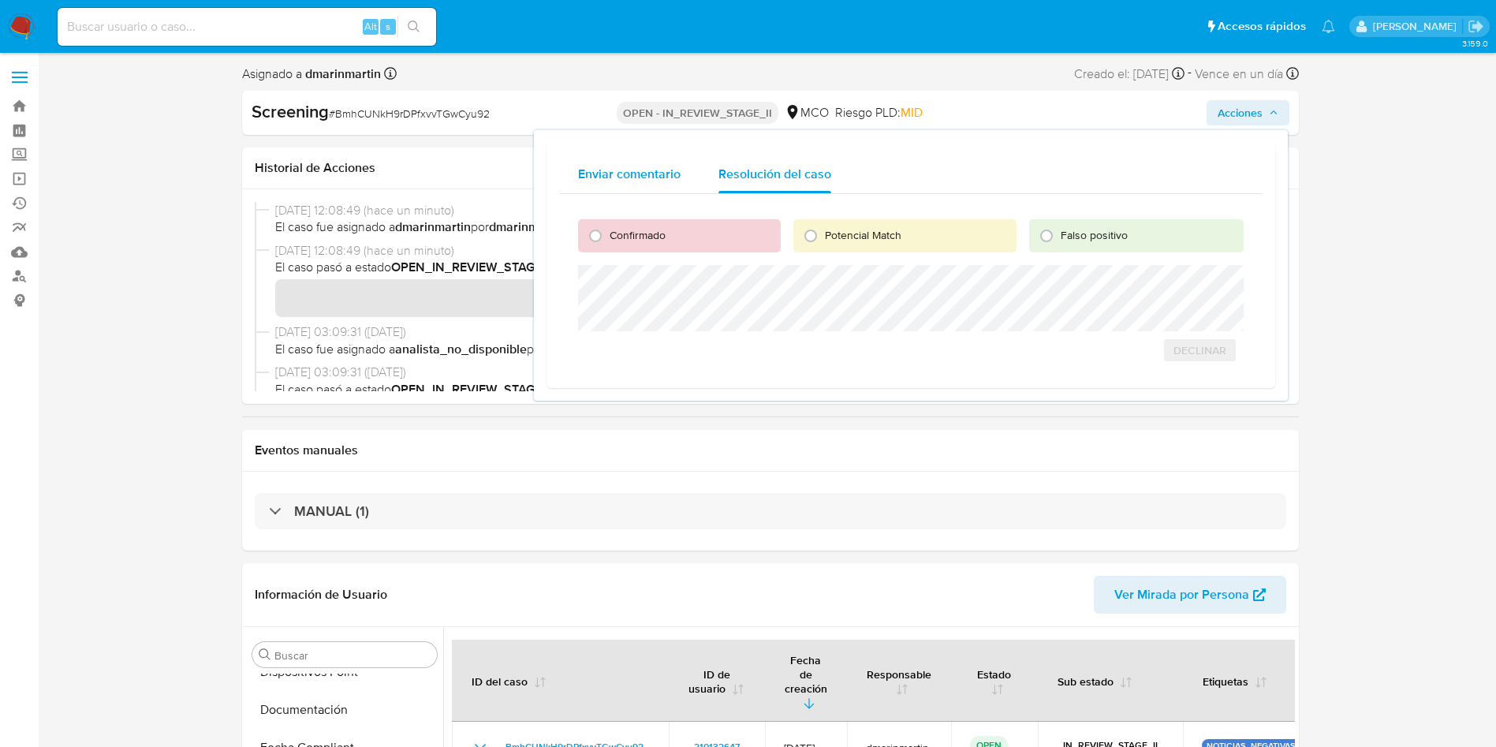
click at [636, 185] on div "Enviar comentario" at bounding box center [629, 174] width 103 height 38
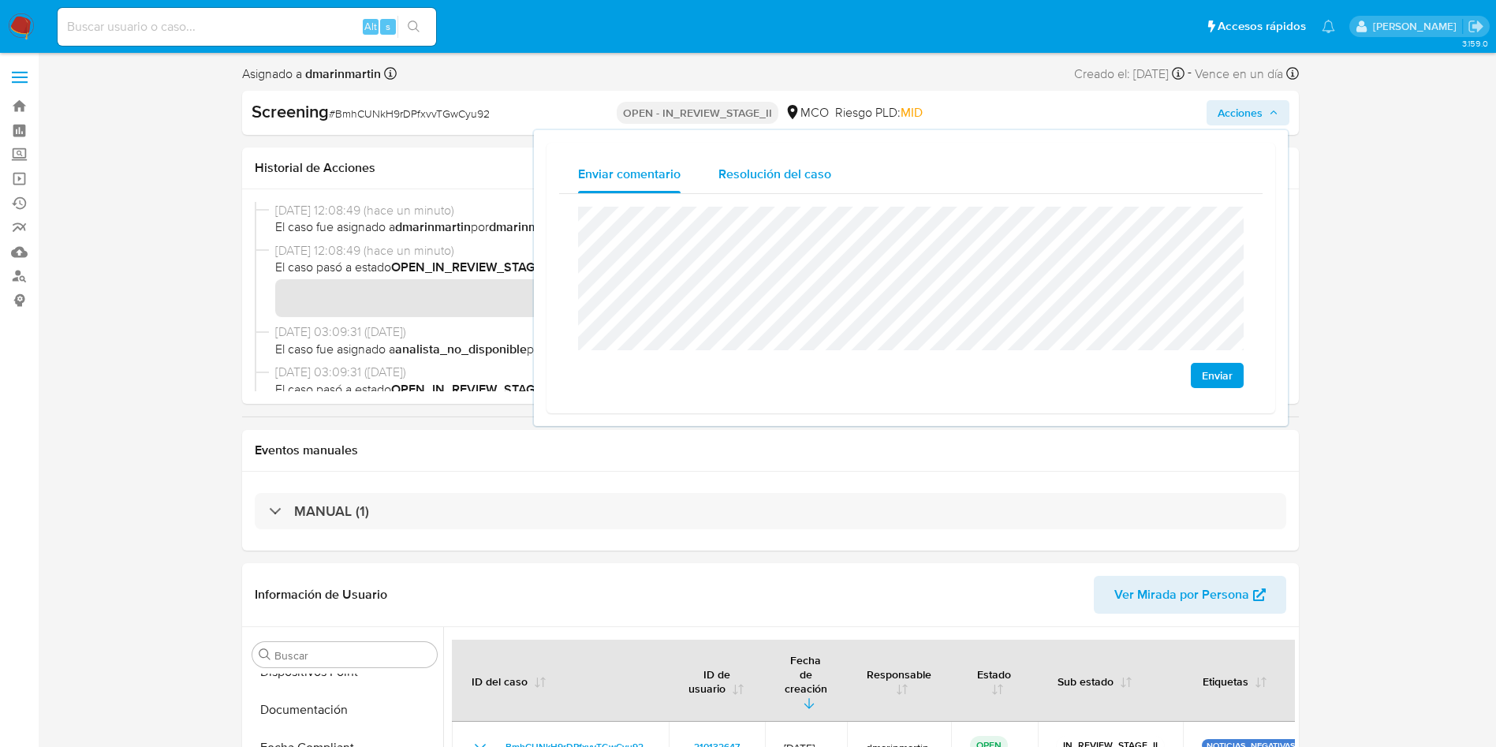
click at [766, 162] on div "Resolución del caso" at bounding box center [774, 174] width 113 height 38
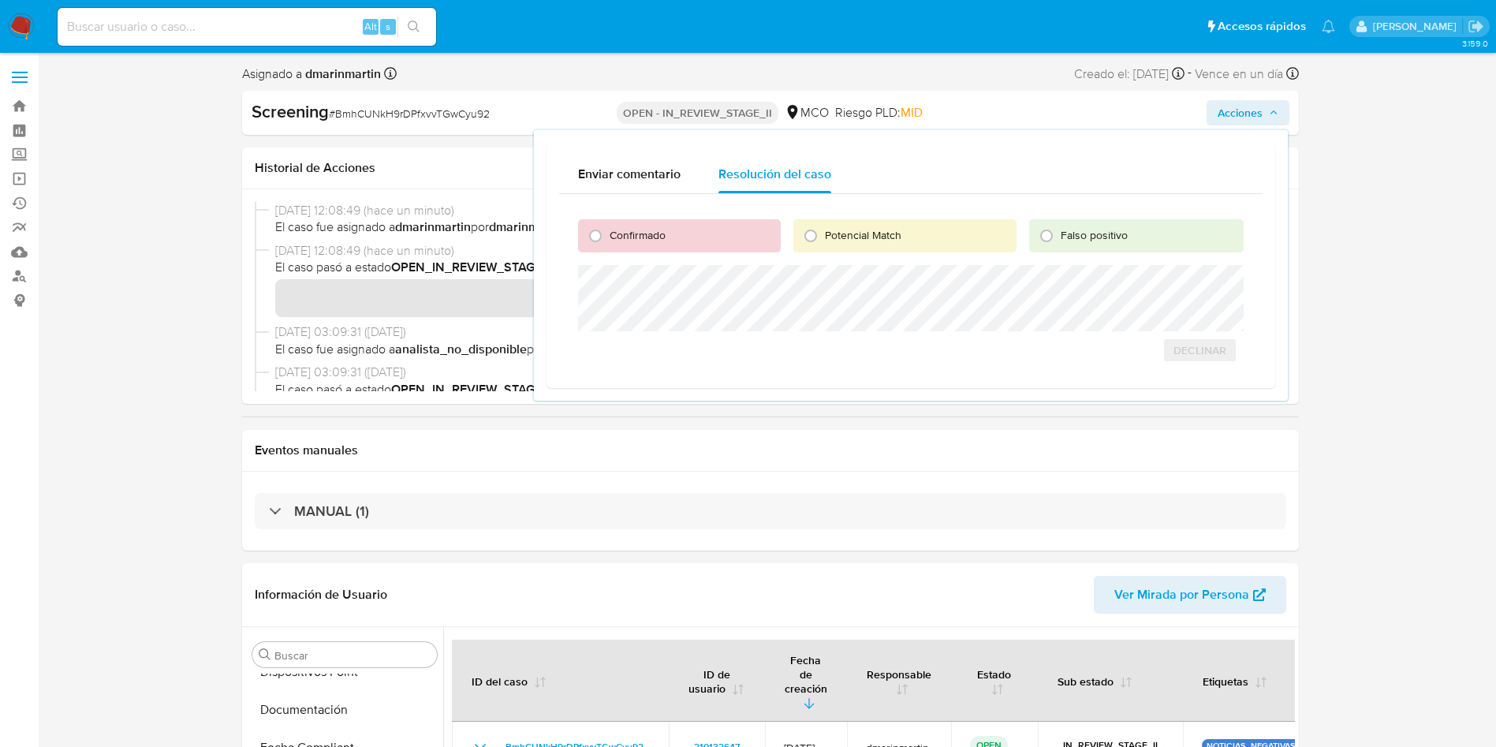
click at [733, 232] on div "Confirmado" at bounding box center [679, 235] width 203 height 33
click at [595, 236] on input "Confirmado" at bounding box center [595, 235] width 25 height 25
radio input "true"
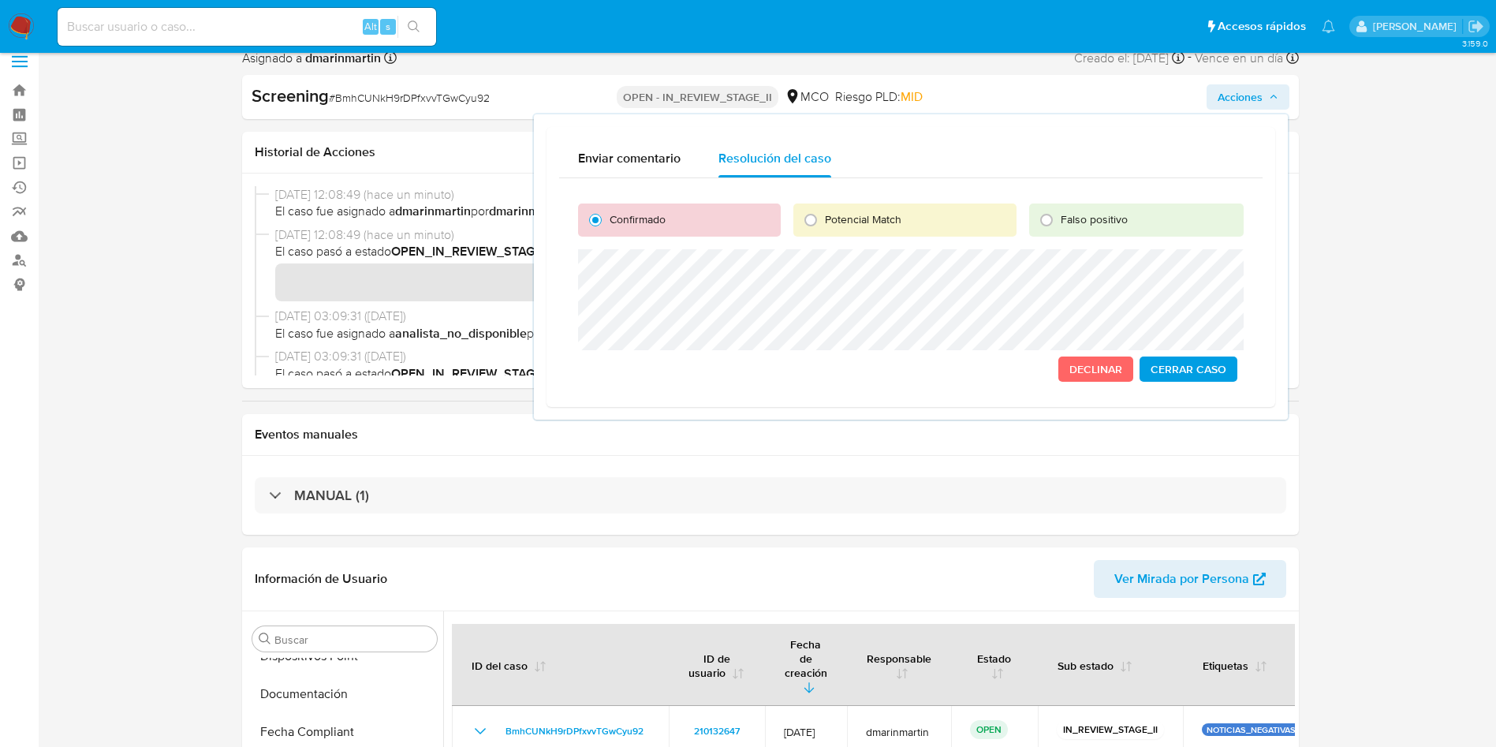
scroll to position [14, 0]
click at [0, 0] on lt-strong "ú" at bounding box center [0, 0] width 0 height 0
click at [0, 0] on lt-span "tr á fico" at bounding box center [0, 0] width 0 height 0
click at [0, 0] on lt-span "d í a" at bounding box center [0, 0] width 0 height 0
click at [1184, 367] on span "Cerrar Caso" at bounding box center [1188, 371] width 76 height 22
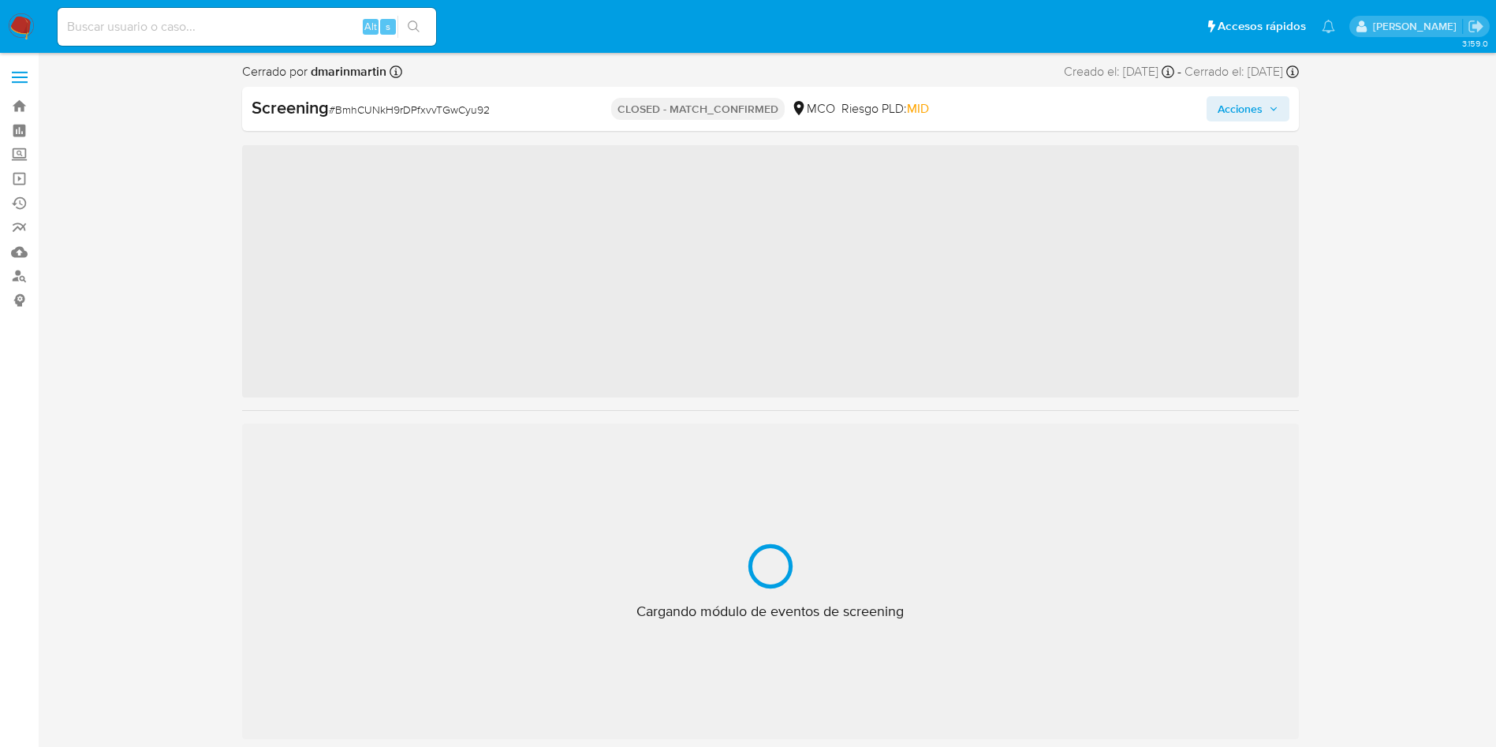
scroll to position [666, 0]
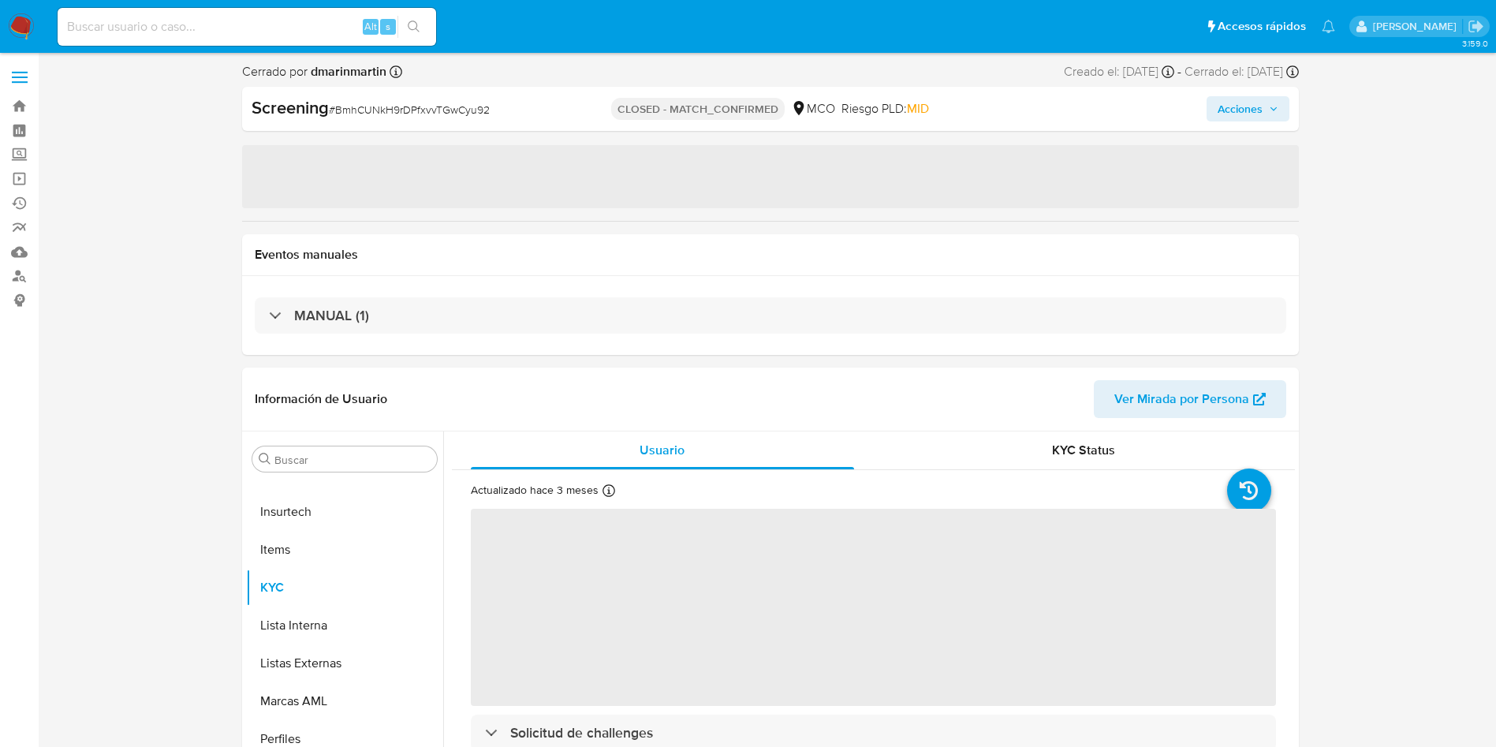
select select "10"
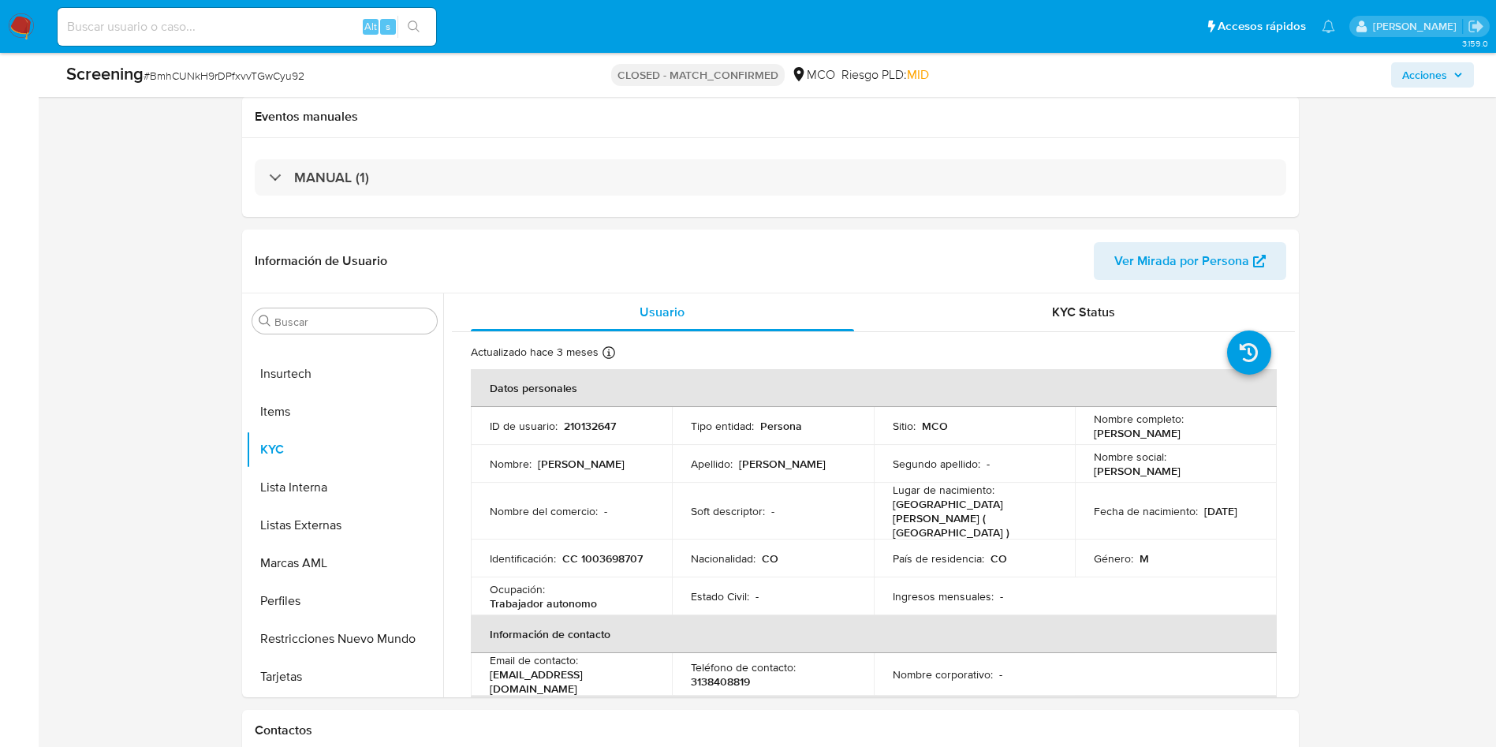
scroll to position [0, 0]
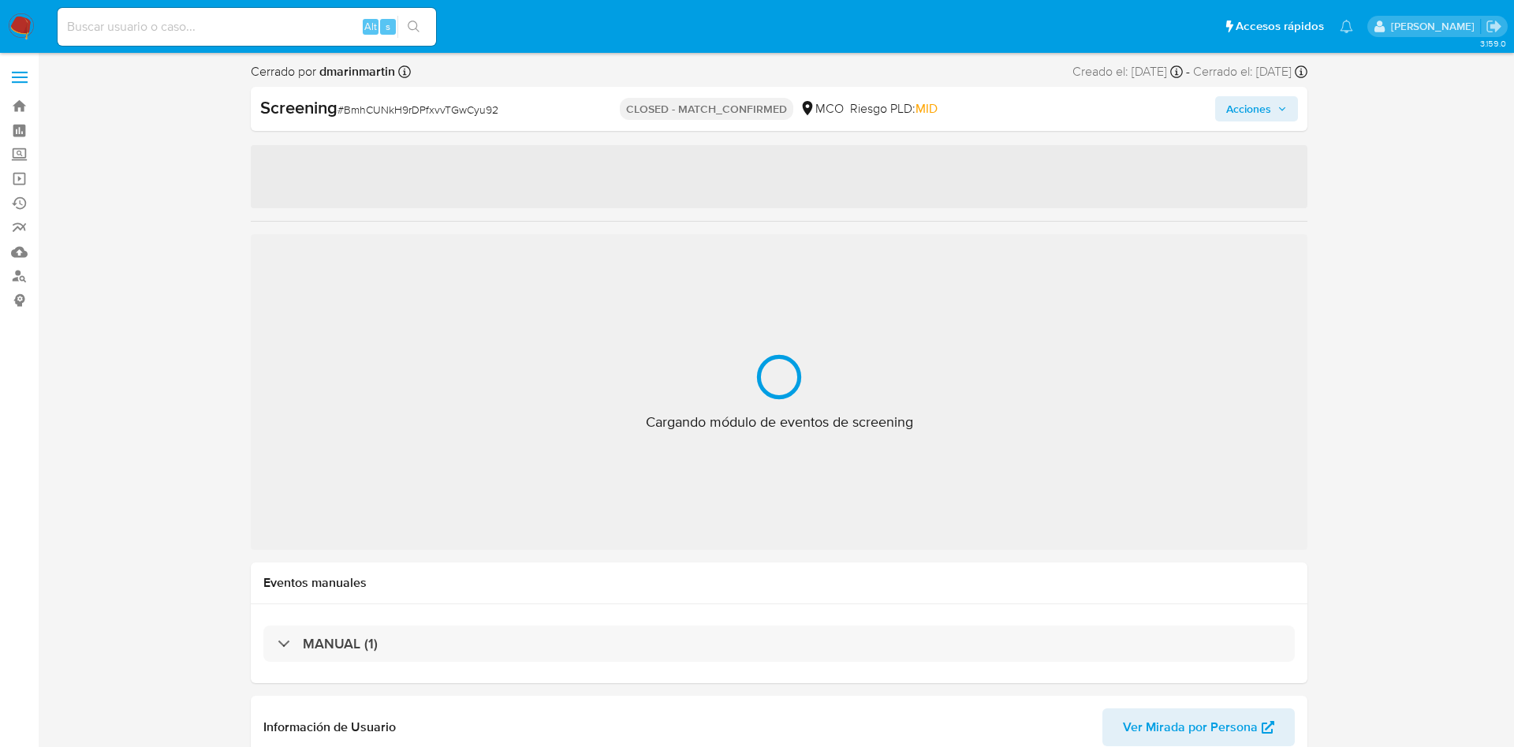
select select "10"
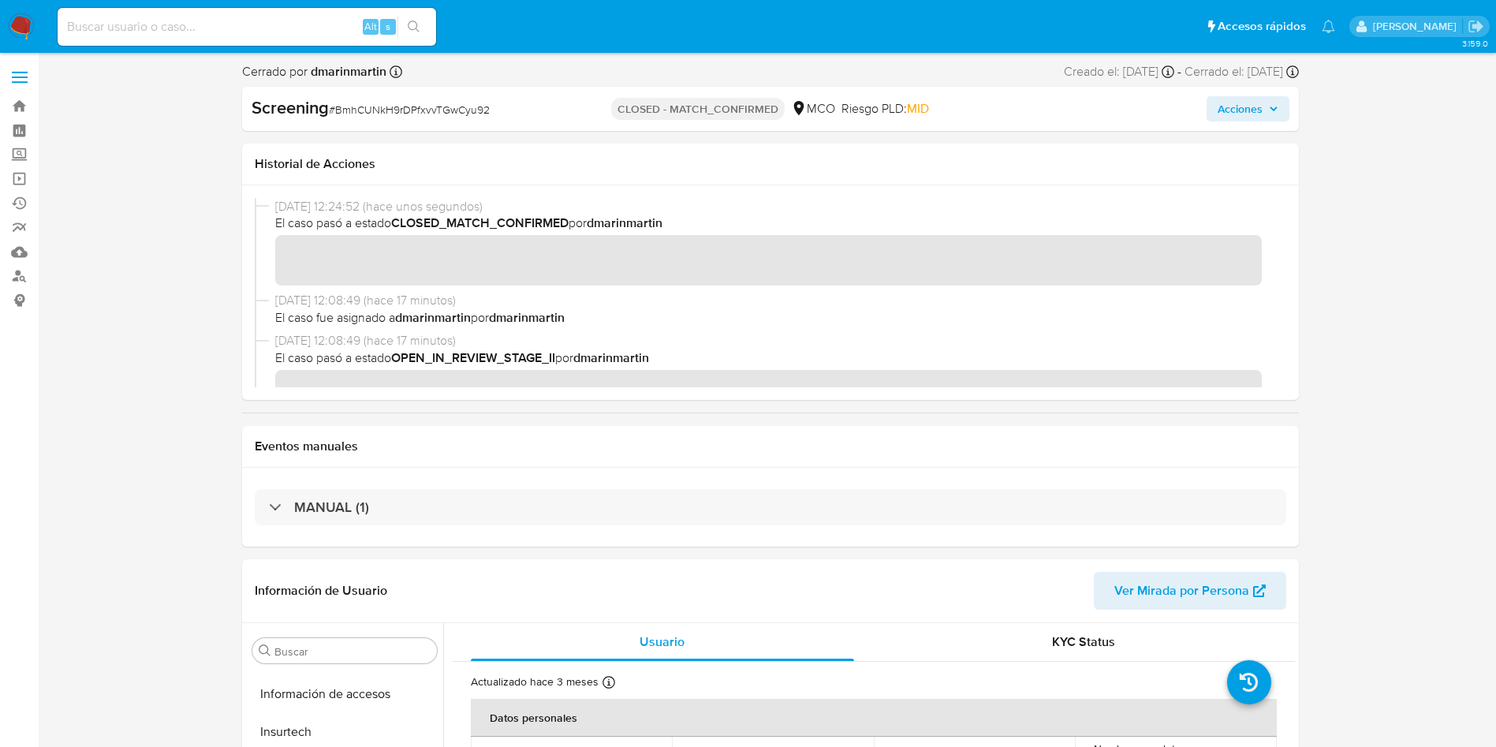
scroll to position [666, 0]
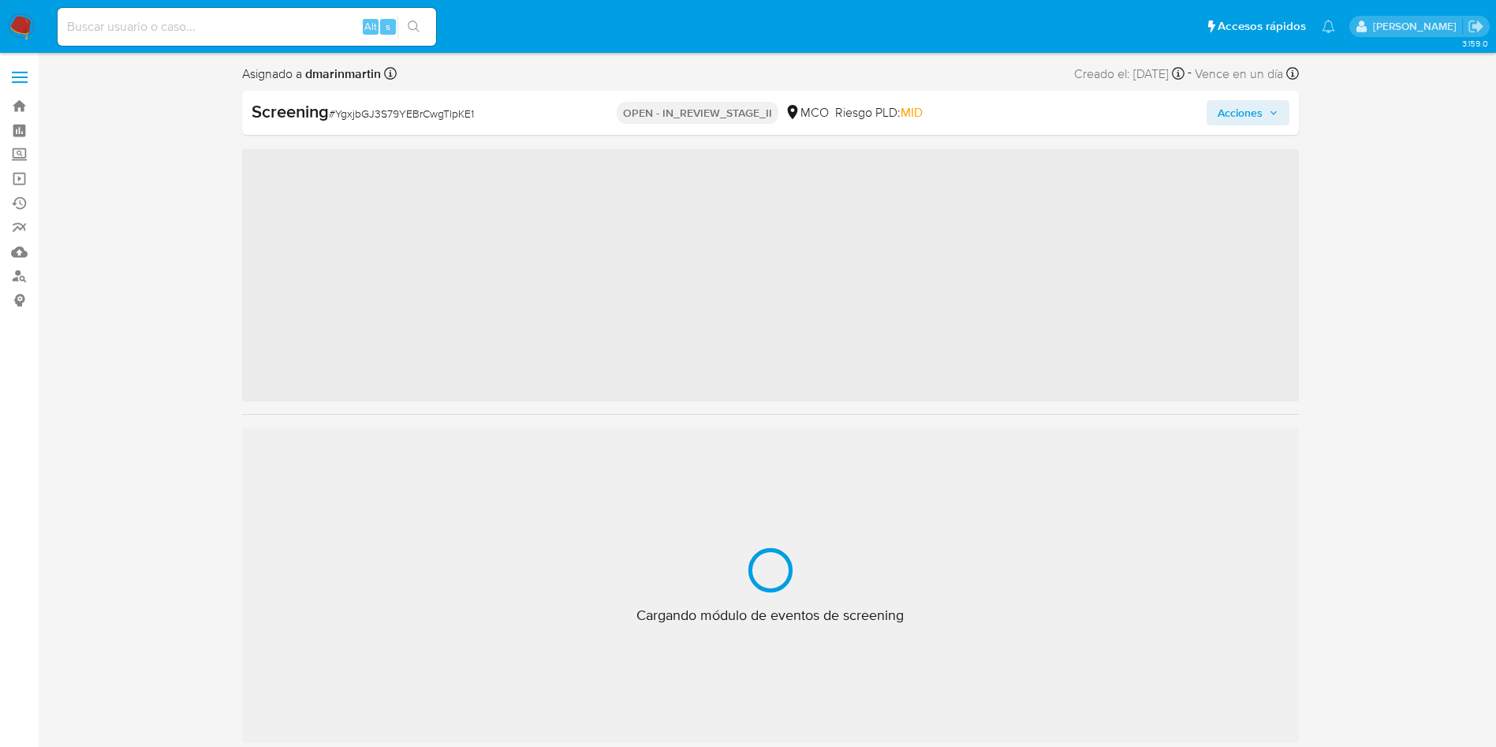
scroll to position [666, 0]
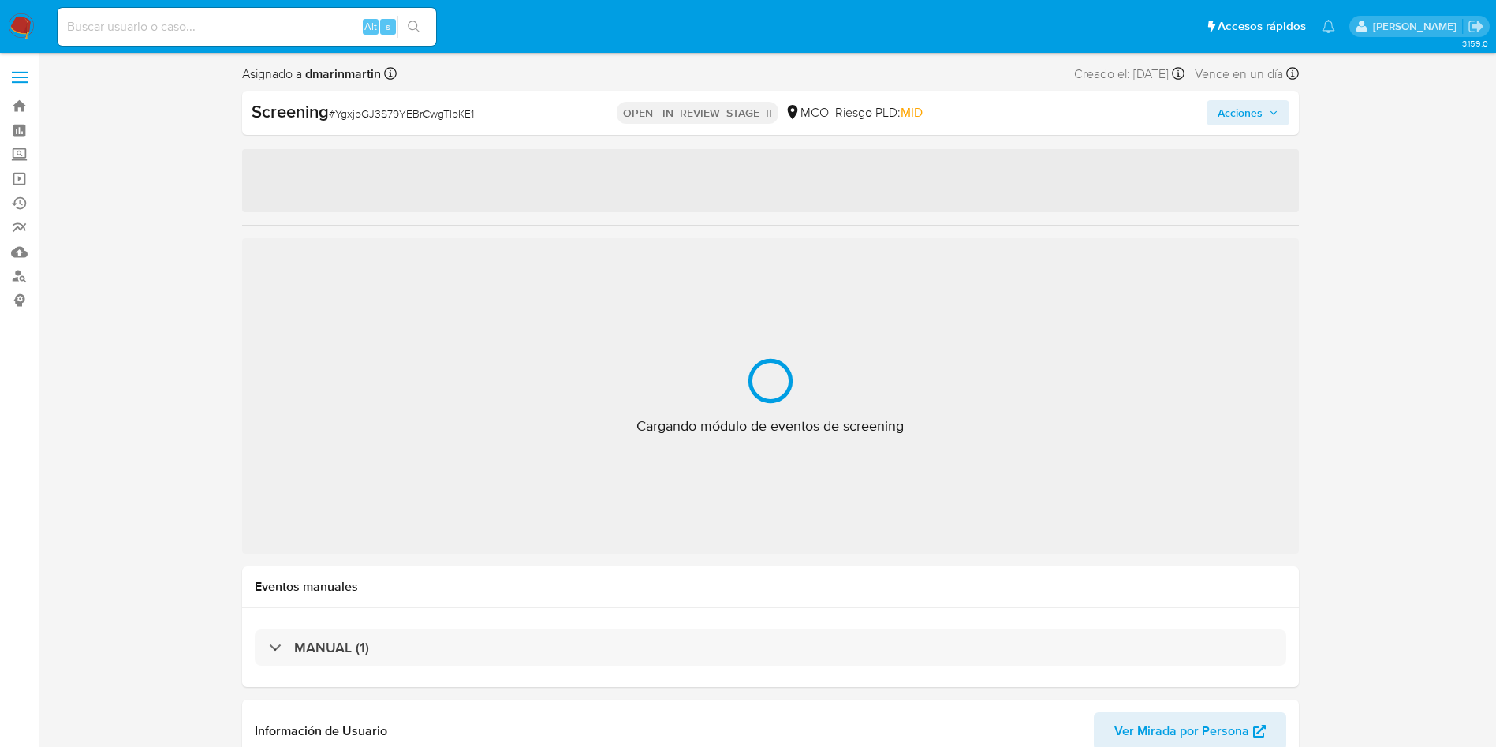
select select "10"
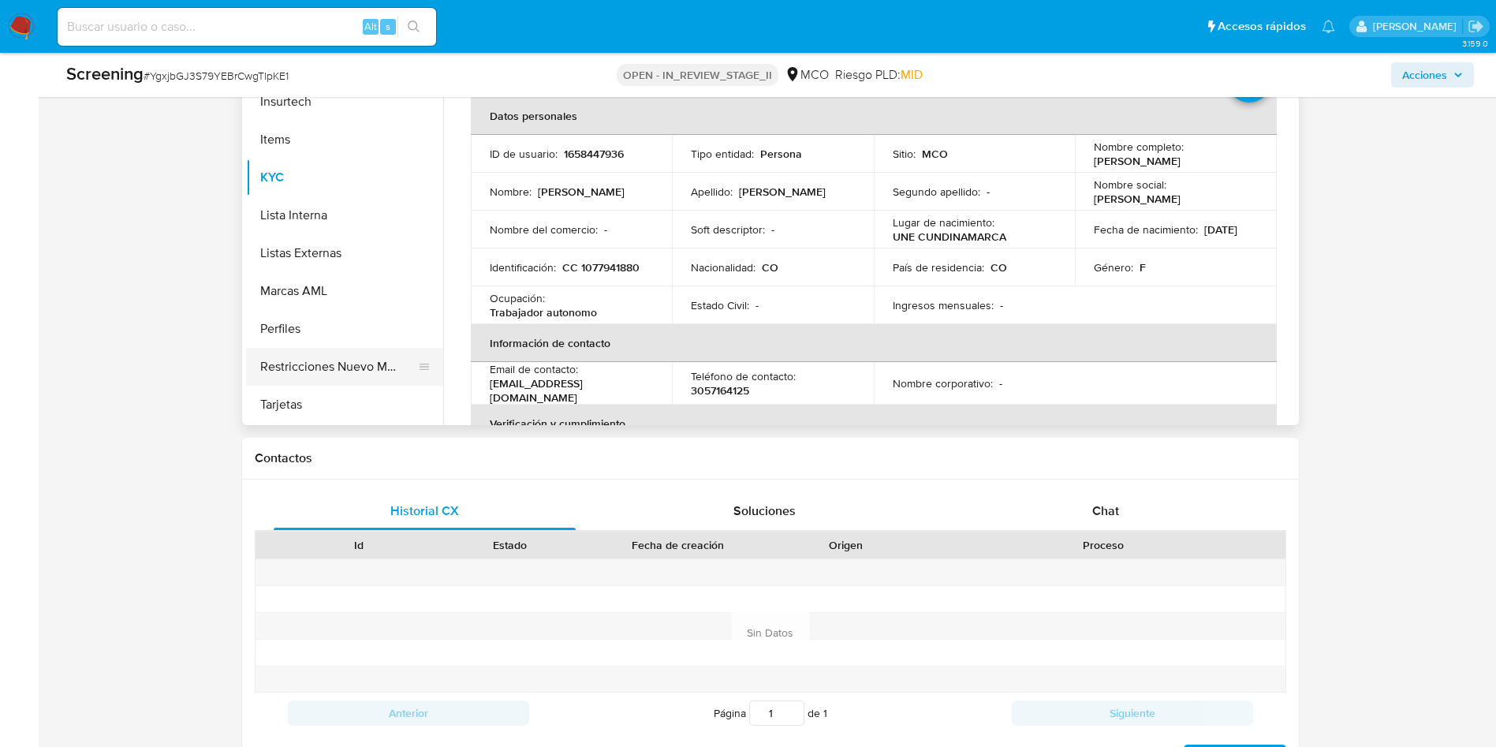
click at [360, 373] on button "Restricciones Nuevo Mundo" at bounding box center [338, 367] width 185 height 38
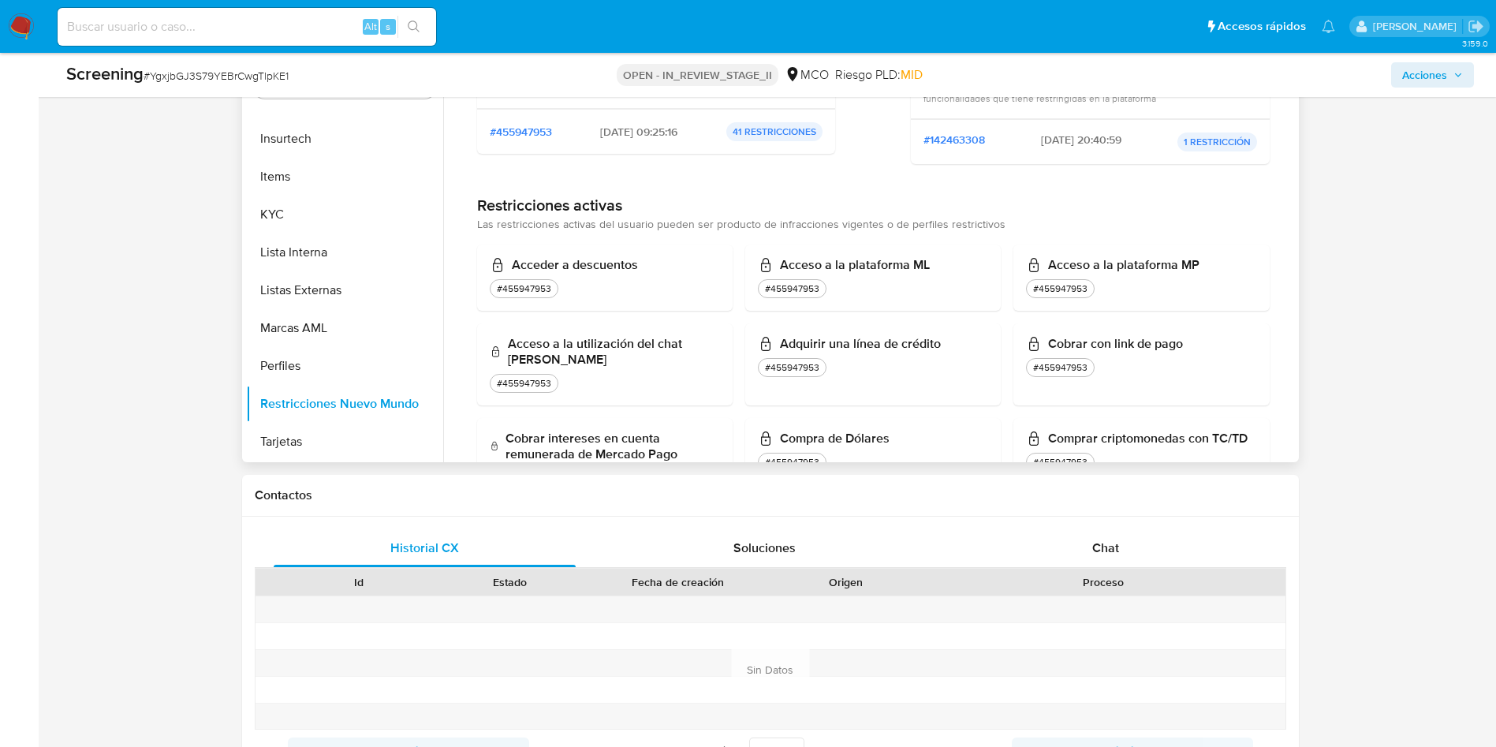
scroll to position [0, 0]
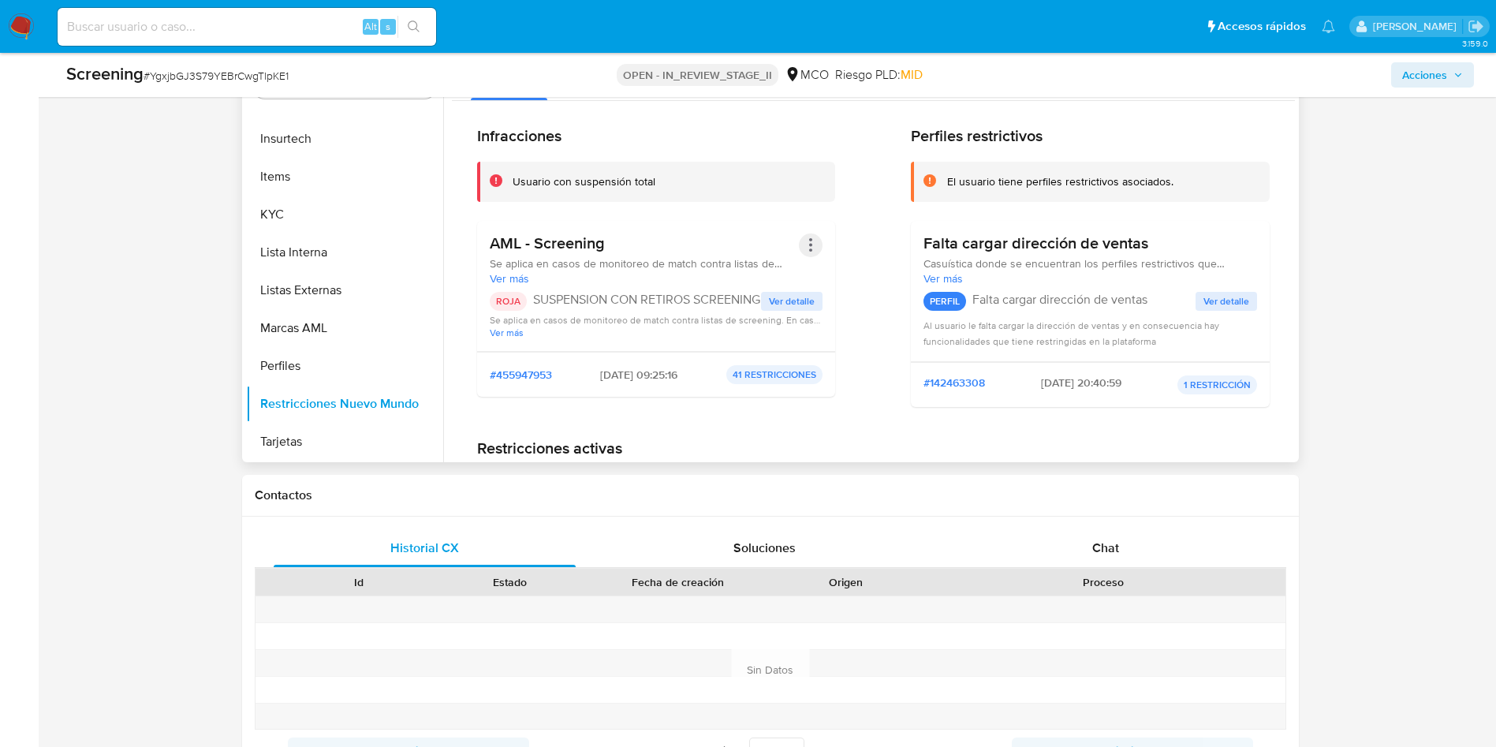
click at [808, 246] on button "Acciones" at bounding box center [811, 245] width 24 height 24
click at [847, 244] on div "Infracciones Usuario con suspensión total AML - Screening Se aplica en casos de…" at bounding box center [873, 272] width 792 height 293
click at [790, 376] on p "41 RESTRICCIONES" at bounding box center [774, 374] width 96 height 19
click at [513, 337] on span "Ver más" at bounding box center [657, 332] width 334 height 12
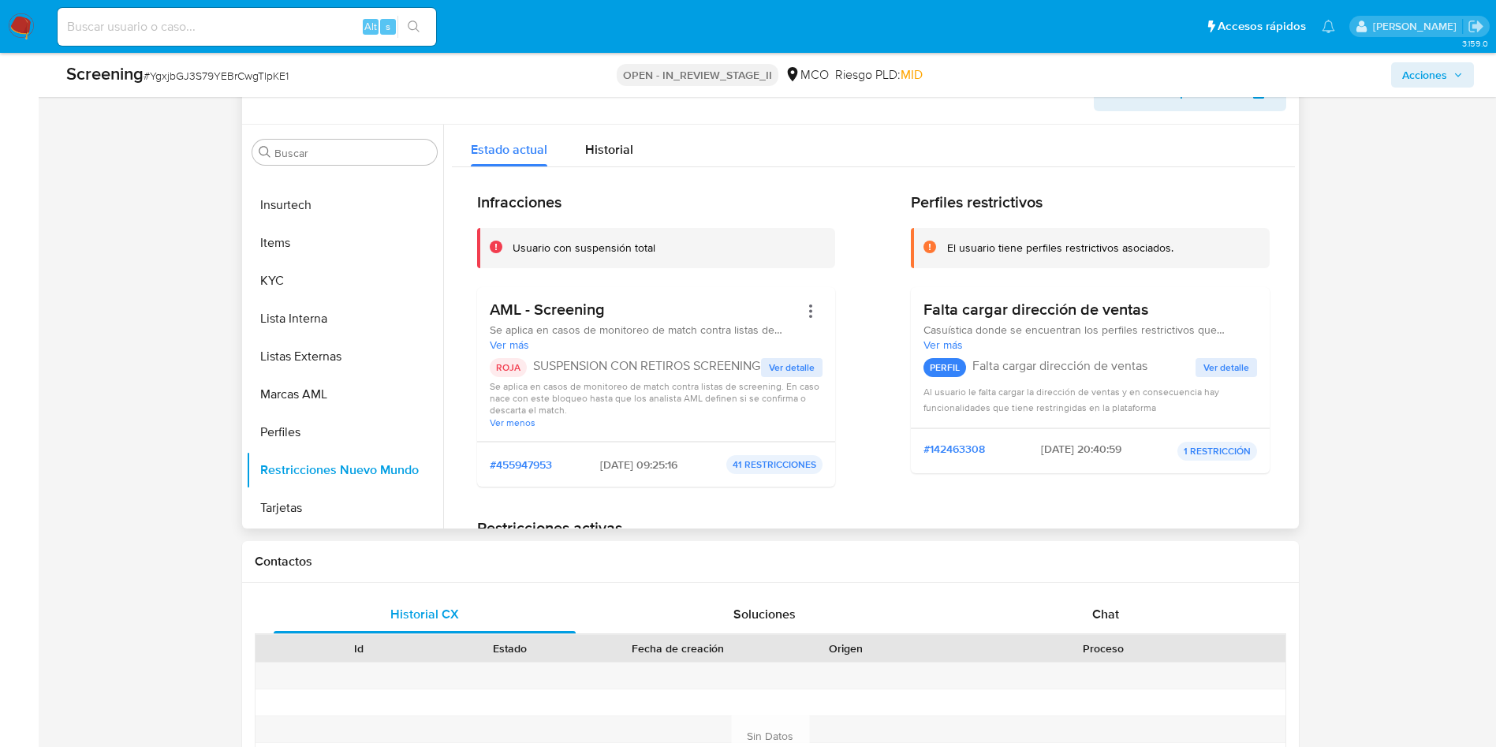
scroll to position [460, 0]
click at [804, 312] on button "Acciones" at bounding box center [811, 310] width 24 height 24
click at [856, 396] on div "Infracciones Usuario con suspensión total AML - Screening Se aplica en casos de…" at bounding box center [873, 344] width 792 height 307
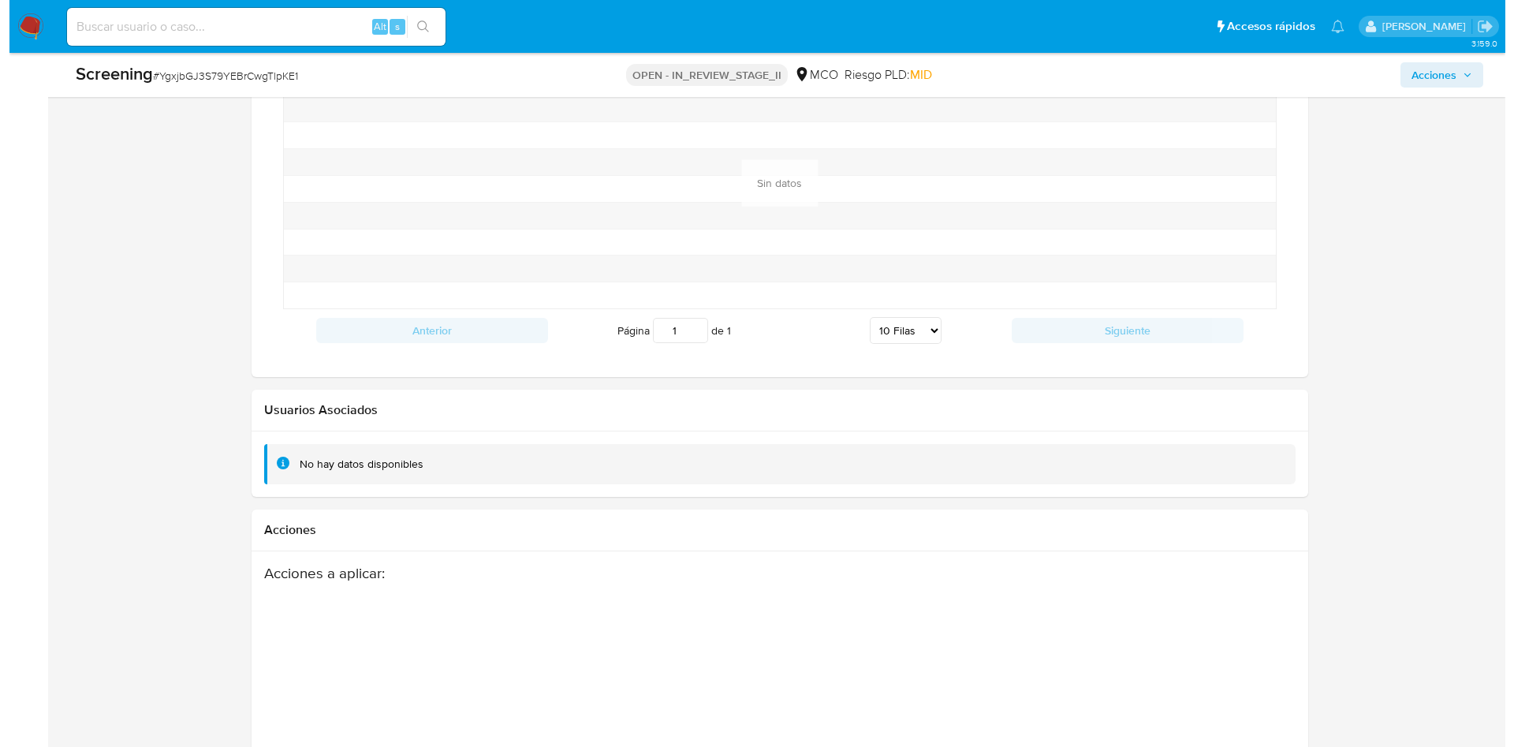
scroll to position [1949, 0]
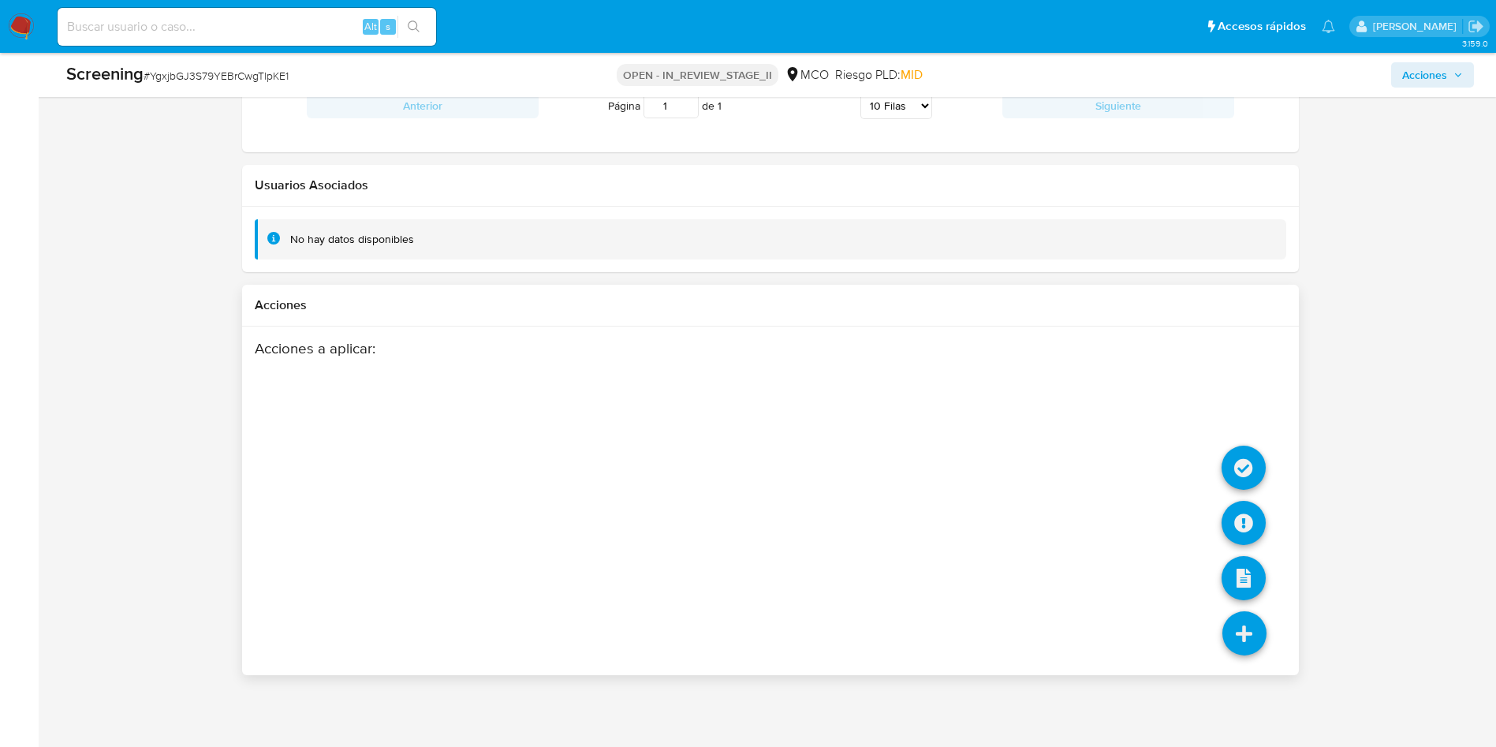
click at [1247, 644] on icon at bounding box center [1244, 633] width 44 height 44
click at [1244, 516] on icon at bounding box center [1243, 523] width 44 height 44
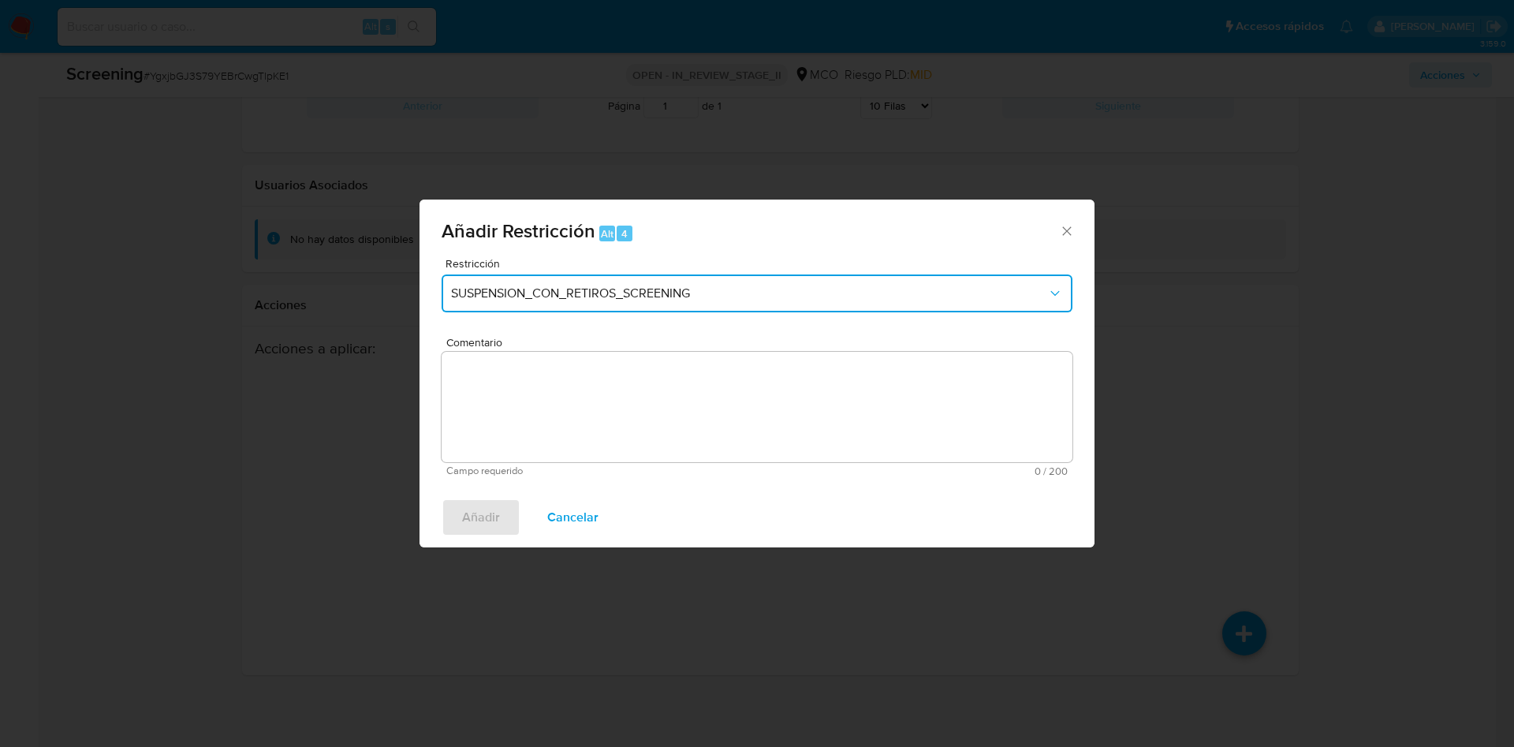
click at [770, 296] on span "SUSPENSION_CON_RETIROS_SCREENING" at bounding box center [749, 293] width 596 height 16
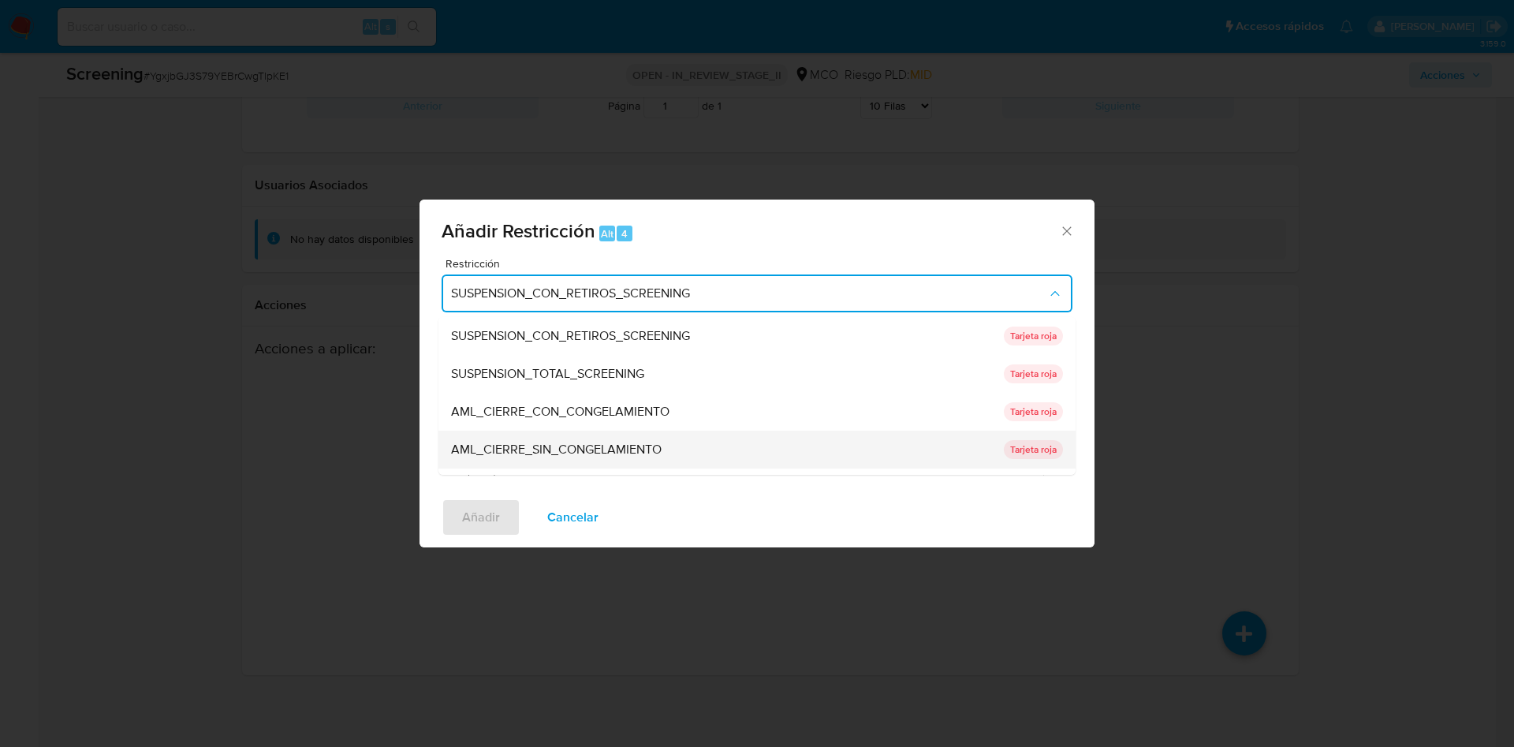
click at [630, 447] on span "AML_CIERRE_SIN_CONGELAMIENTO" at bounding box center [556, 450] width 211 height 16
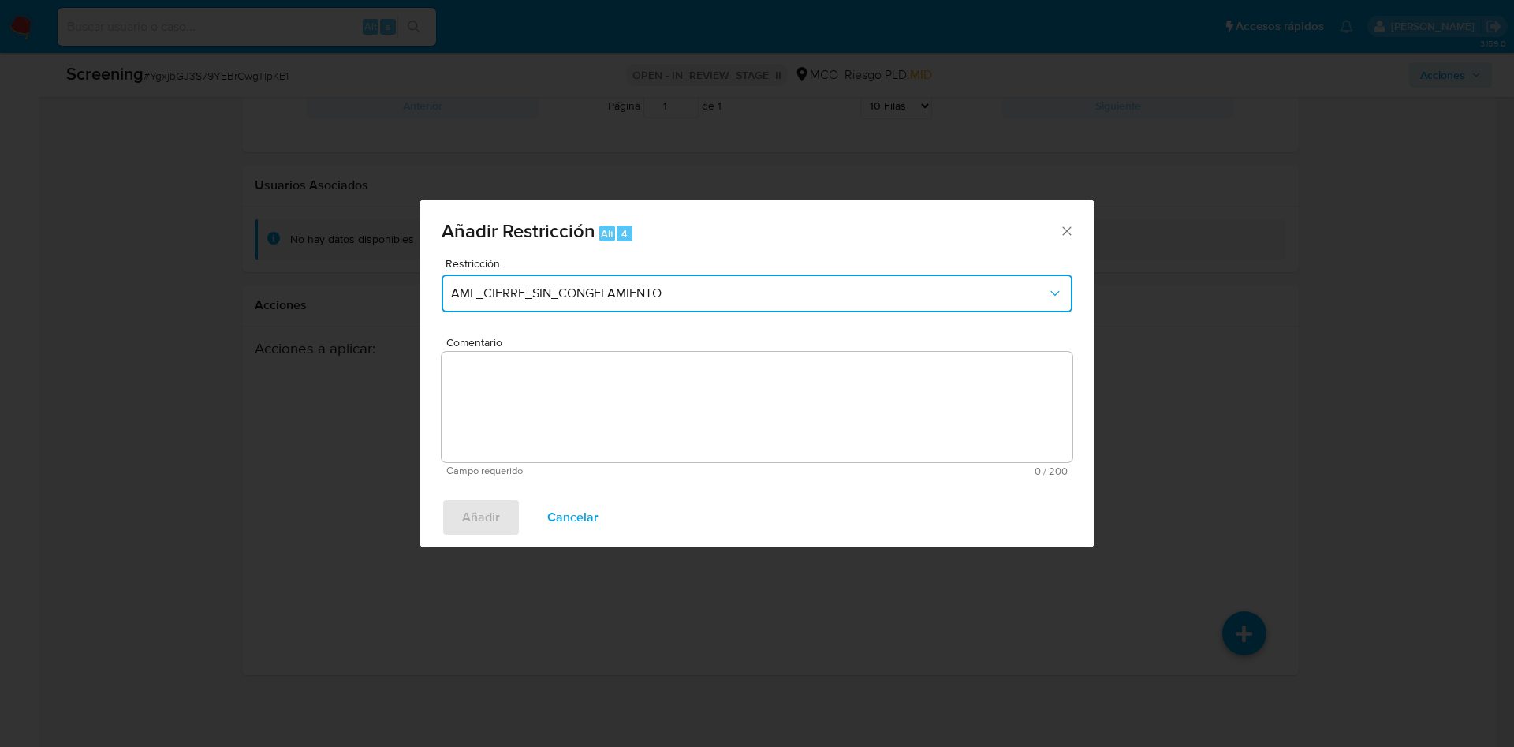
click at [770, 293] on span "AML_CIERRE_SIN_CONGELAMIENTO" at bounding box center [749, 293] width 596 height 16
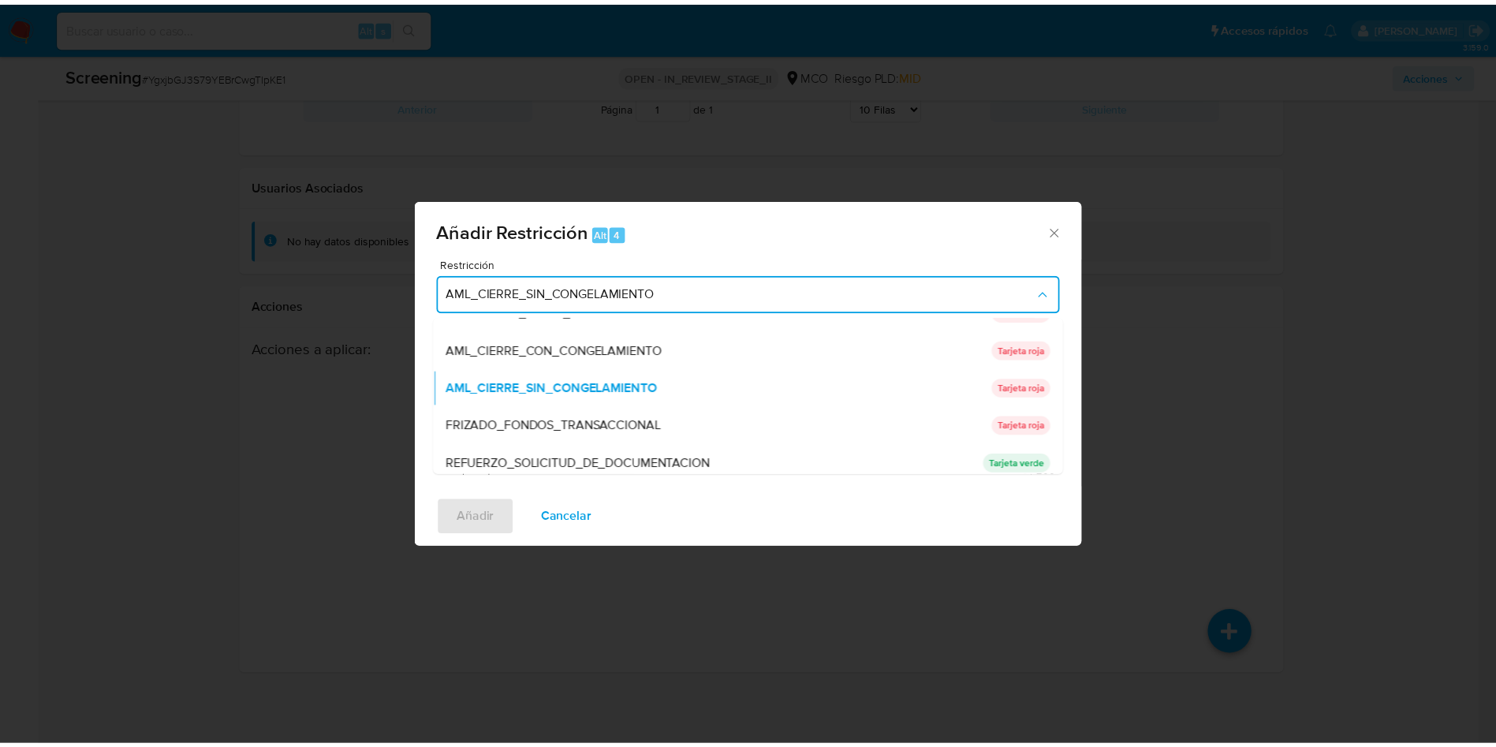
scroll to position [34, 0]
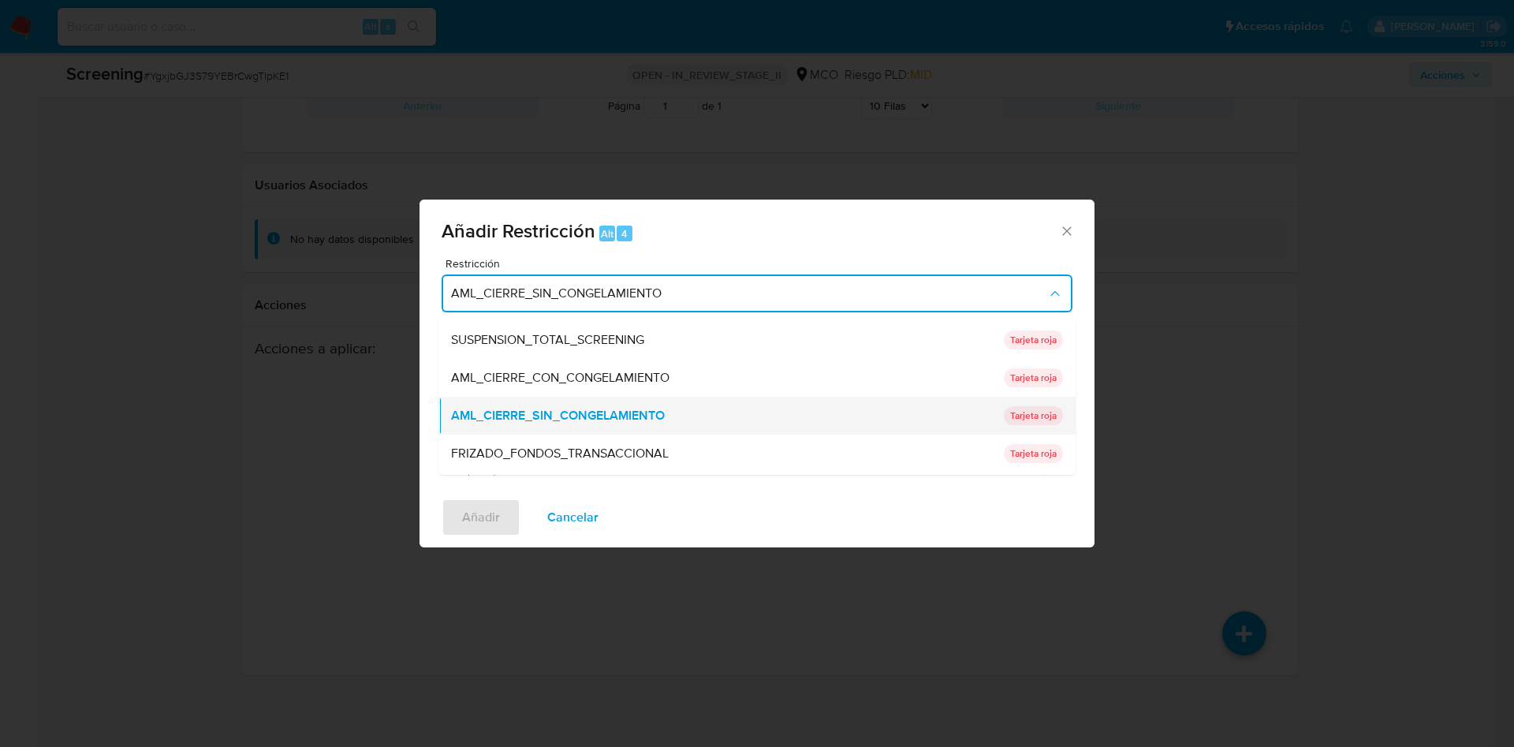
click at [640, 420] on span "AML_CIERRE_SIN_CONGELAMIENTO" at bounding box center [558, 416] width 214 height 16
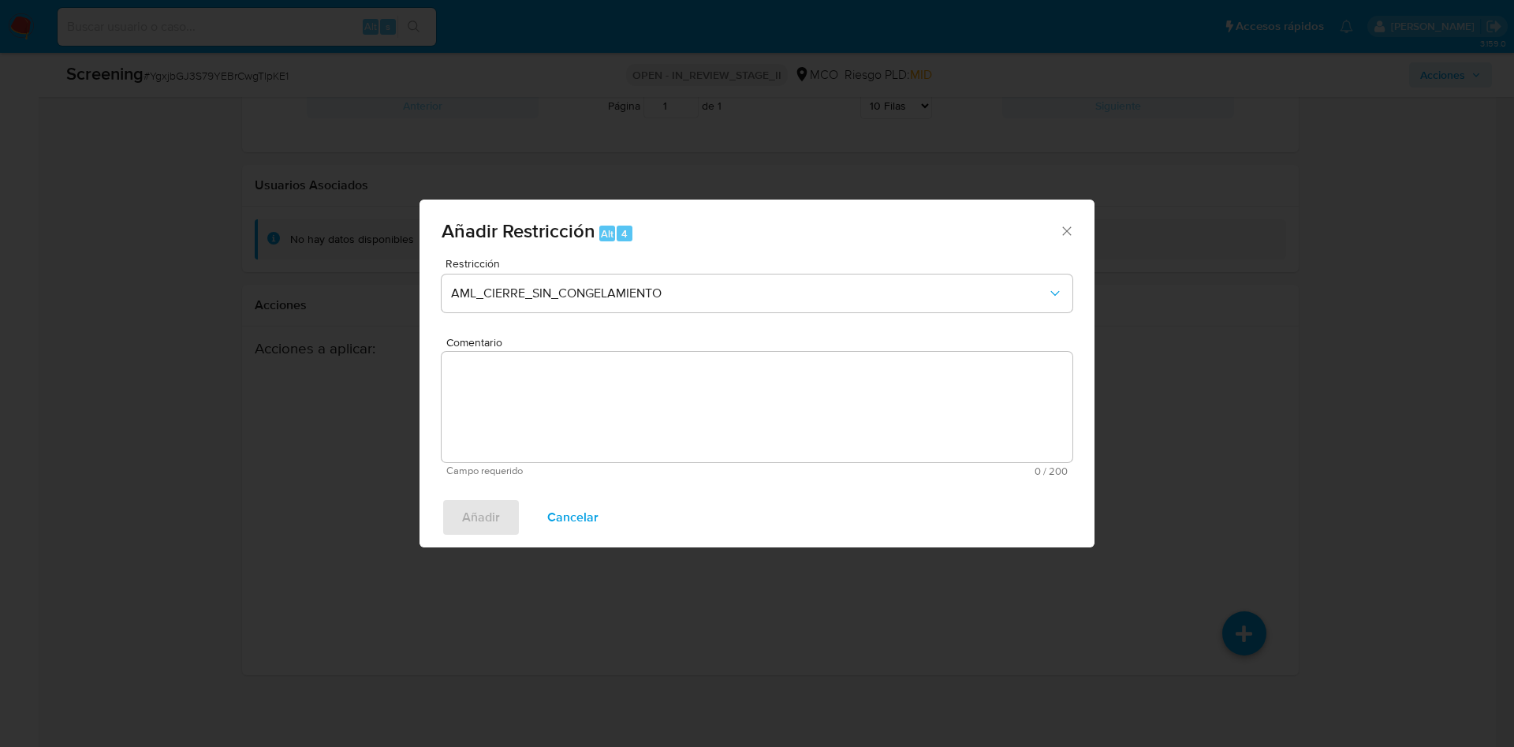
click at [689, 379] on textarea "Comentario" at bounding box center [757, 407] width 631 height 110
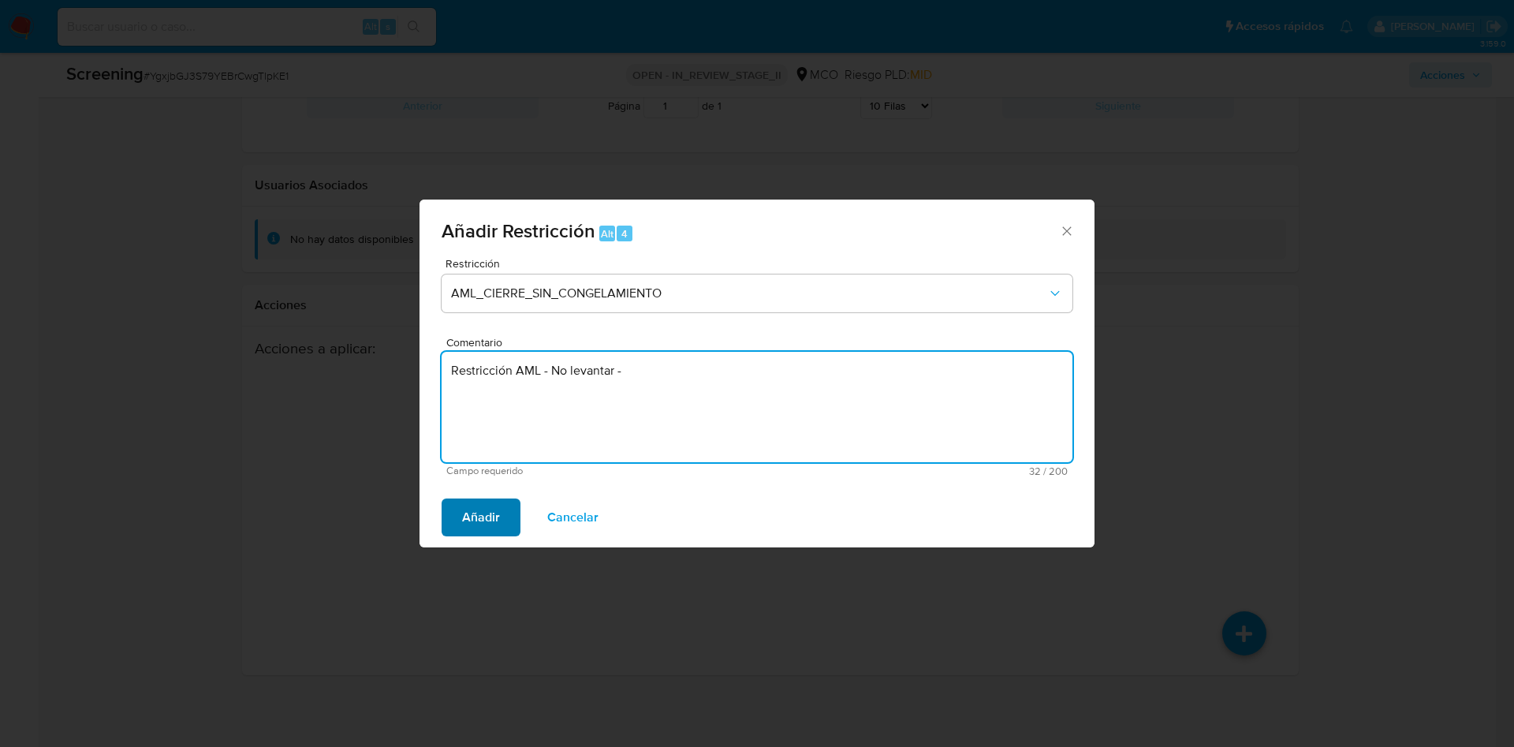
type textarea "Restricción AML - No levantar -"
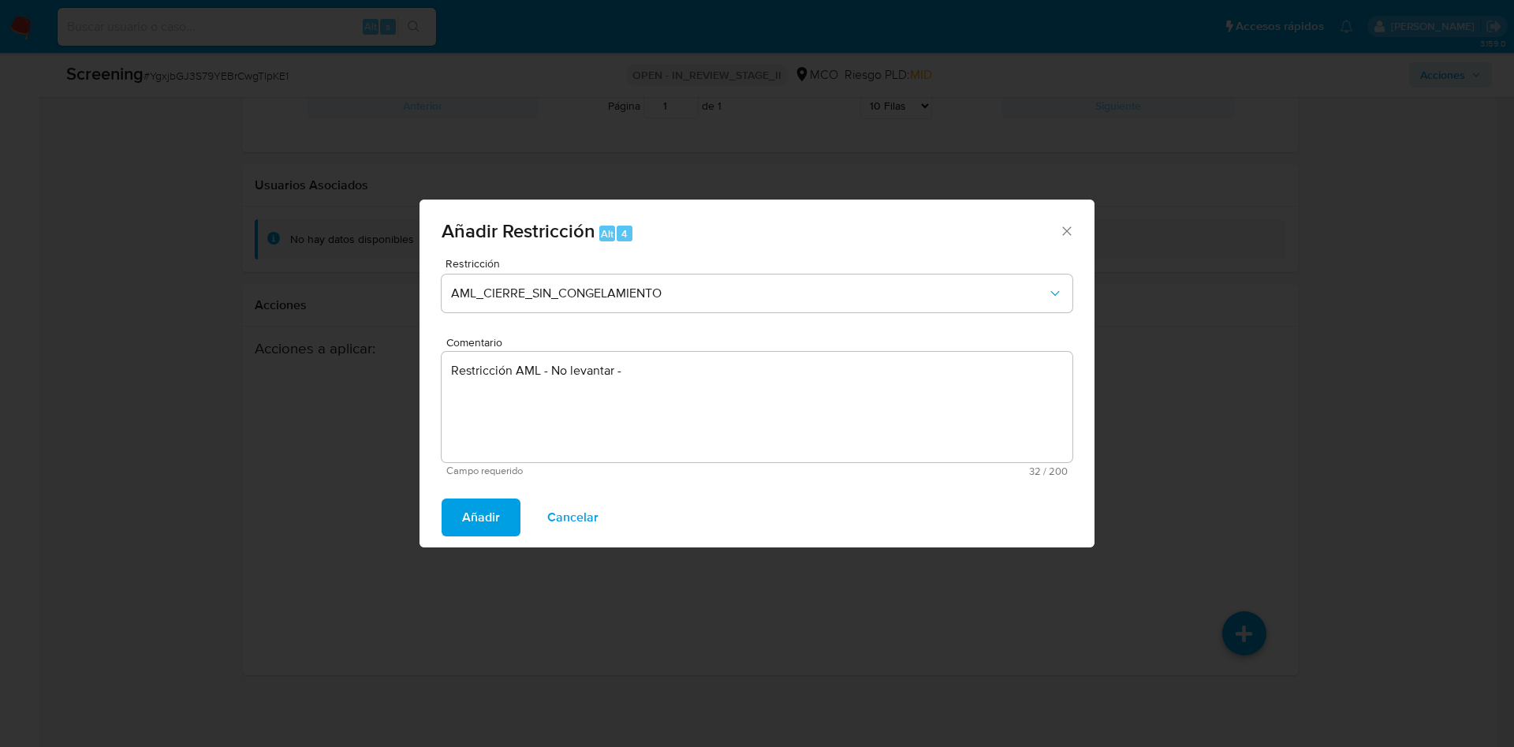
click at [467, 517] on span "Añadir" at bounding box center [481, 517] width 38 height 35
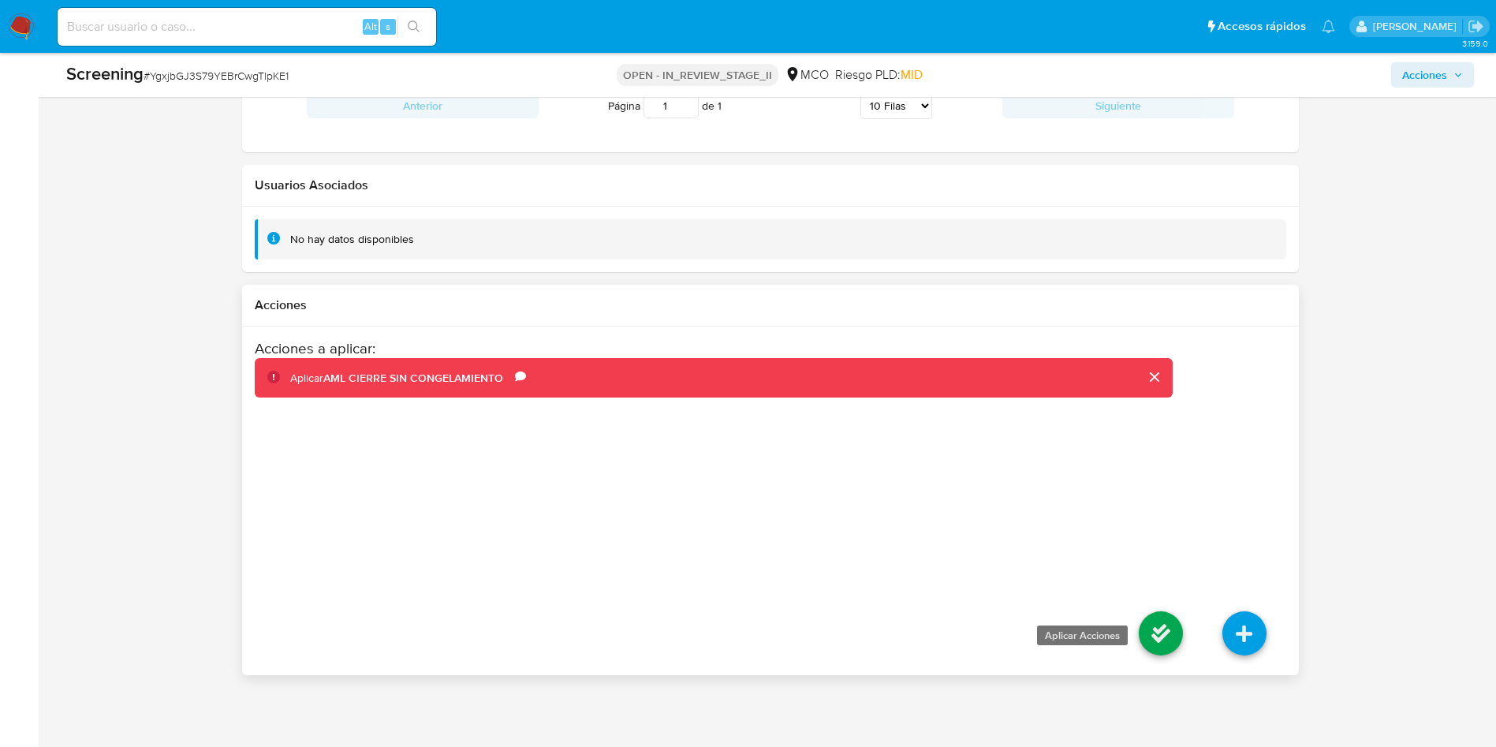
click at [1158, 626] on icon at bounding box center [1161, 633] width 44 height 44
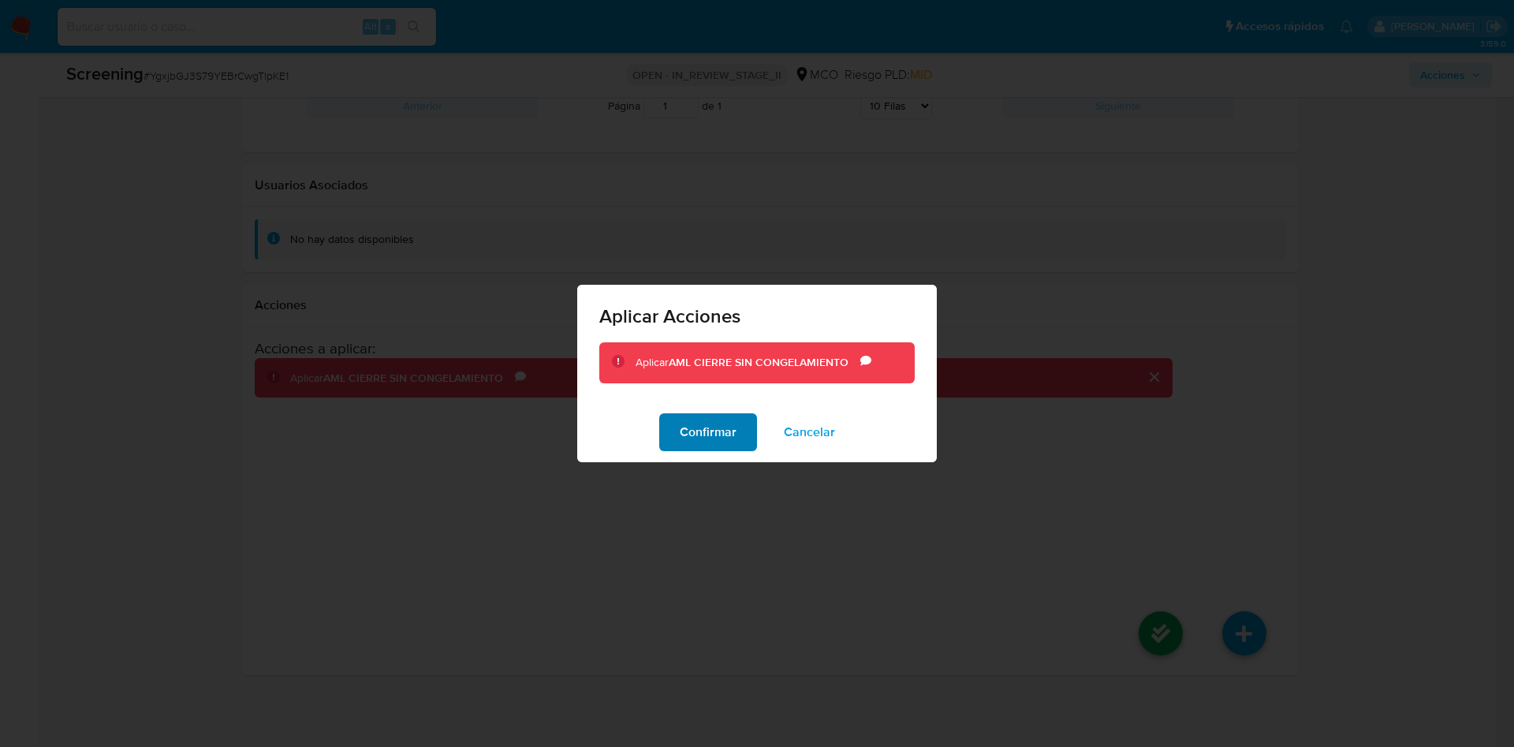
click at [707, 435] on span "Confirmar" at bounding box center [708, 432] width 57 height 35
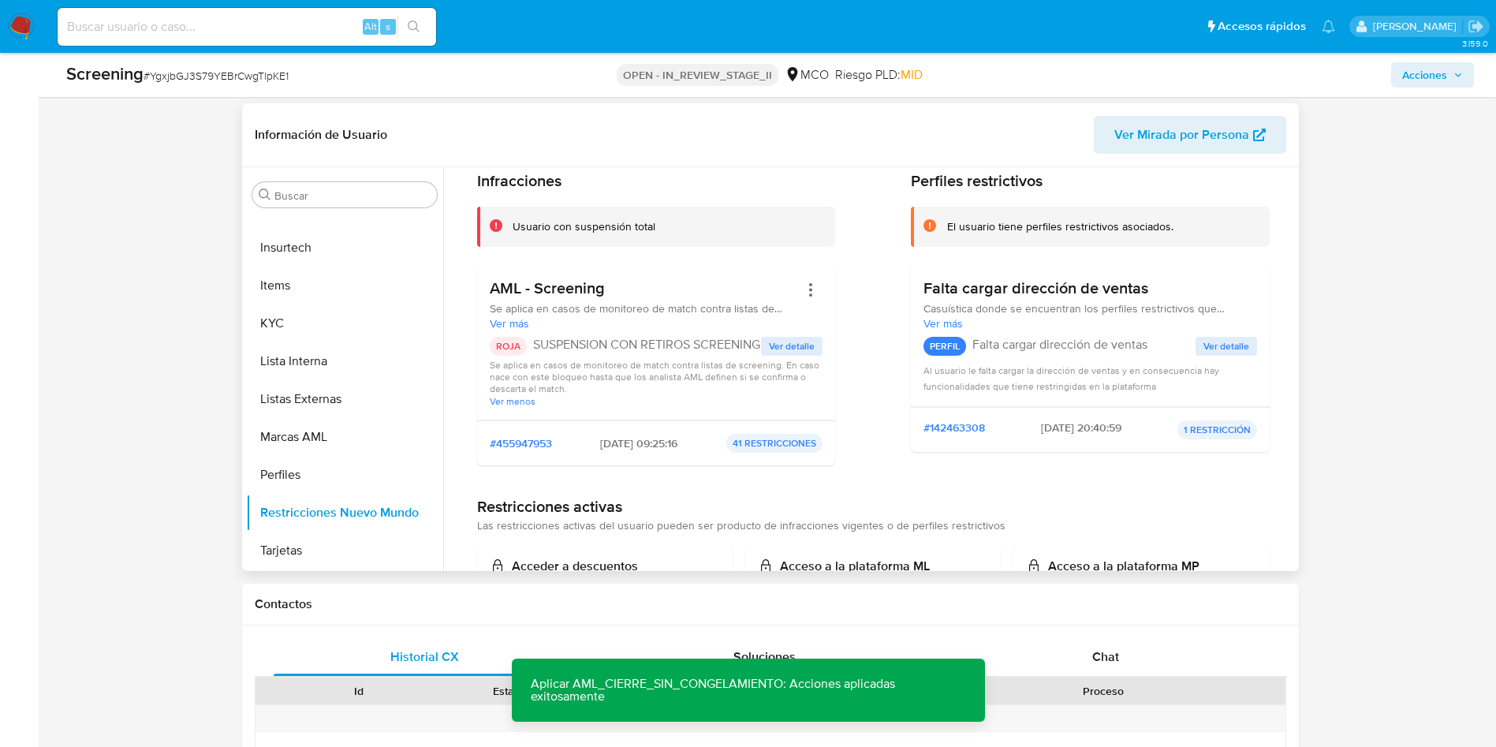
scroll to position [0, 0]
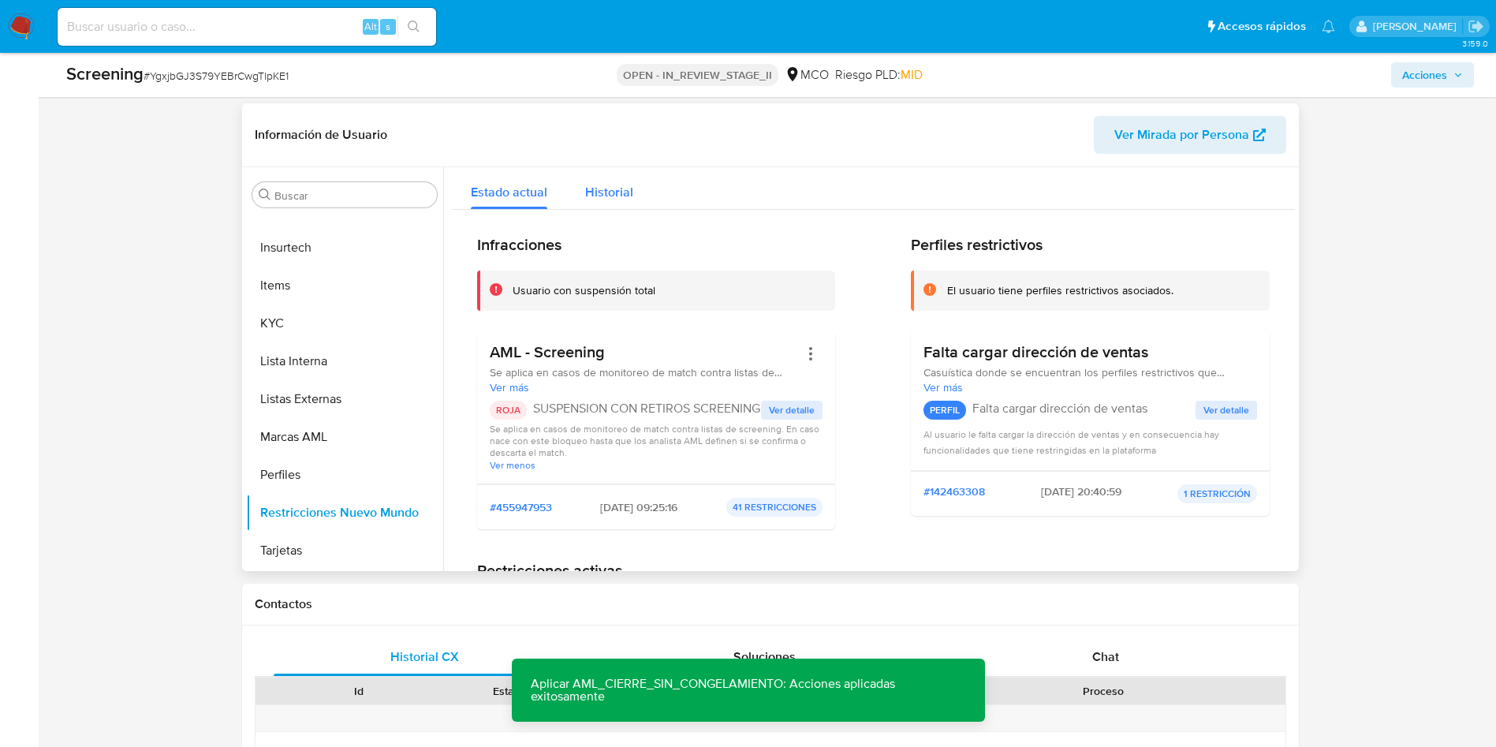
click at [600, 189] on span "Historial" at bounding box center [609, 192] width 48 height 18
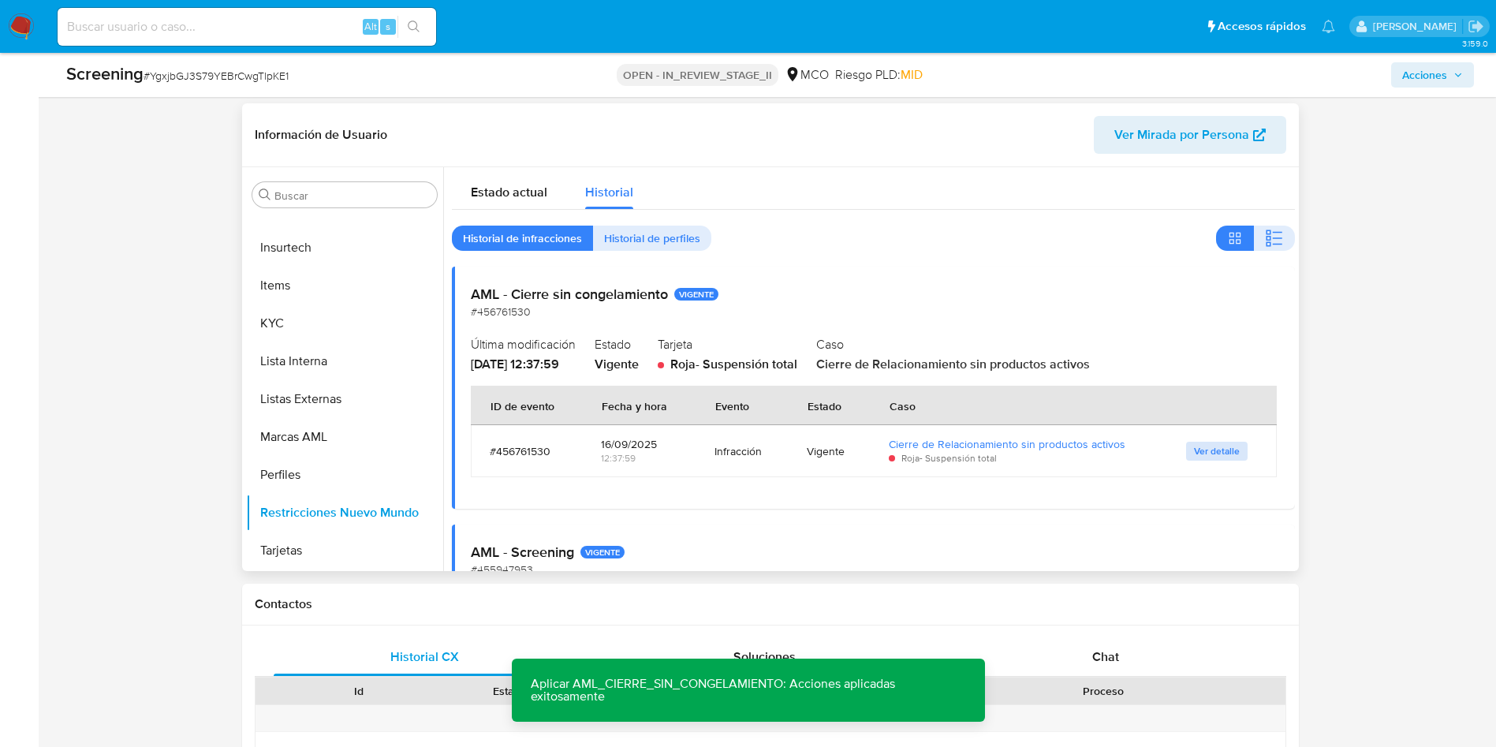
click at [1214, 454] on span "Ver detalle" at bounding box center [1217, 451] width 46 height 16
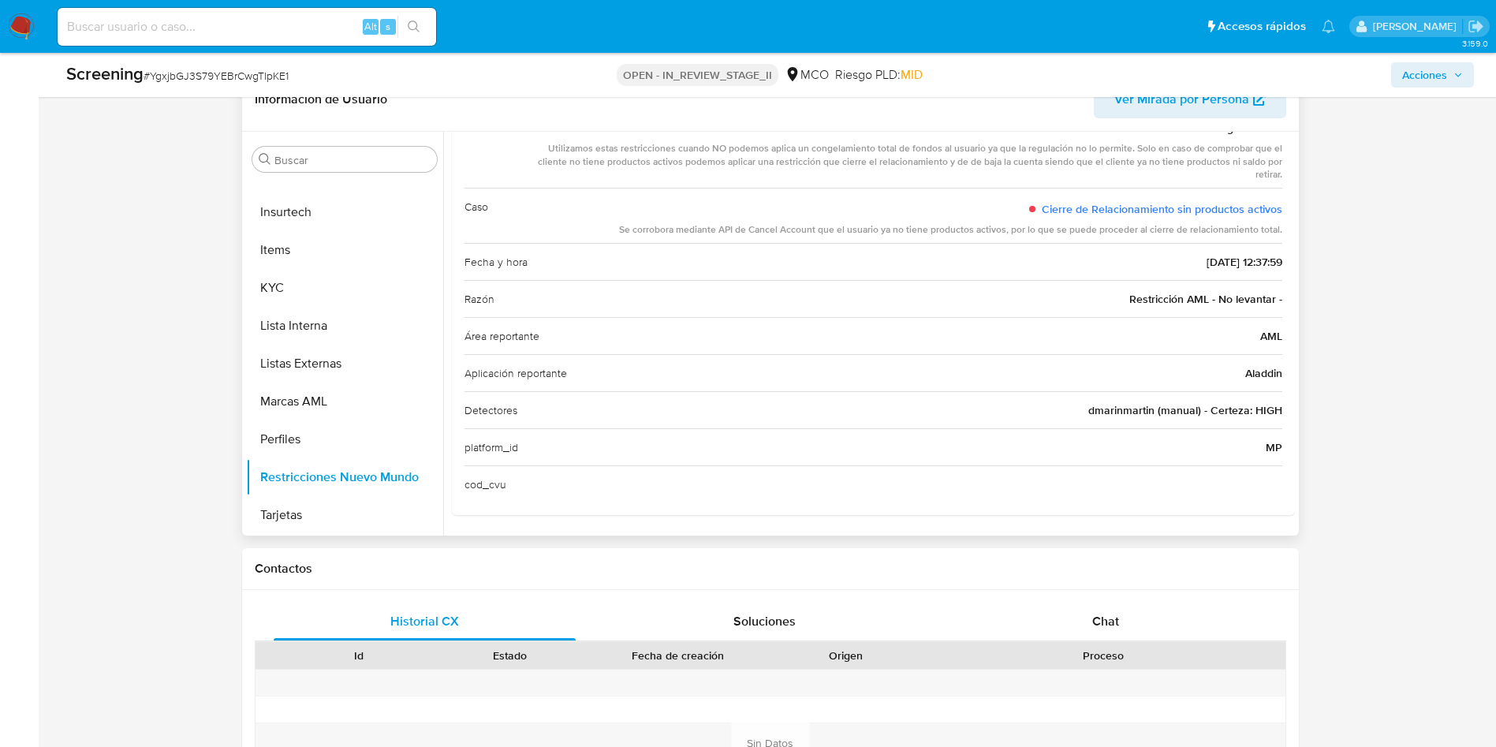
scroll to position [24, 0]
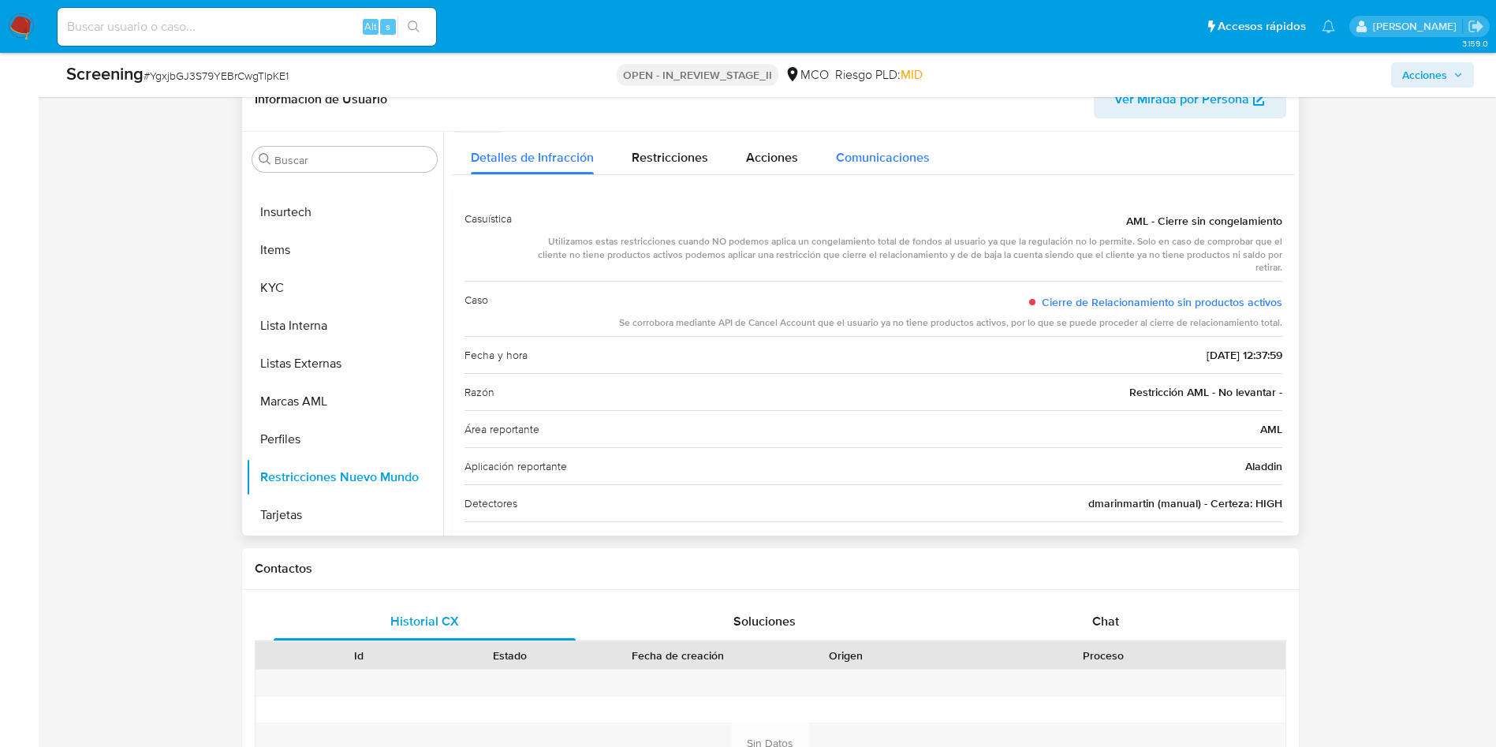
click at [897, 164] on span "Comunicaciones" at bounding box center [883, 157] width 94 height 18
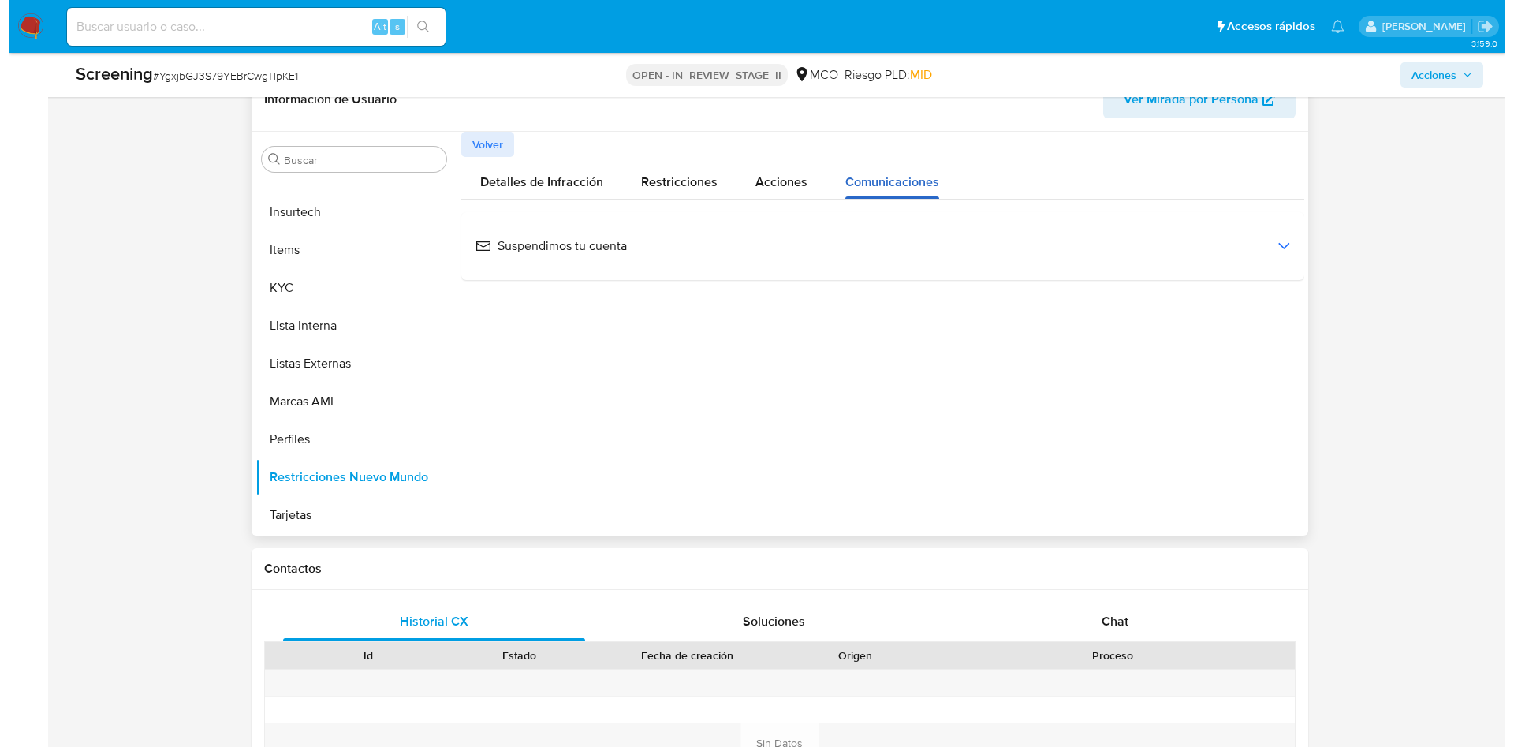
scroll to position [0, 0]
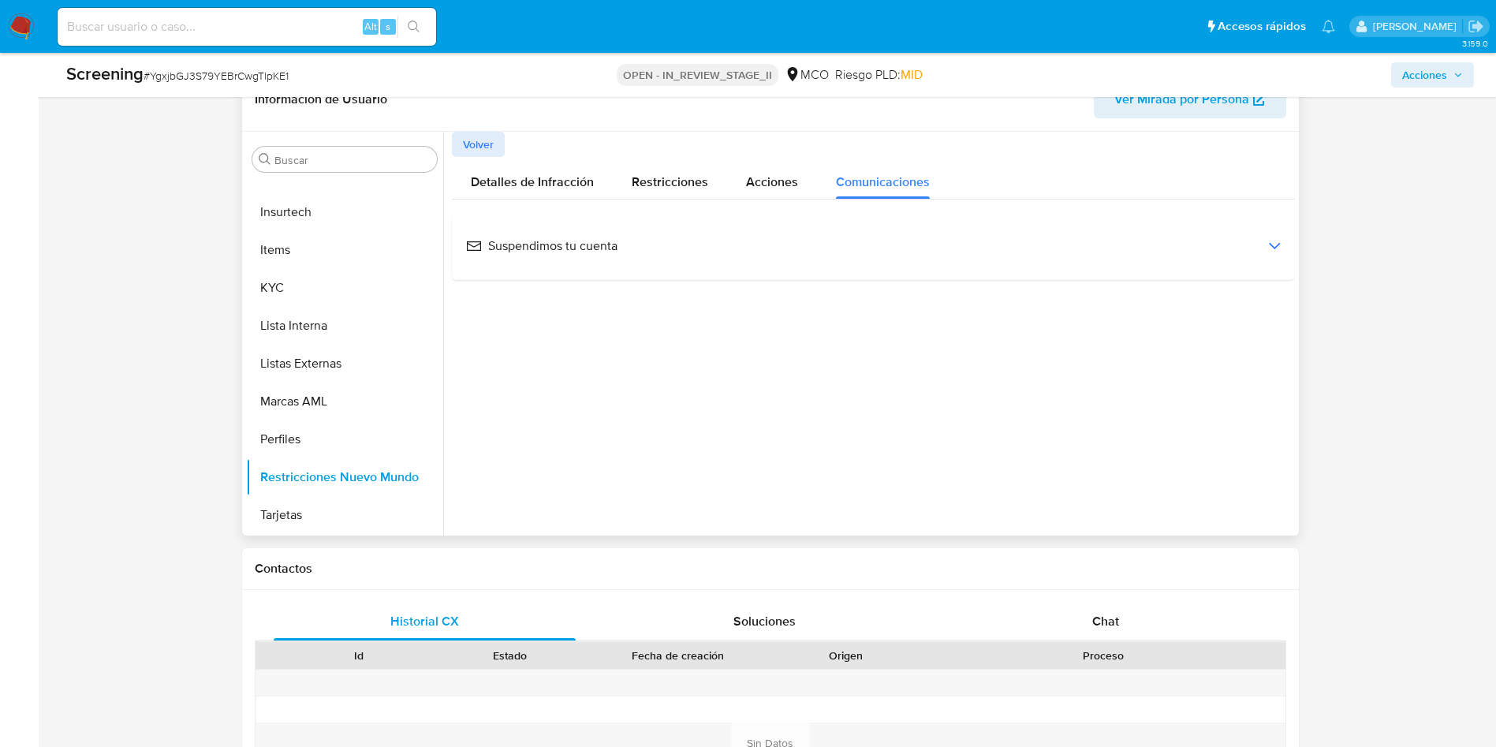
click at [902, 256] on div "Suspendimos tu cuenta" at bounding box center [873, 246] width 818 height 43
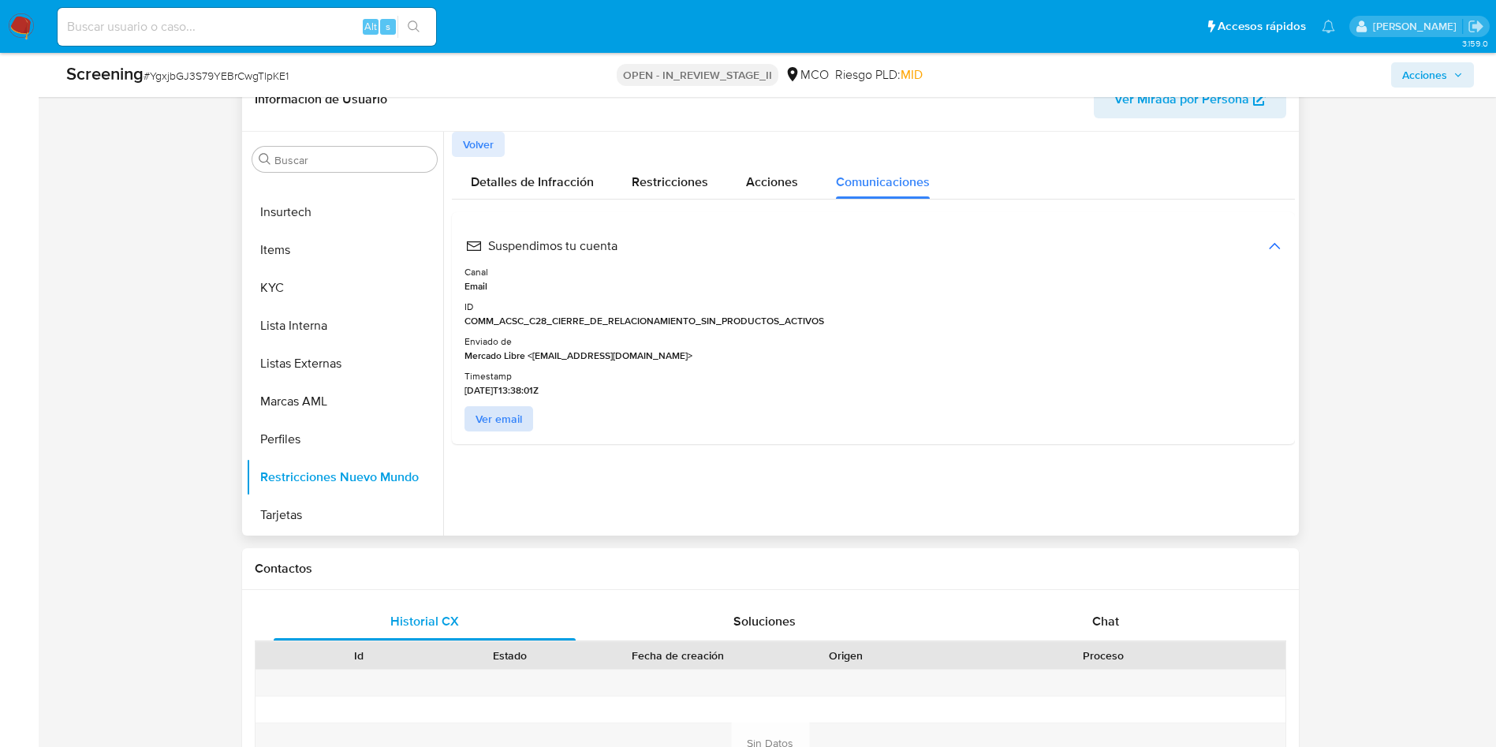
click at [483, 413] on span "Ver email" at bounding box center [498, 419] width 47 height 22
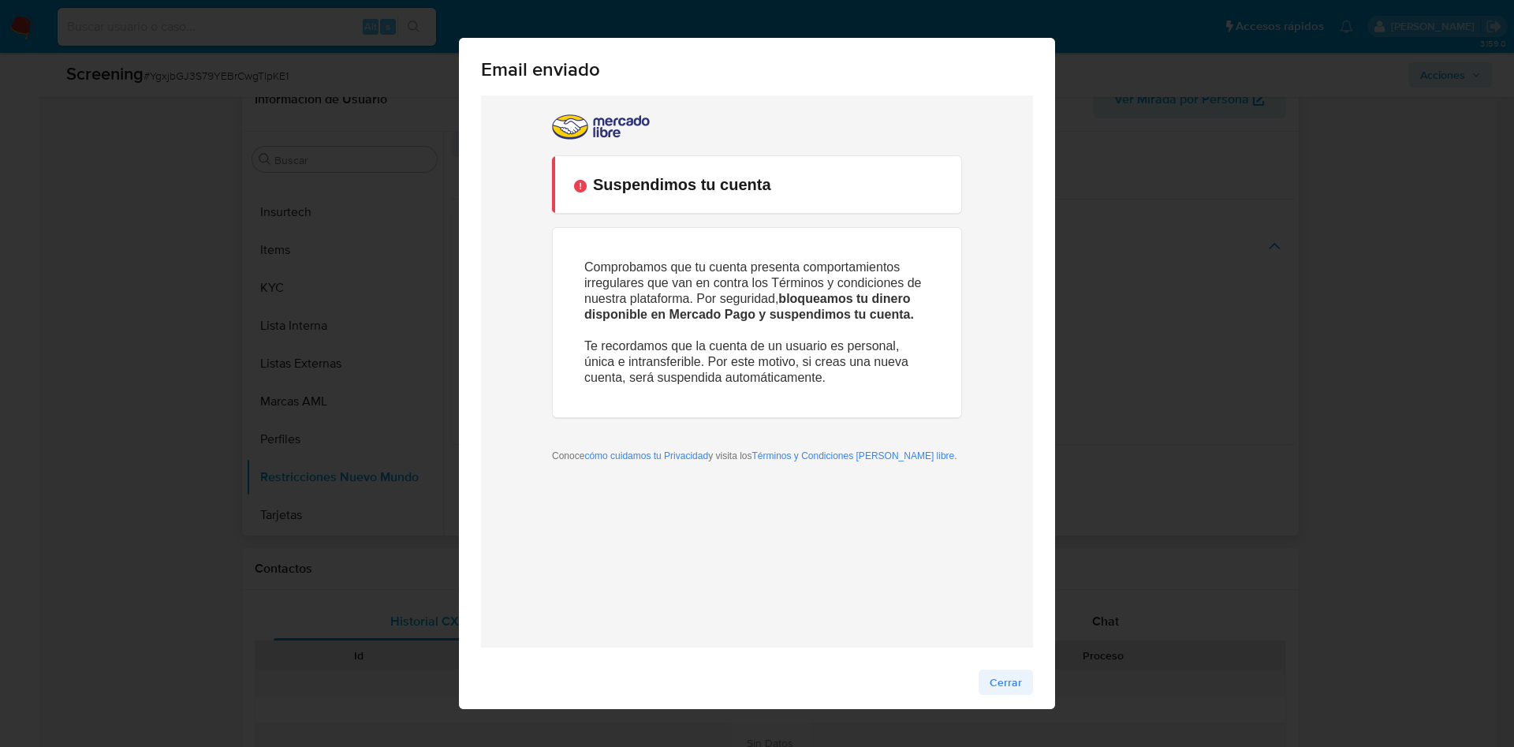
click at [1005, 677] on span "Cerrar" at bounding box center [1006, 682] width 32 height 22
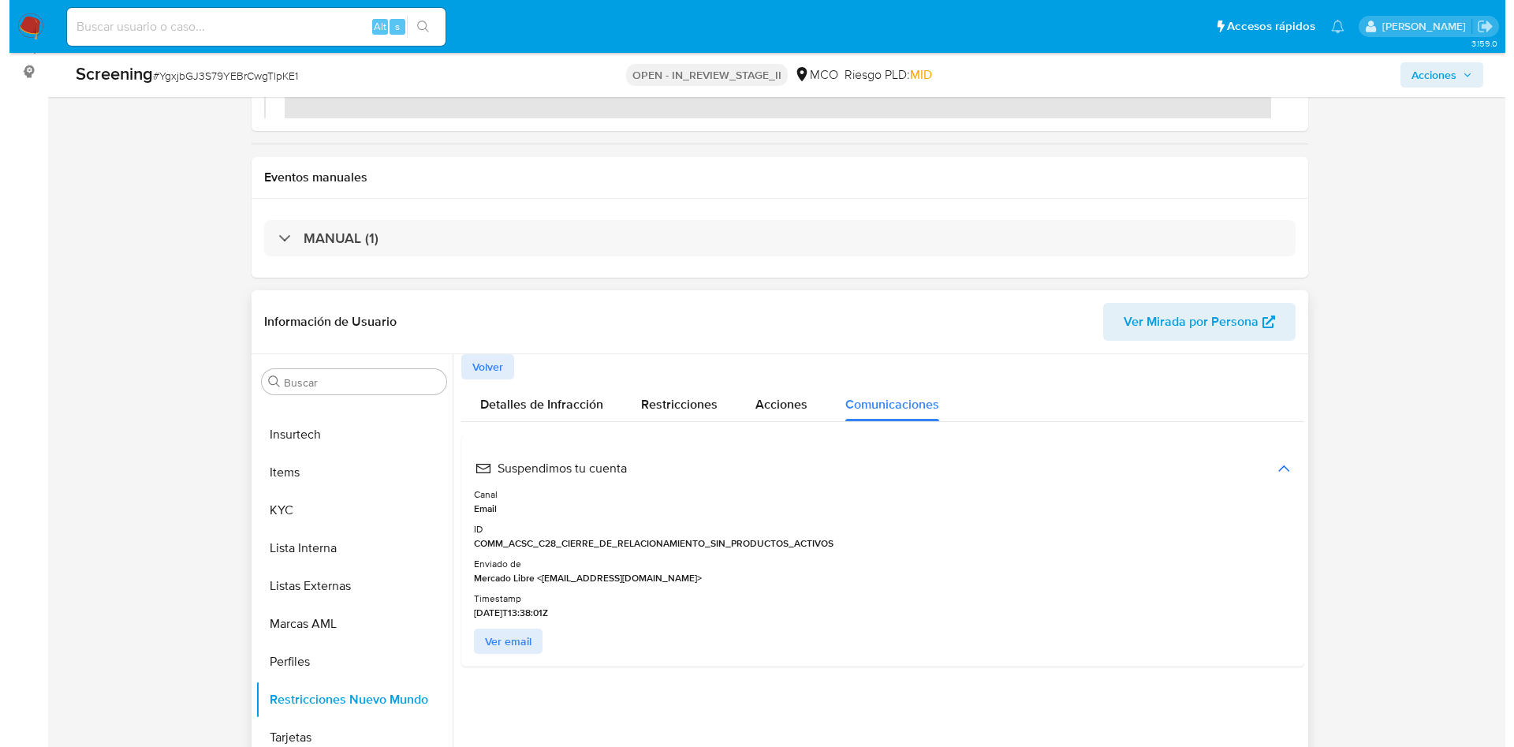
scroll to position [226, 0]
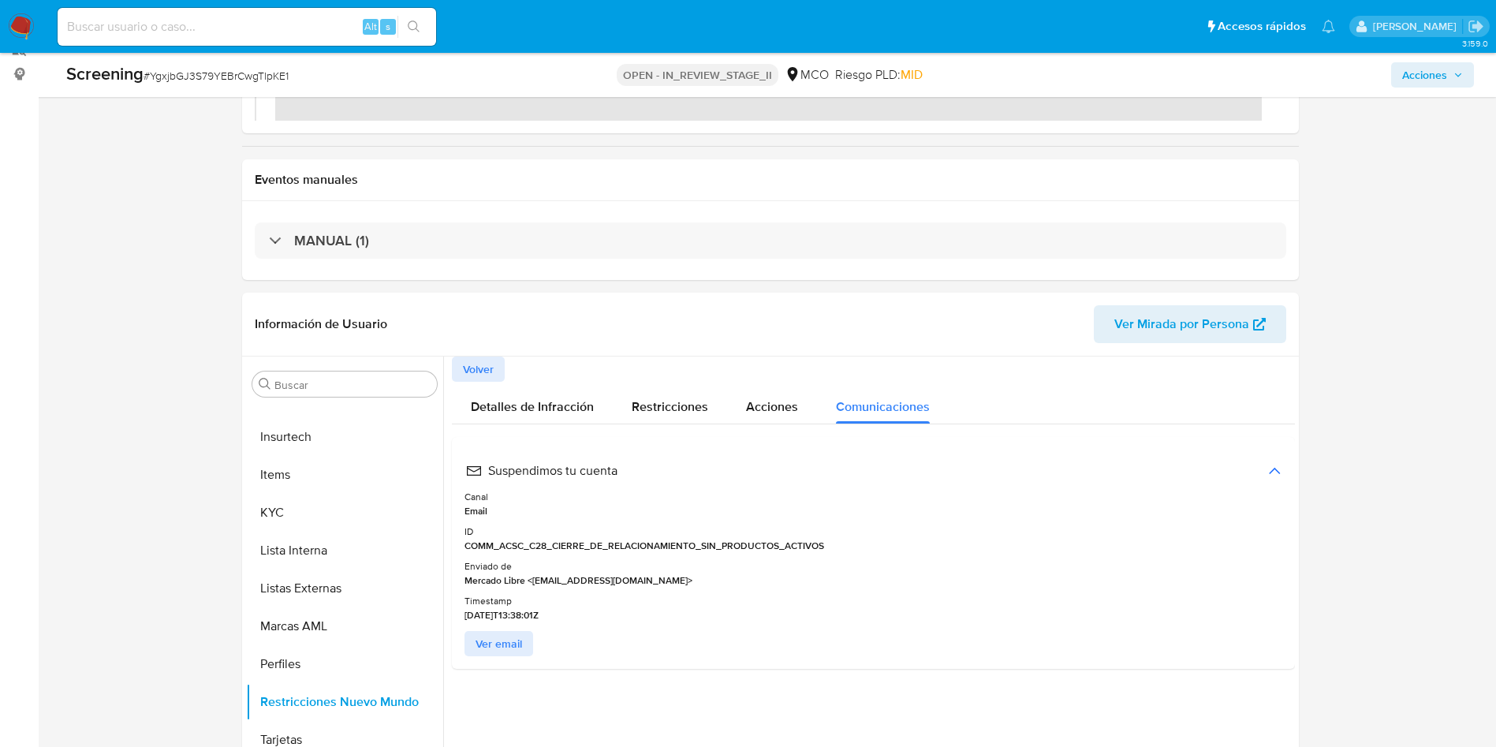
click at [490, 647] on span "Ver email" at bounding box center [498, 643] width 47 height 22
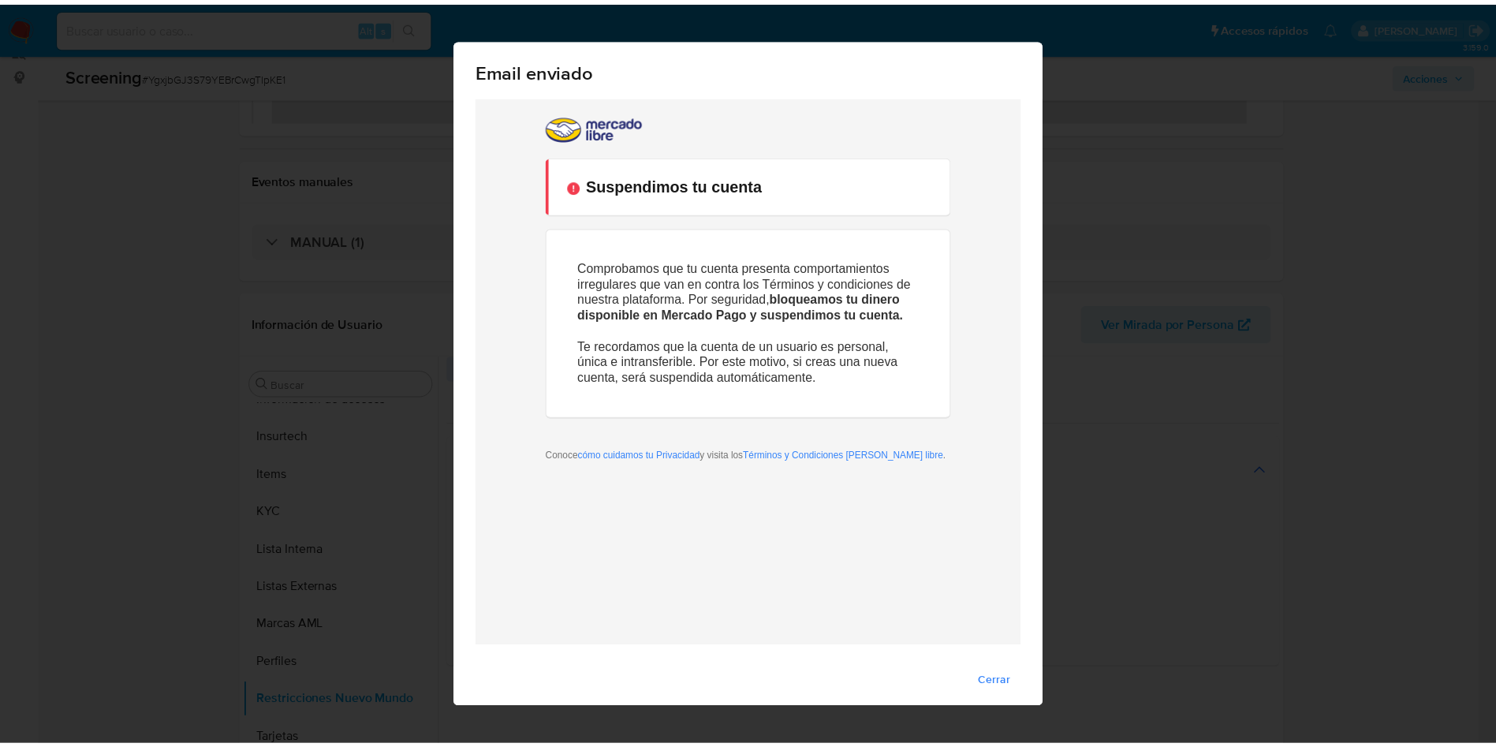
scroll to position [0, 0]
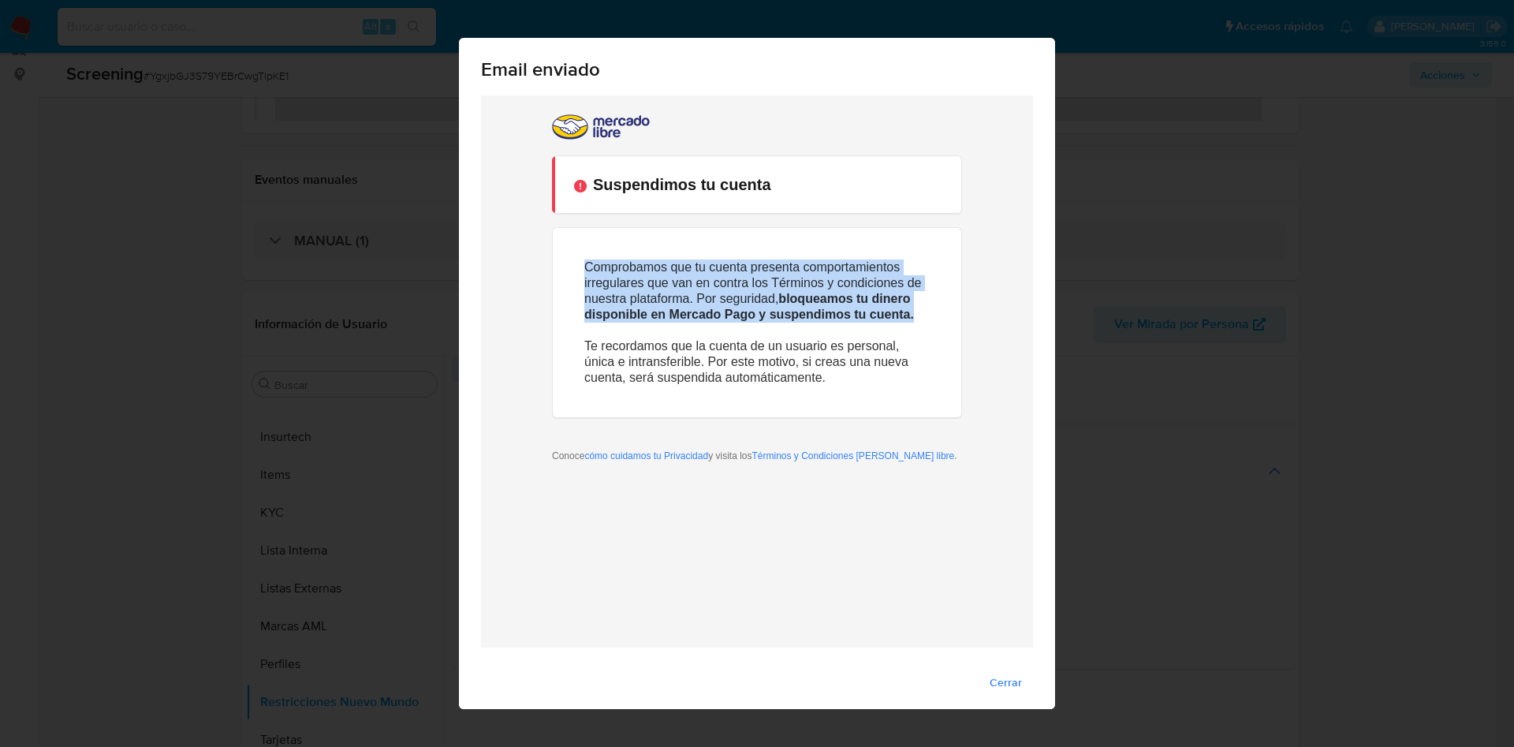
drag, startPoint x: 585, startPoint y: 264, endPoint x: 915, endPoint y: 315, distance: 333.6
click at [915, 315] on p "Comprobamos que tu cuenta presenta comportamientos irregulares que van en contr…" at bounding box center [756, 322] width 345 height 126
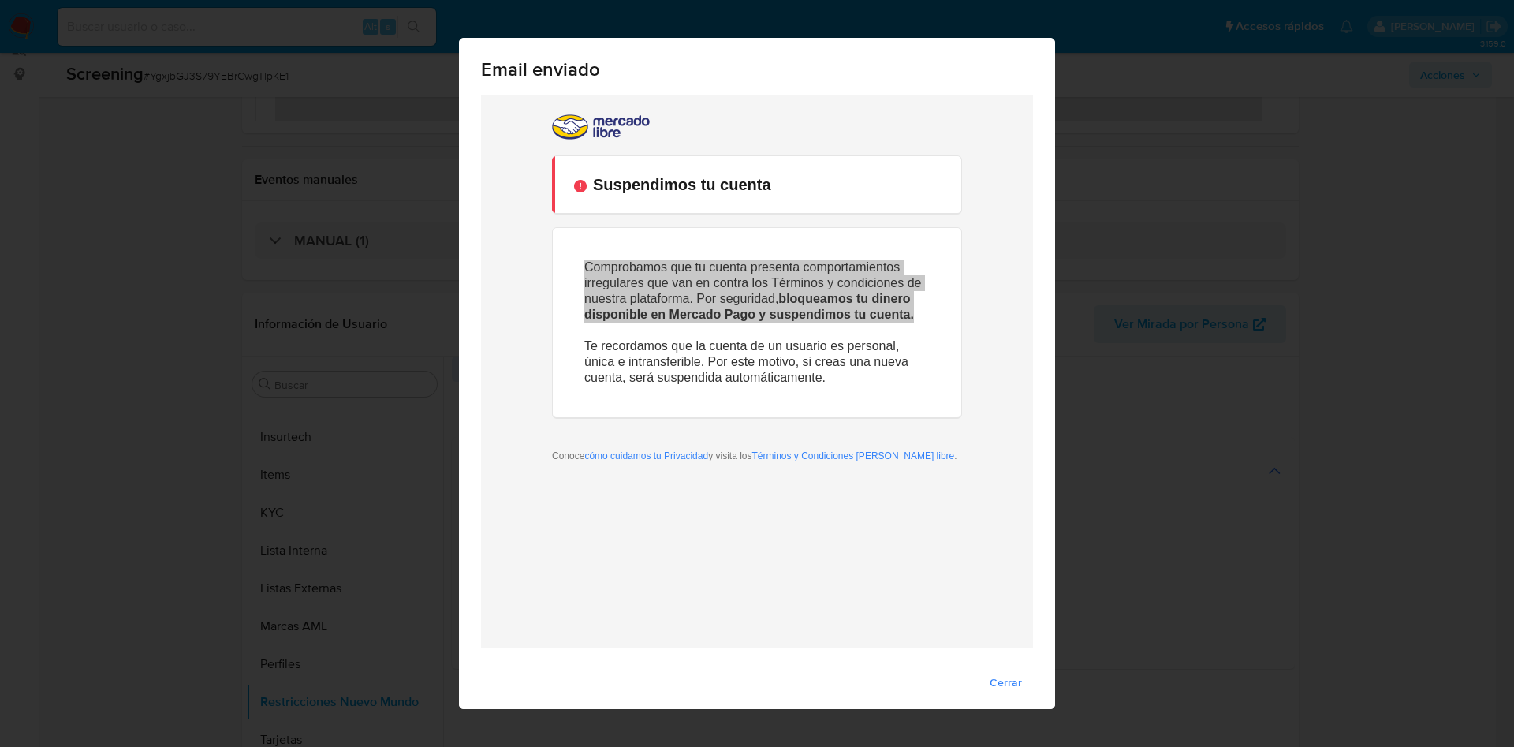
click at [1002, 682] on span "Cerrar" at bounding box center [1006, 682] width 32 height 22
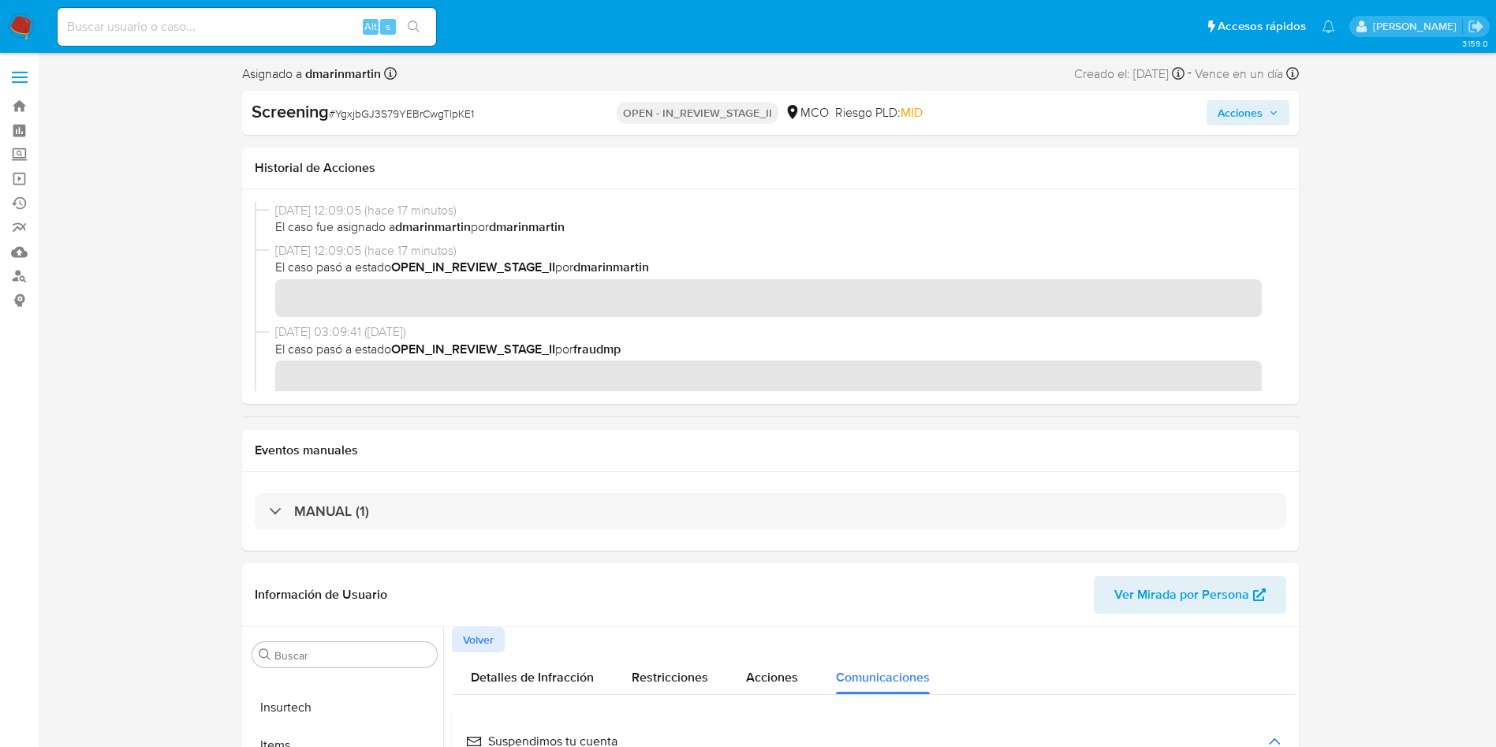
click at [1259, 118] on span "Acciones" at bounding box center [1240, 112] width 45 height 25
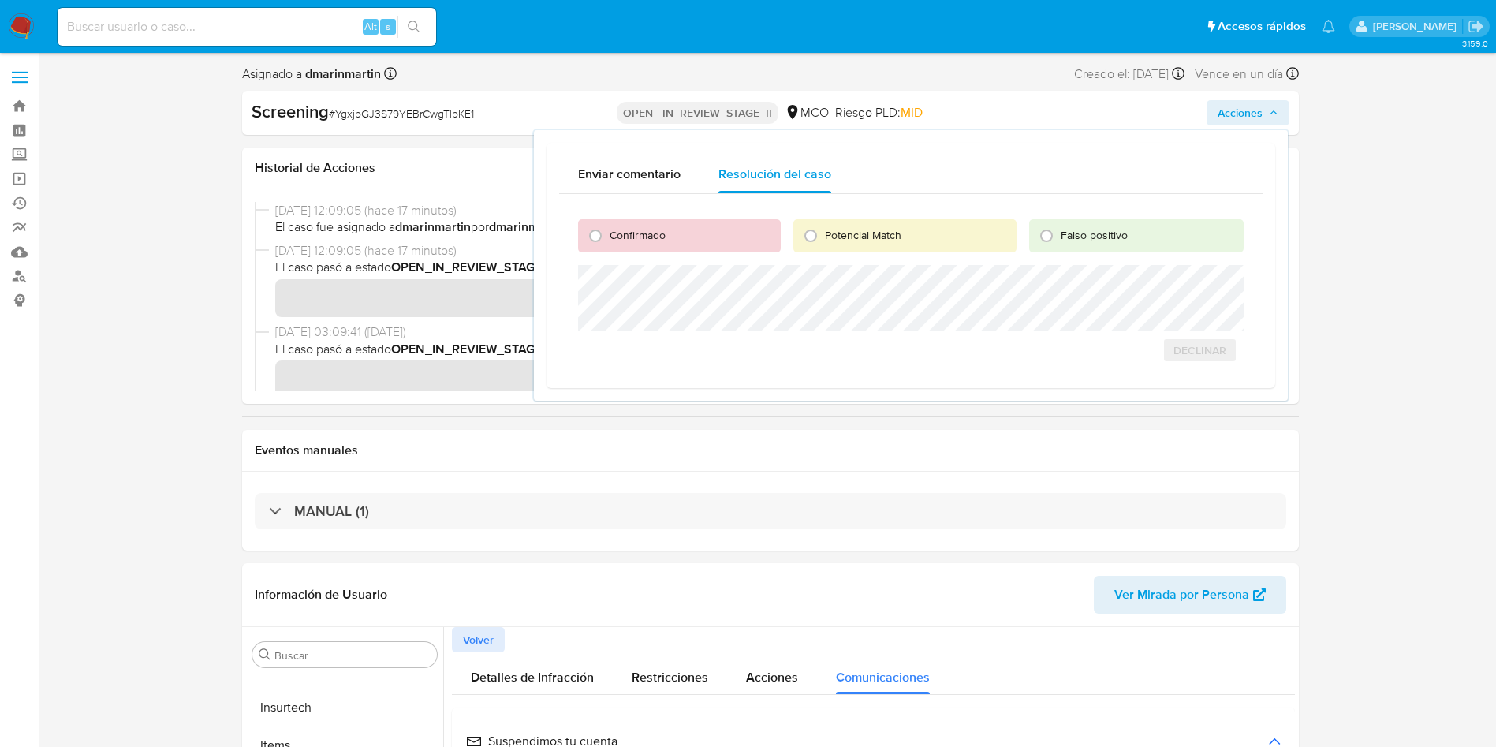
click at [625, 233] on span "Confirmado" at bounding box center [638, 235] width 56 height 16
click at [608, 233] on input "Confirmado" at bounding box center [595, 235] width 25 height 25
radio input "true"
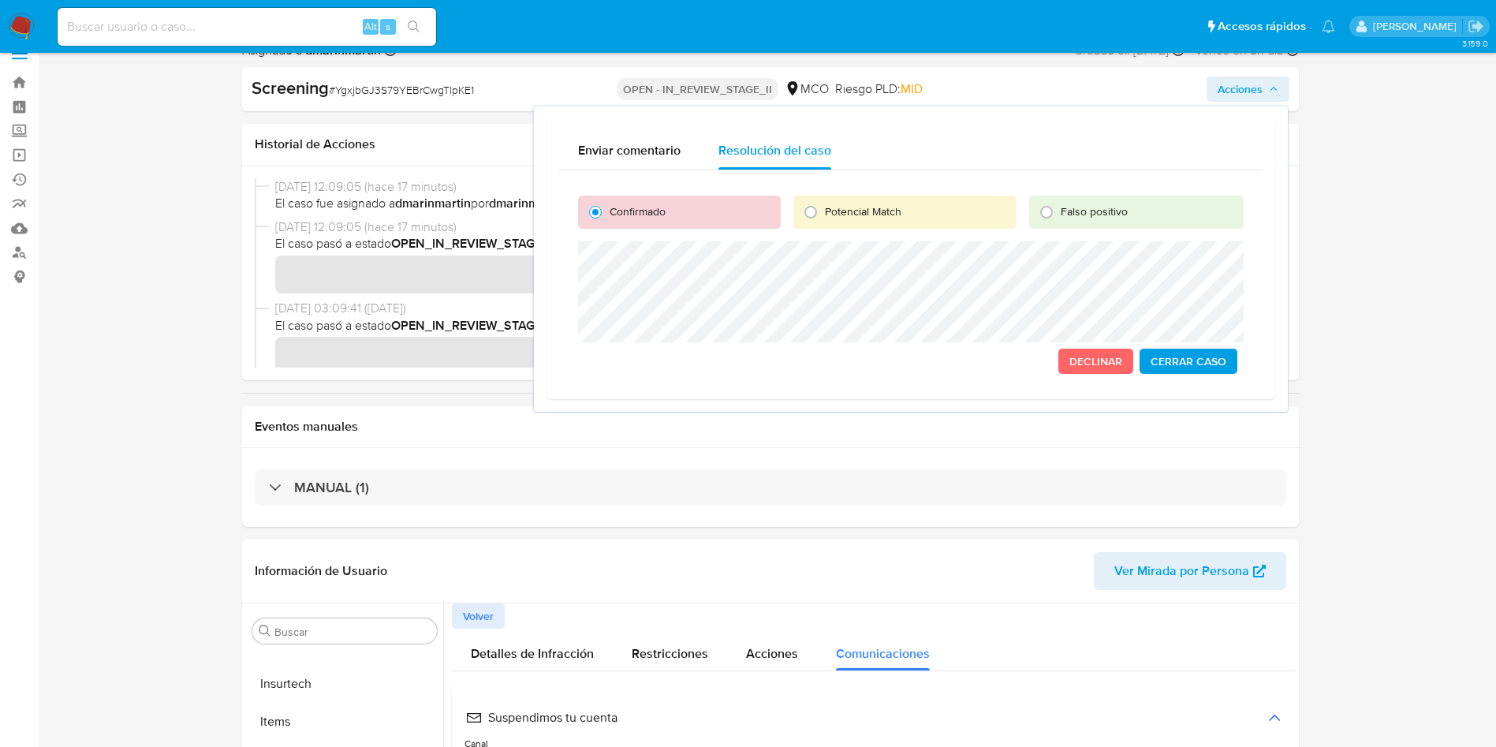
scroll to position [25, 0]
click at [1178, 363] on span "Cerrar Caso" at bounding box center [1188, 360] width 76 height 22
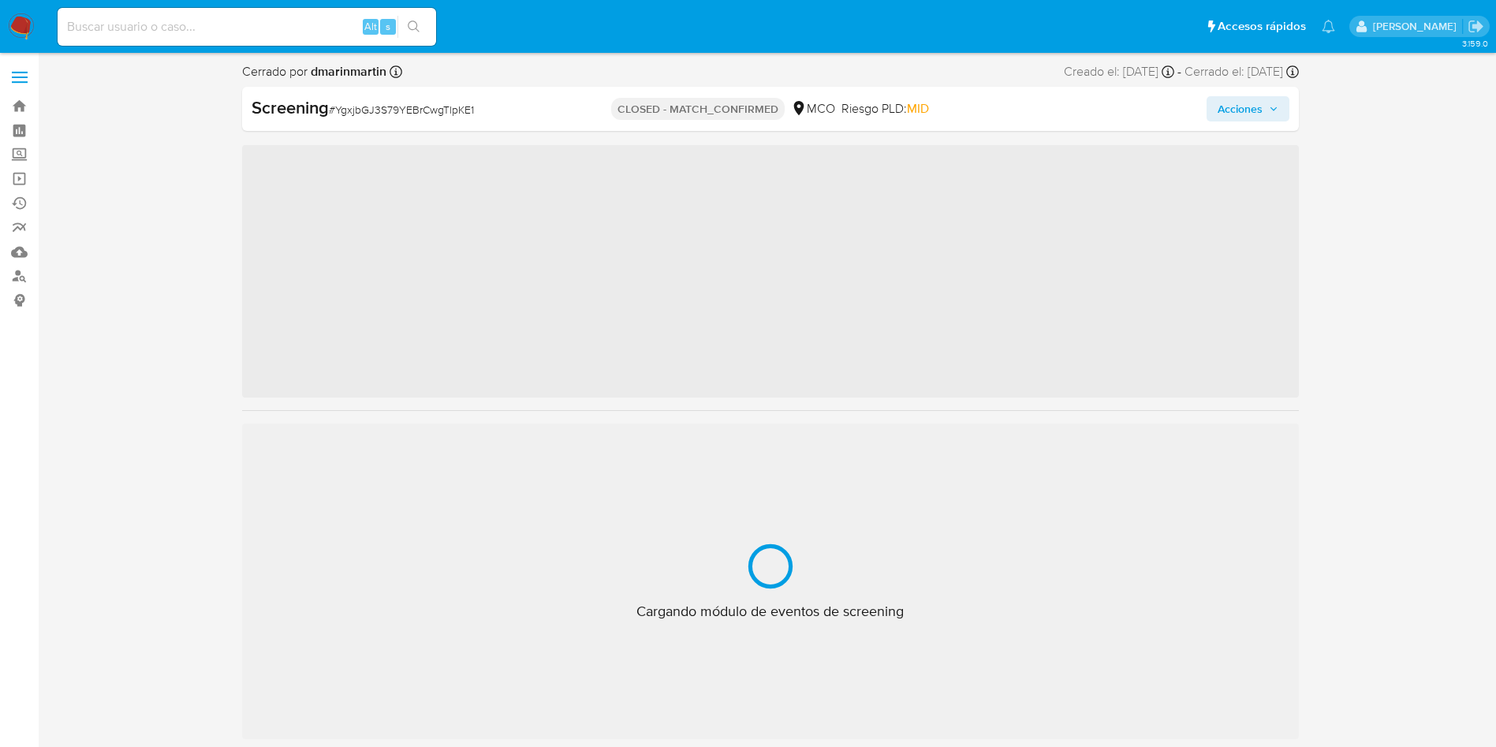
scroll to position [666, 0]
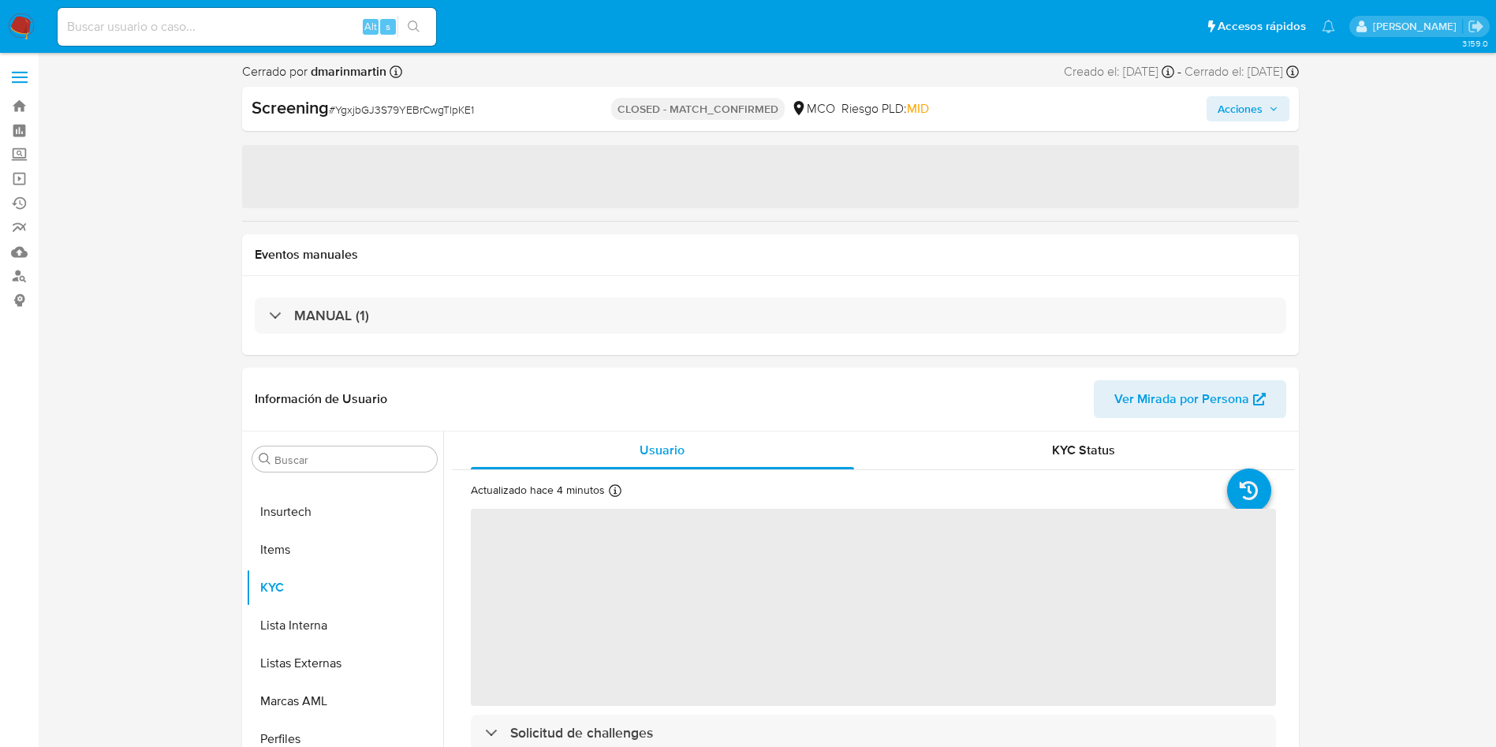
select select "10"
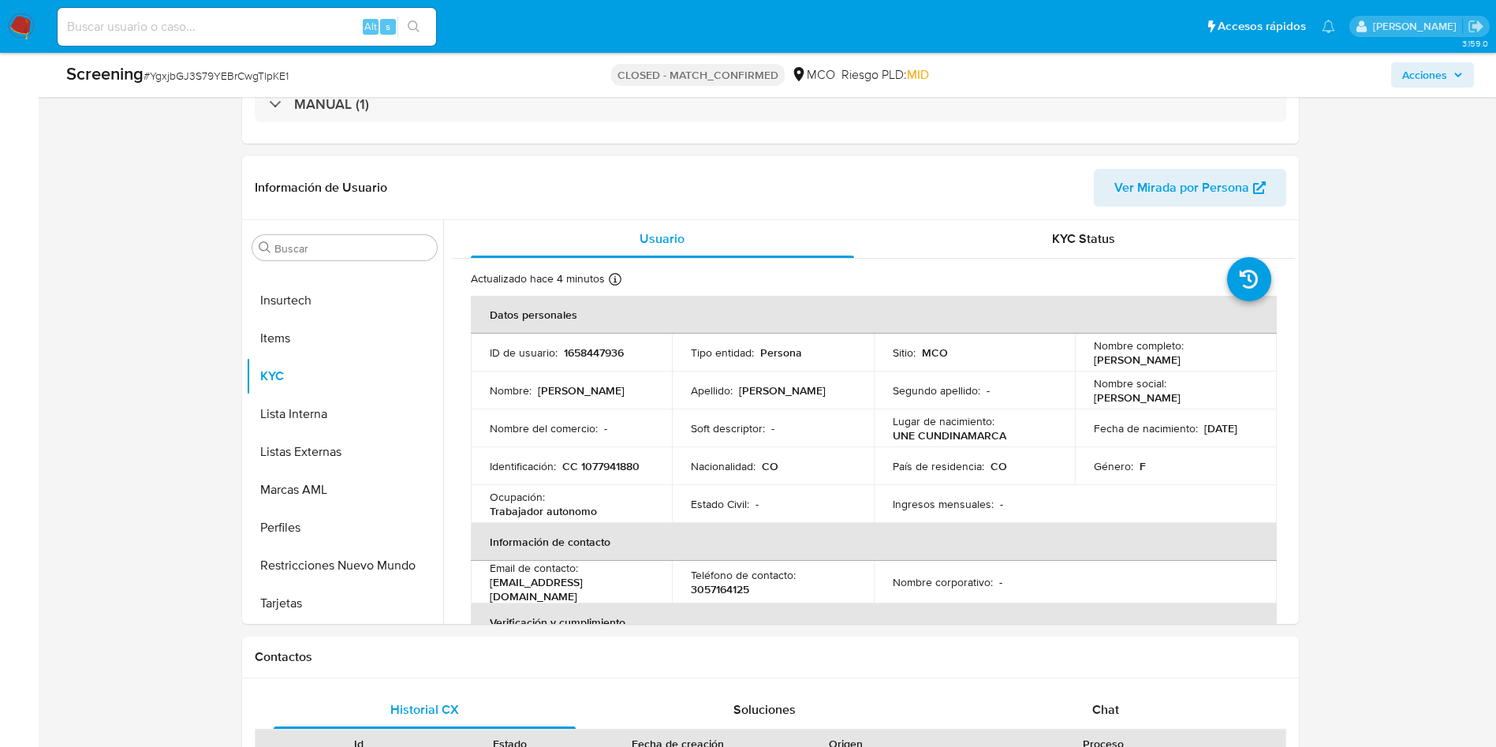
scroll to position [0, 0]
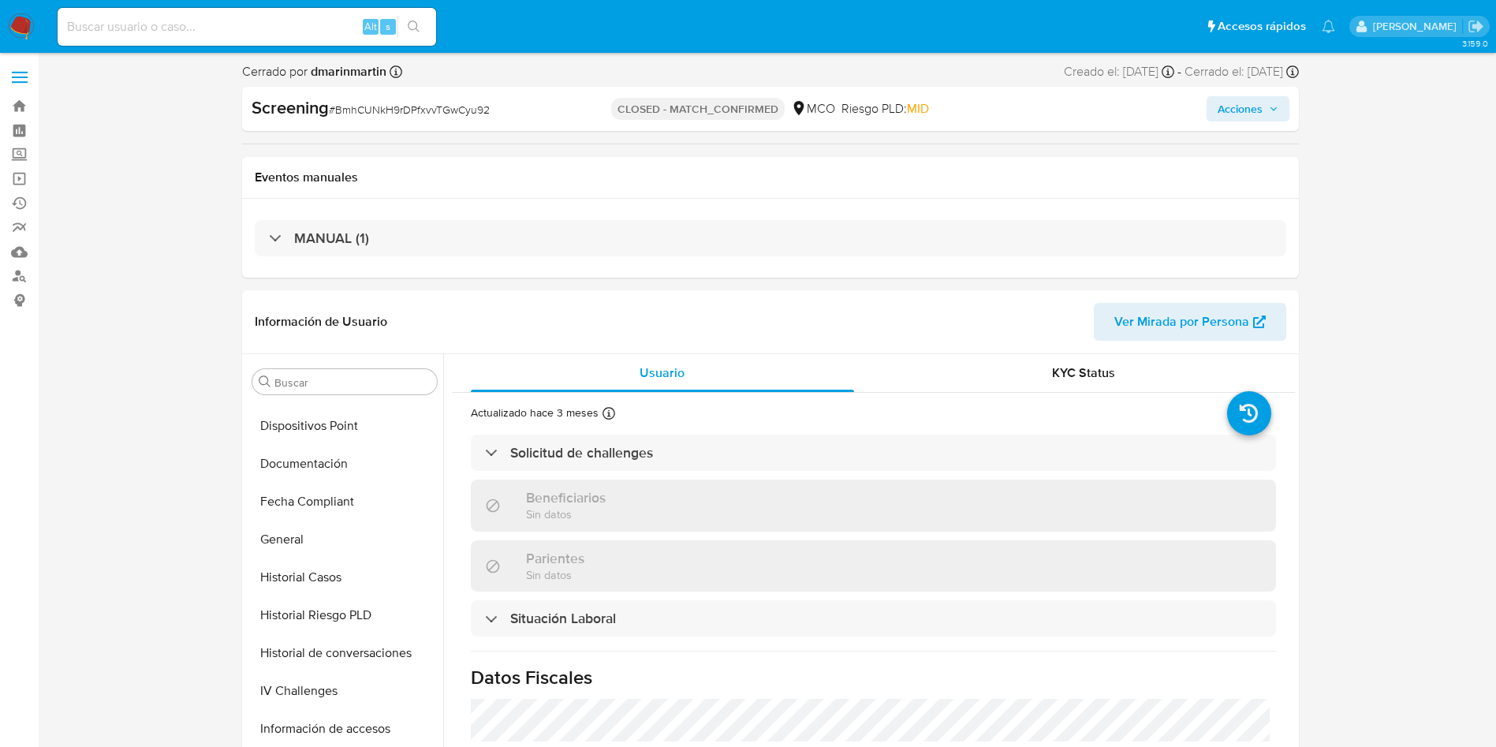
select select "10"
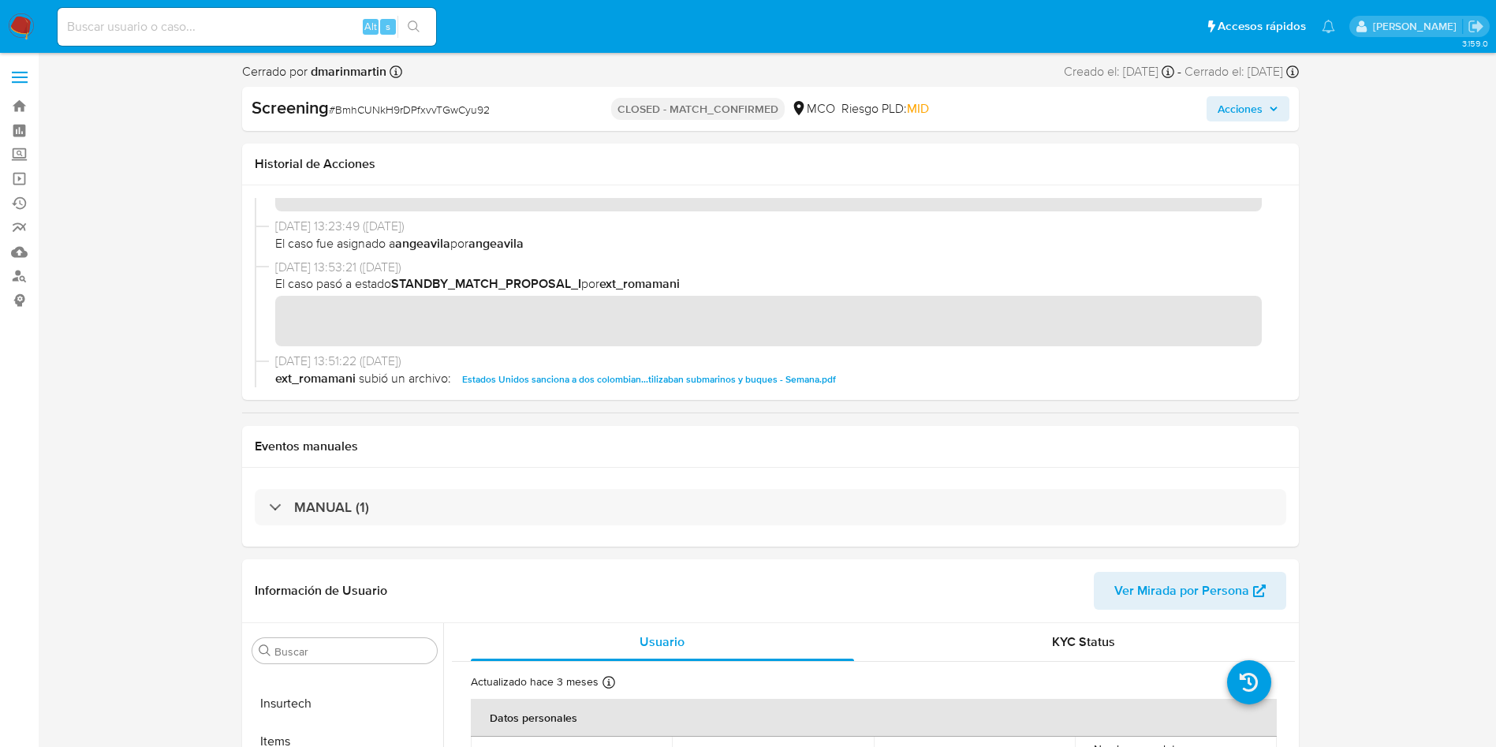
scroll to position [646, 0]
drag, startPoint x: 338, startPoint y: 266, endPoint x: 275, endPoint y: 267, distance: 63.1
click at [275, 267] on span "[DATE] 13:53:21 ([DATE])" at bounding box center [777, 264] width 1005 height 17
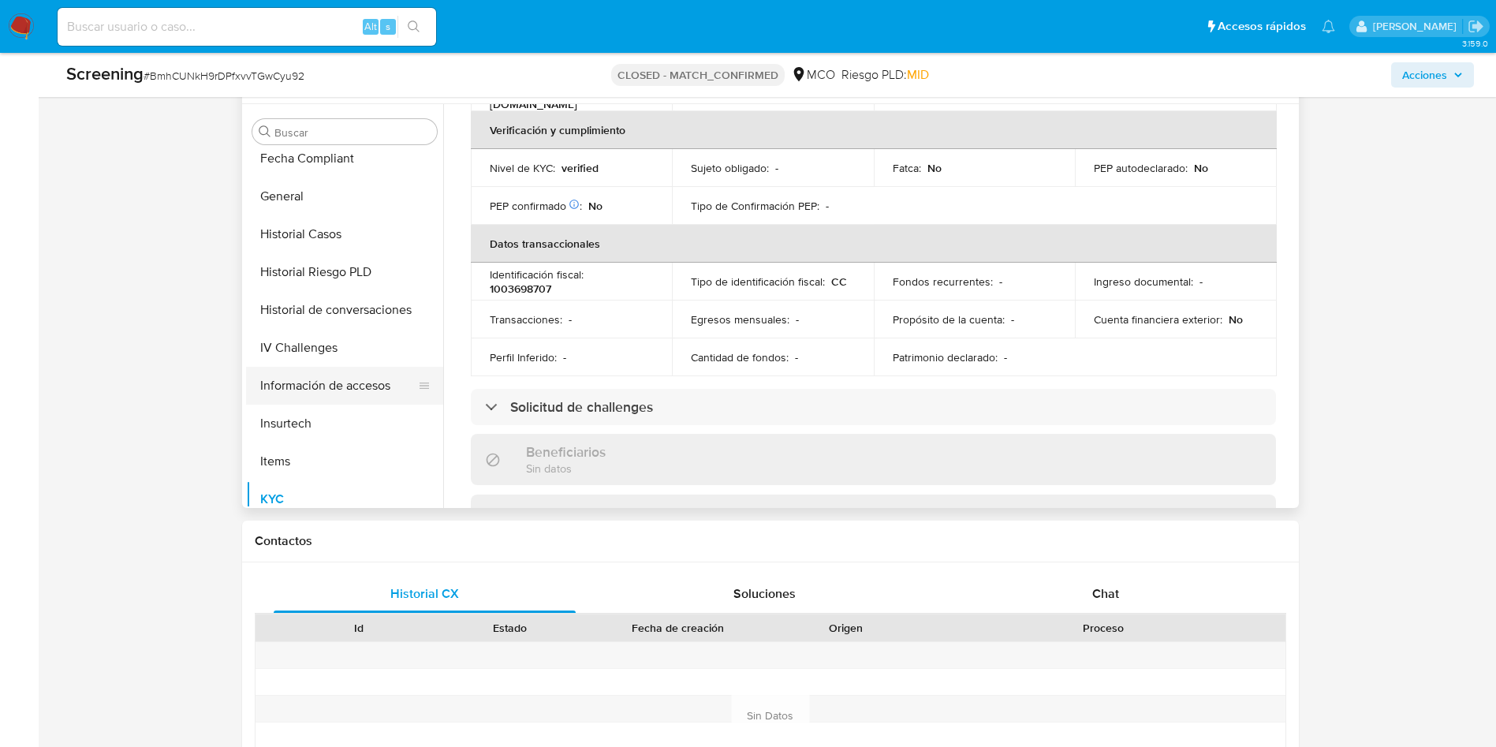
scroll to position [356, 0]
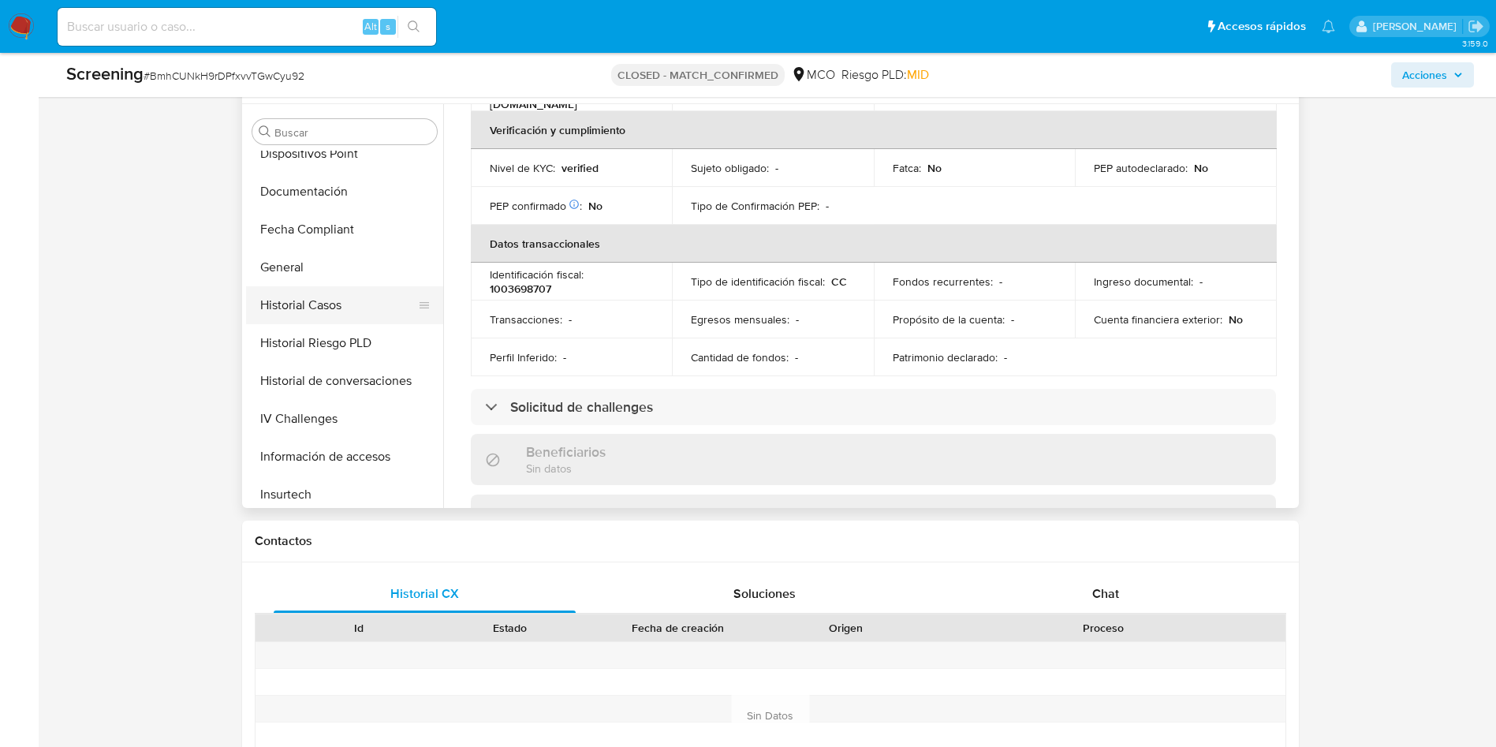
click at [321, 319] on button "Historial Casos" at bounding box center [338, 305] width 185 height 38
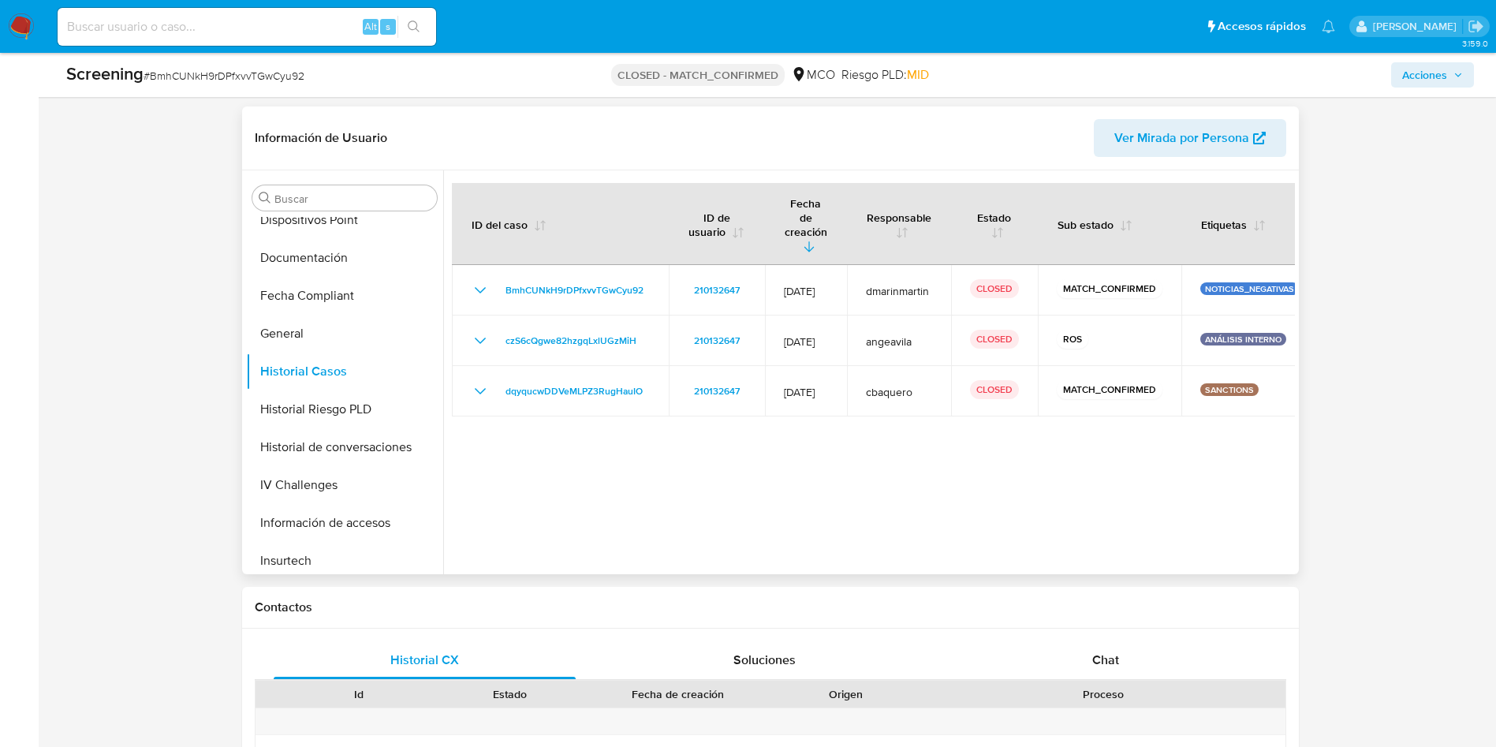
scroll to position [409, 0]
